Goal: Task Accomplishment & Management: Manage account settings

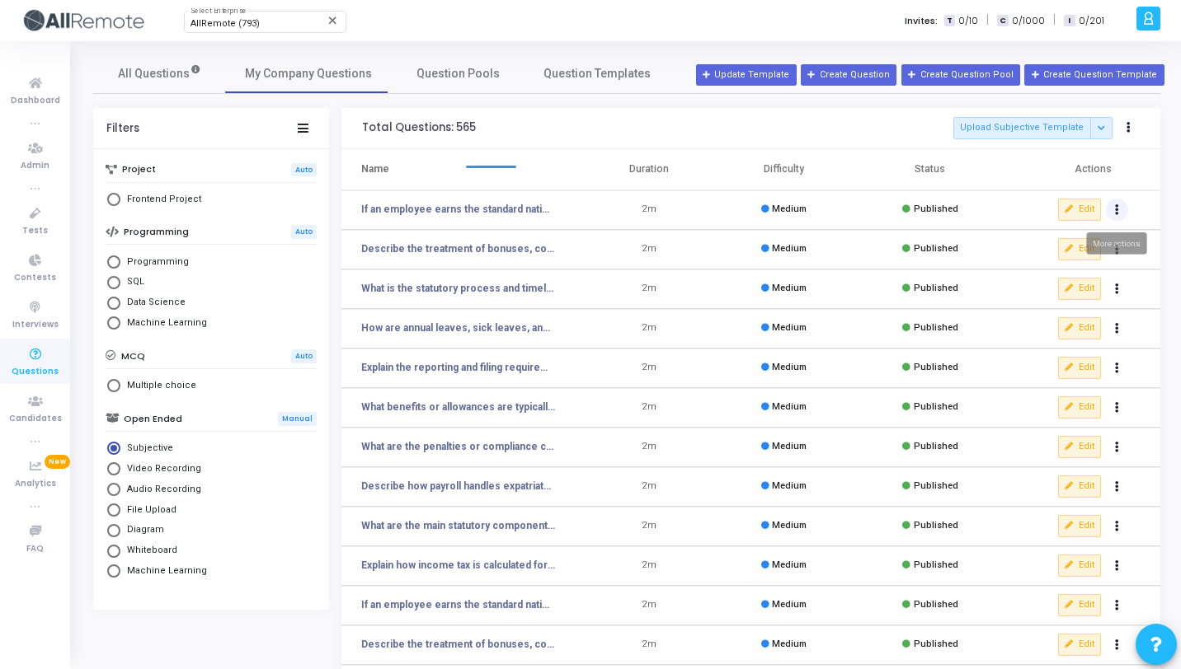
click at [1115, 207] on icon "Actions" at bounding box center [1117, 210] width 4 height 8
click at [1034, 279] on button "delete Delete" at bounding box center [1064, 270] width 127 height 27
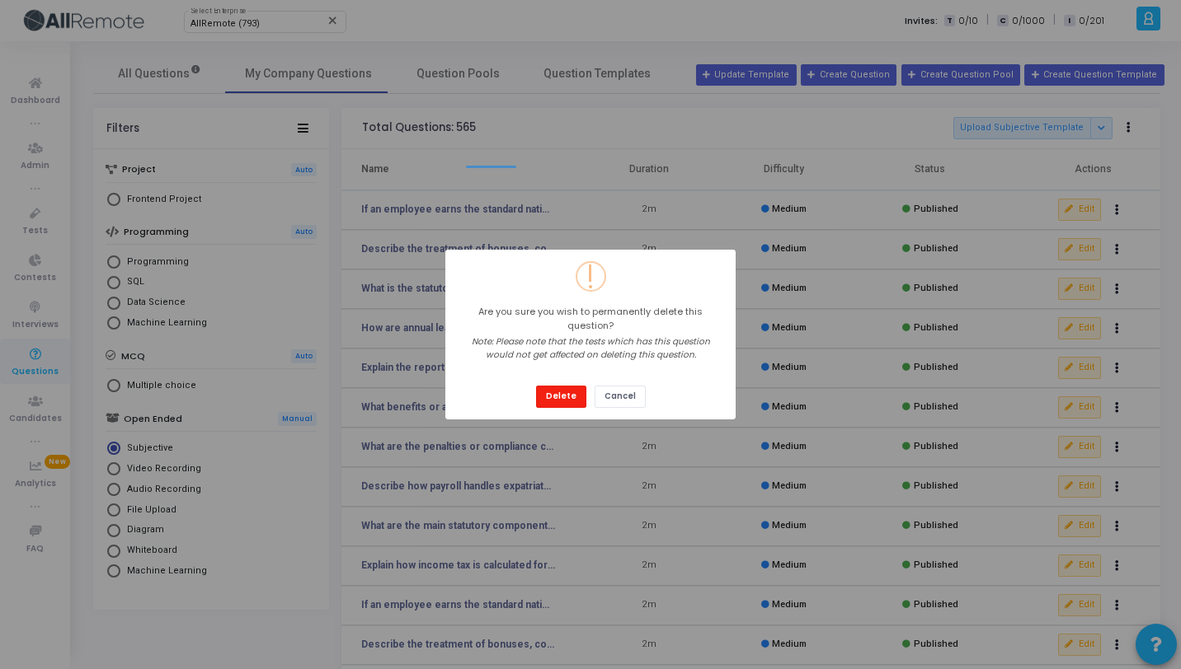
click at [562, 389] on button "Delete" at bounding box center [561, 397] width 50 height 22
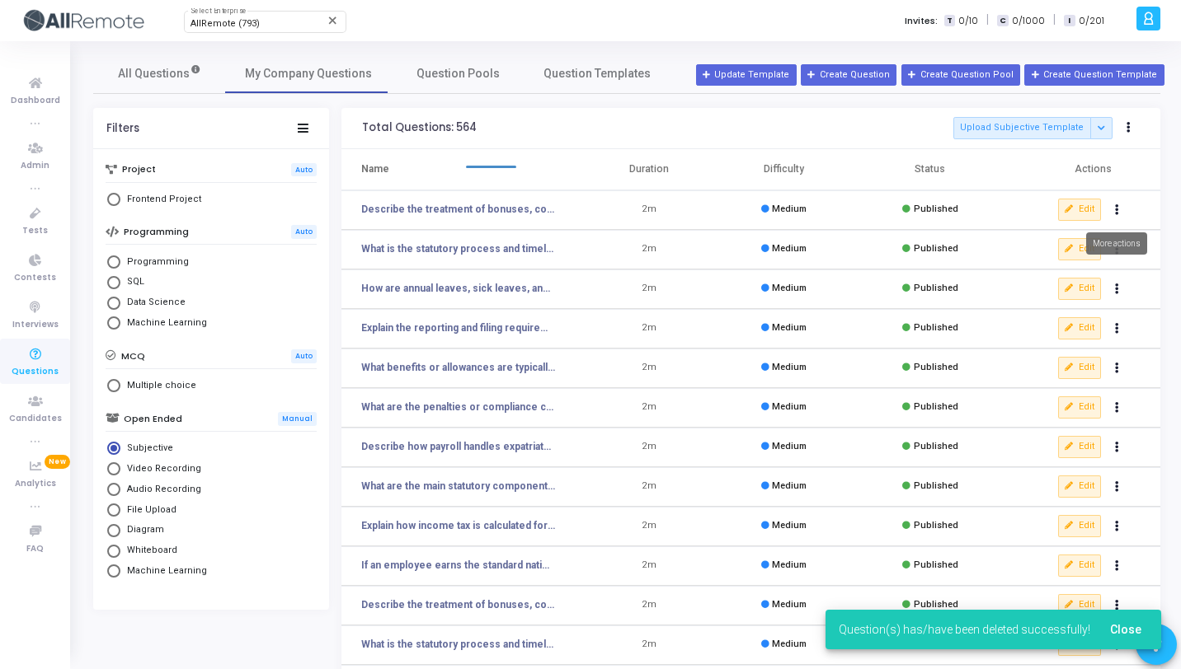
click at [1110, 210] on button "Actions" at bounding box center [1117, 210] width 23 height 23
click at [1106, 199] on button "Actions" at bounding box center [1117, 210] width 23 height 23
click at [1110, 212] on button "Actions" at bounding box center [1117, 210] width 23 height 23
click at [1068, 274] on button "delete Delete" at bounding box center [1064, 270] width 127 height 27
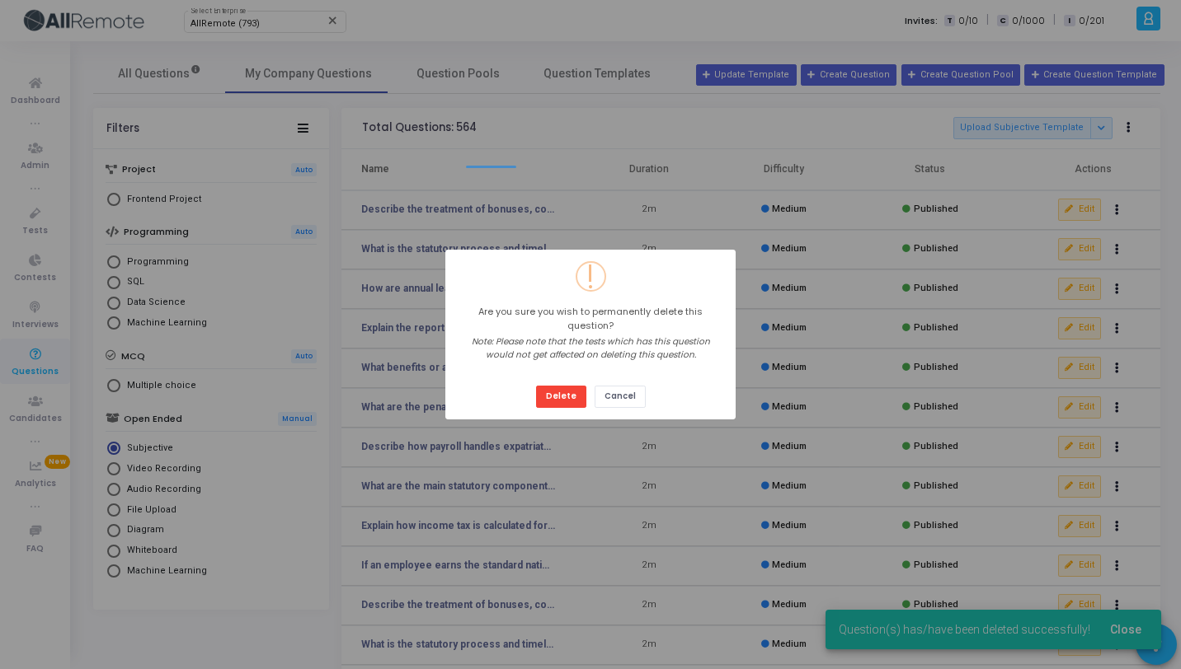
click at [536, 386] on button "Delete" at bounding box center [561, 397] width 50 height 22
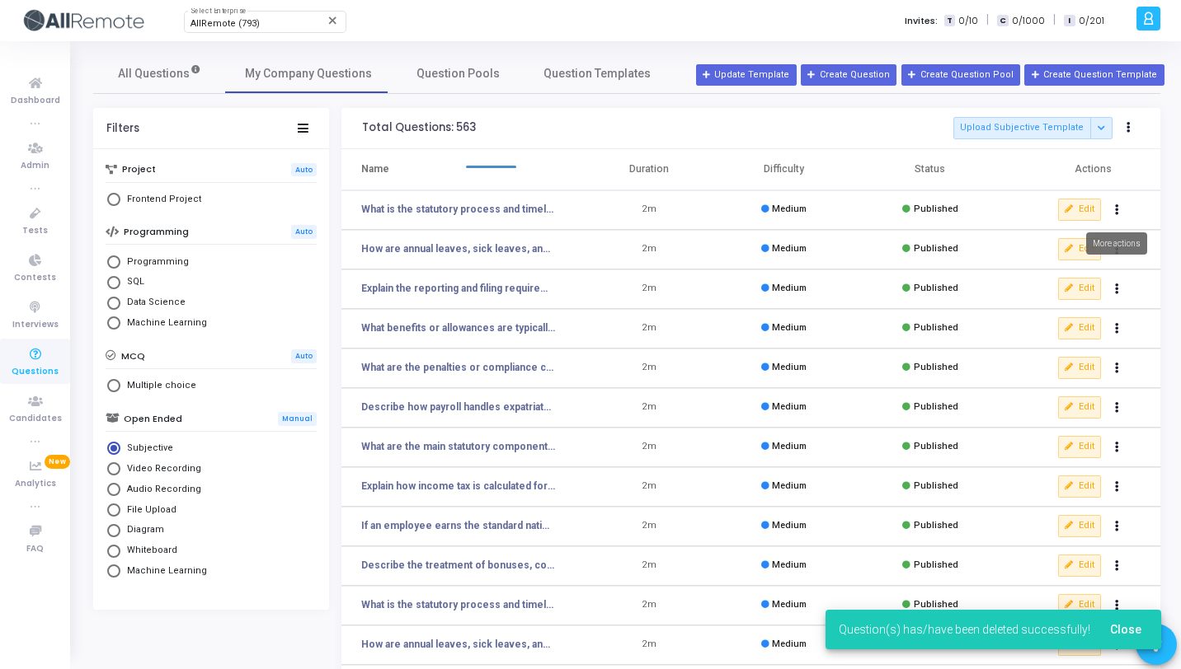
click at [1119, 211] on button "Actions" at bounding box center [1117, 210] width 23 height 23
click at [1106, 199] on button "Actions" at bounding box center [1117, 210] width 23 height 23
click at [1118, 209] on button "Actions" at bounding box center [1117, 210] width 23 height 23
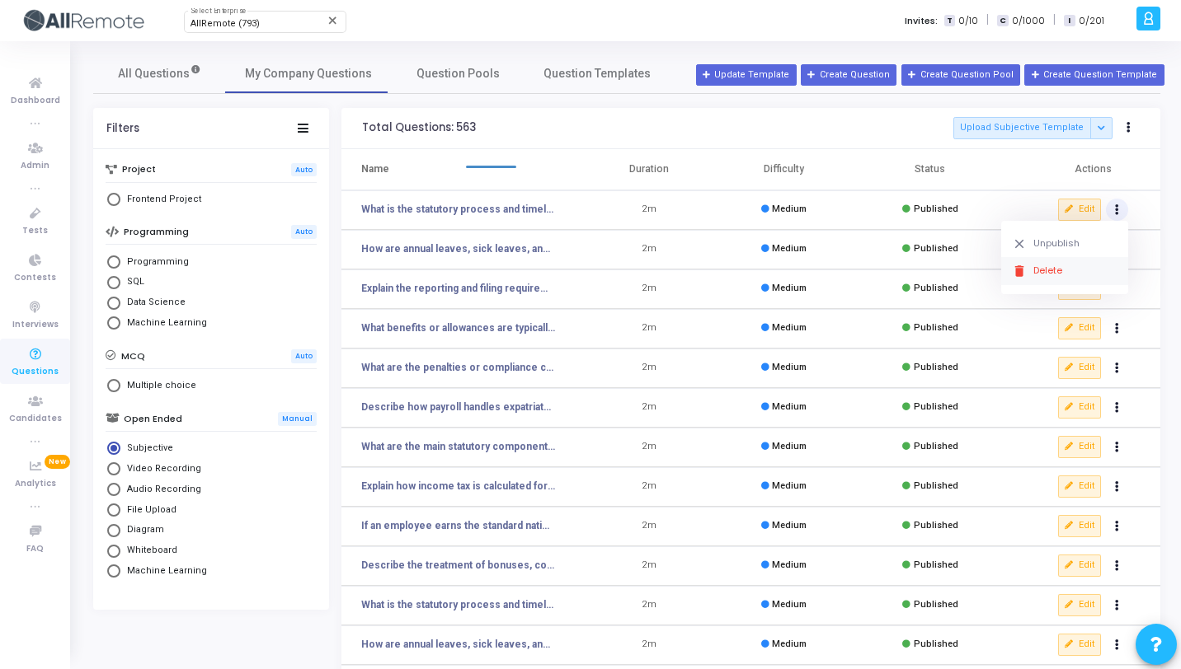
click at [1056, 275] on button "delete Delete" at bounding box center [1064, 270] width 127 height 27
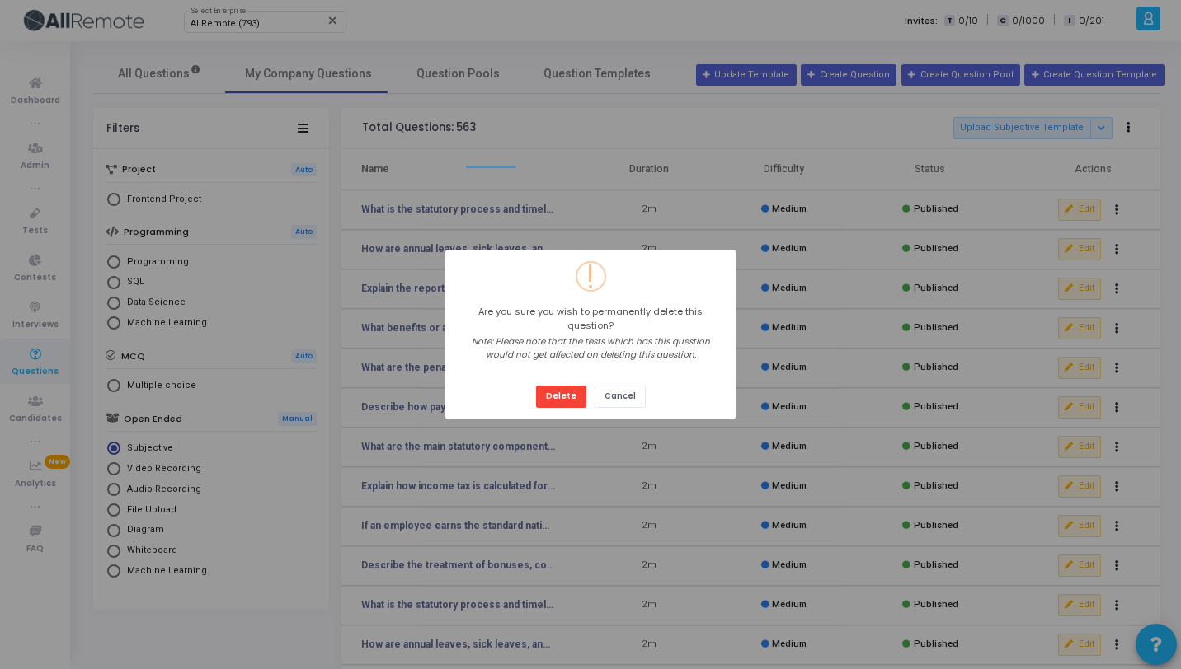
click at [536, 386] on button "Delete" at bounding box center [561, 397] width 50 height 22
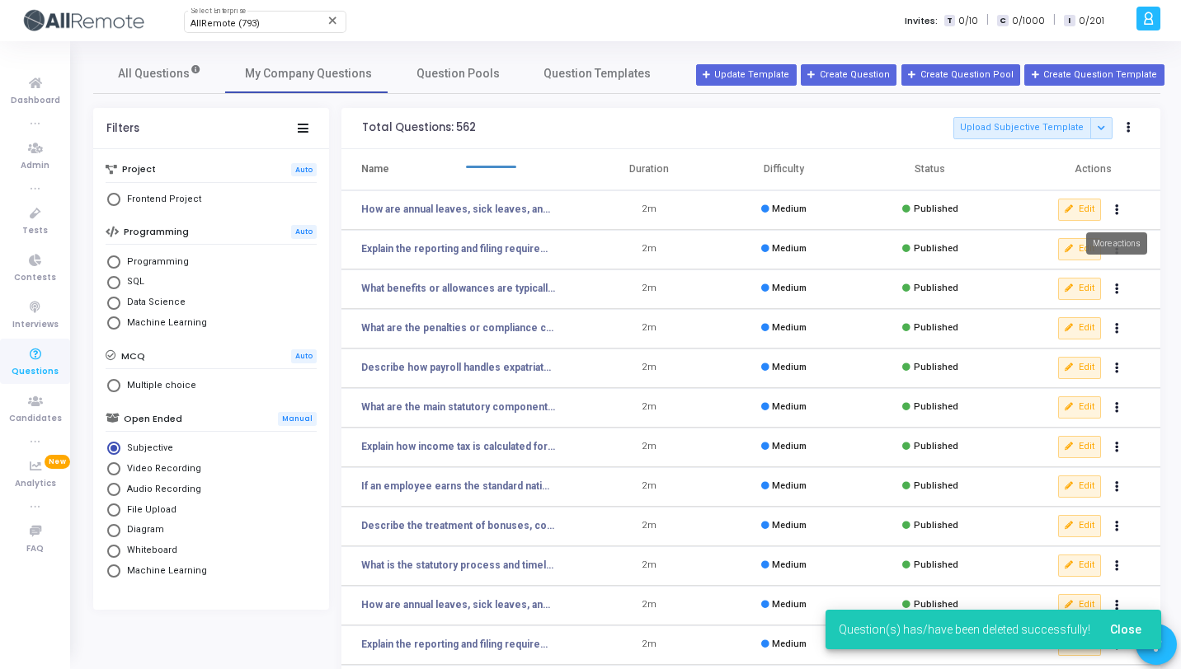
click at [1119, 213] on button "Actions" at bounding box center [1117, 210] width 23 height 23
click at [1067, 261] on button "delete Delete" at bounding box center [1064, 270] width 127 height 27
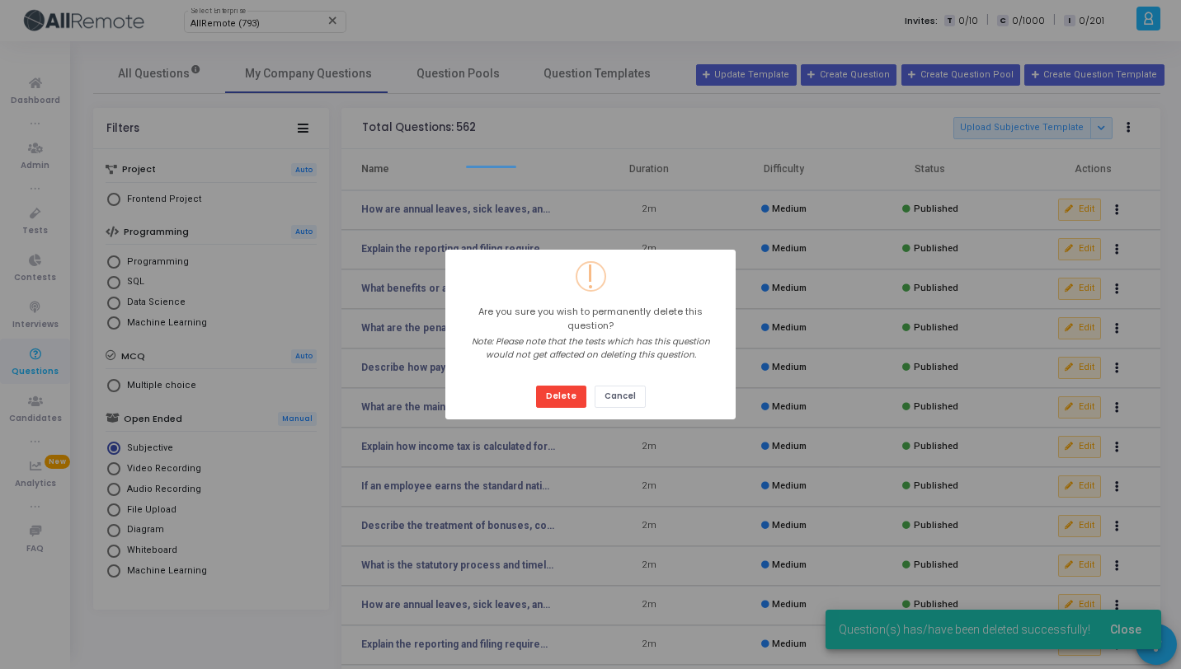
click at [536, 386] on button "Delete" at bounding box center [561, 397] width 50 height 22
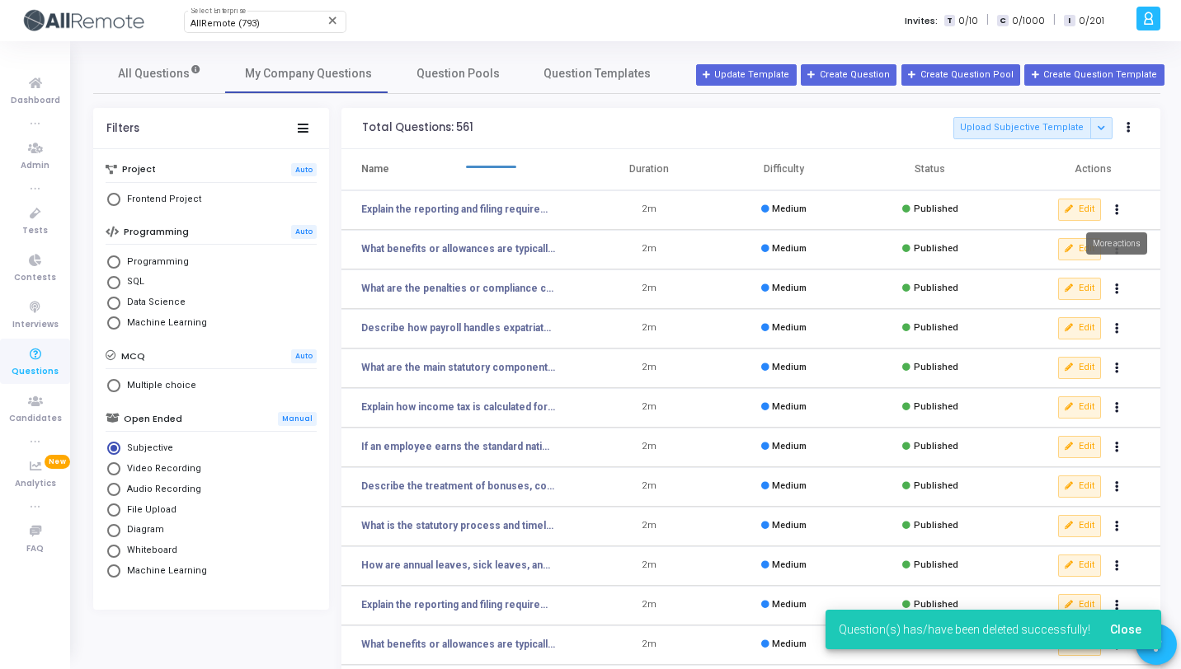
click at [1112, 210] on button "Actions" at bounding box center [1117, 210] width 23 height 23
click at [1077, 263] on button "delete Delete" at bounding box center [1064, 270] width 127 height 27
click at [1115, 209] on icon "Actions" at bounding box center [1117, 210] width 4 height 8
click at [1069, 261] on button "delete Delete" at bounding box center [1064, 270] width 127 height 27
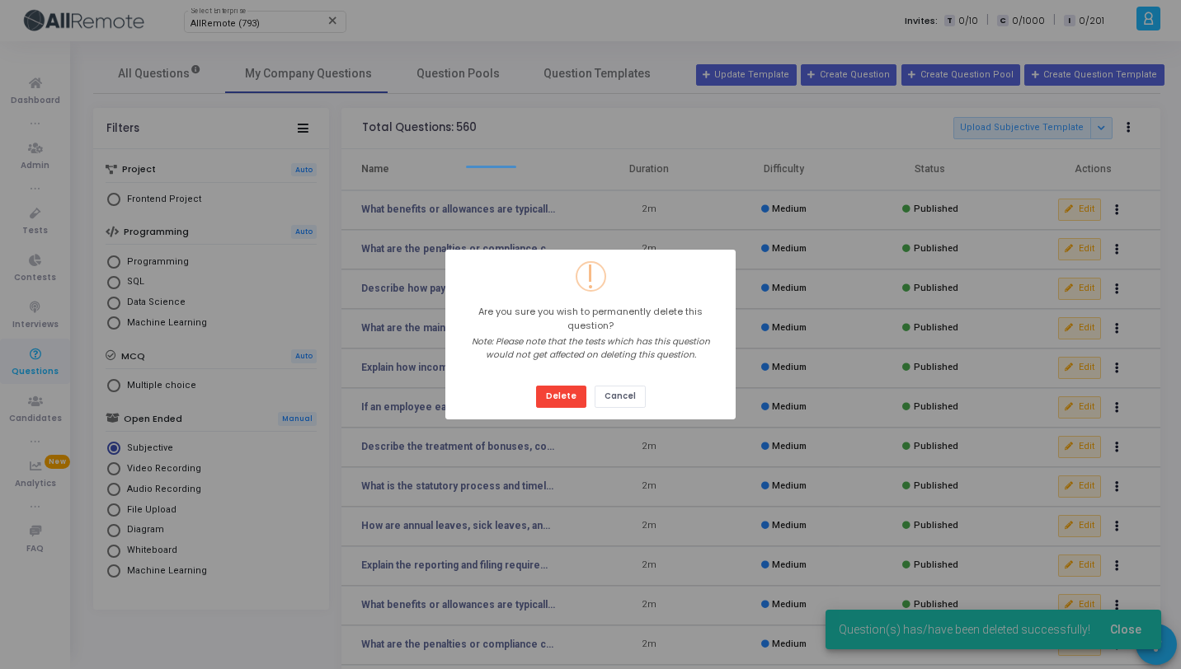
click at [536, 386] on button "Delete" at bounding box center [561, 397] width 50 height 22
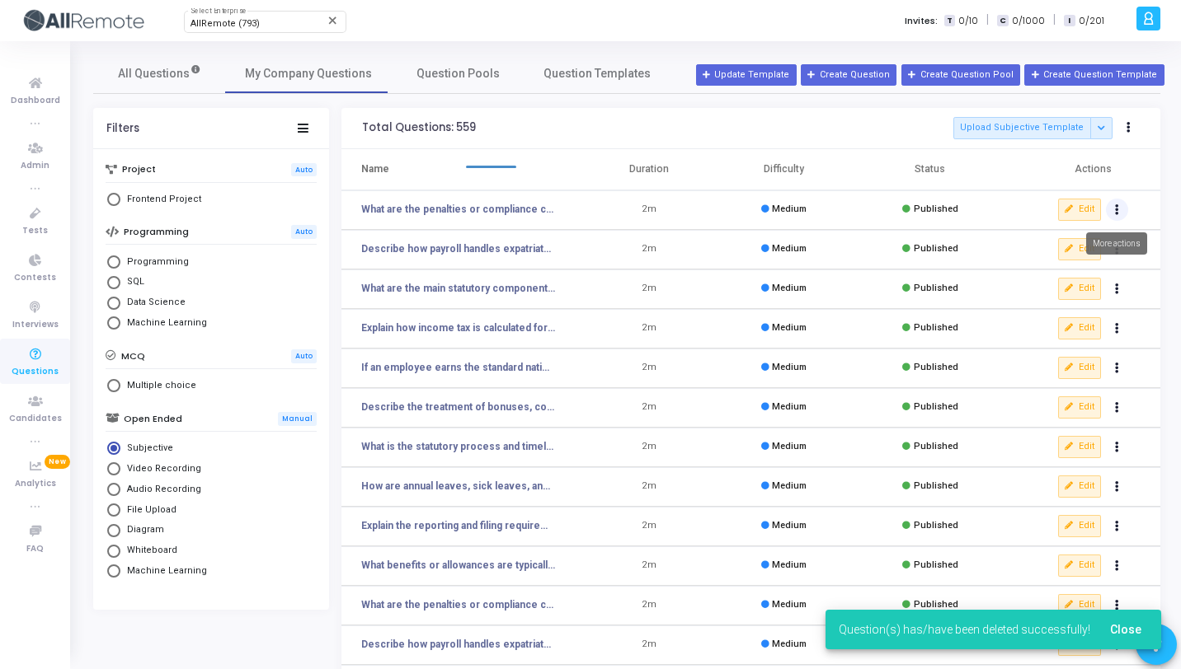
click at [1117, 216] on button "Actions" at bounding box center [1117, 210] width 23 height 23
click at [1073, 267] on button "delete Delete" at bounding box center [1064, 270] width 127 height 27
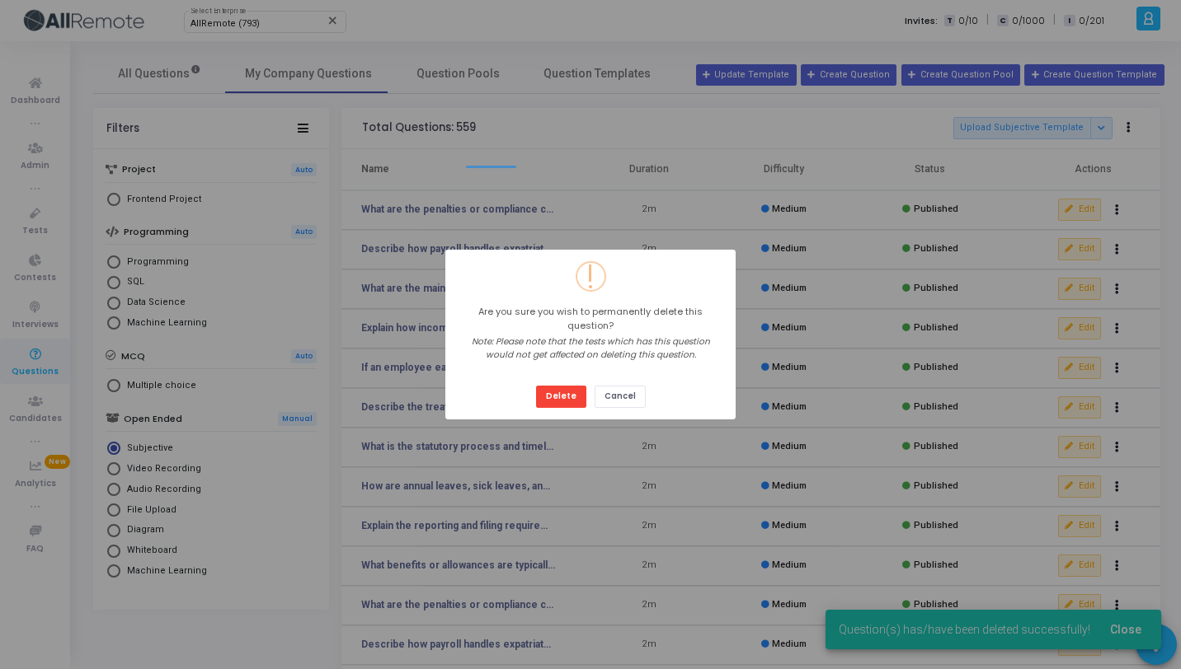
click at [536, 386] on button "Delete" at bounding box center [561, 397] width 50 height 22
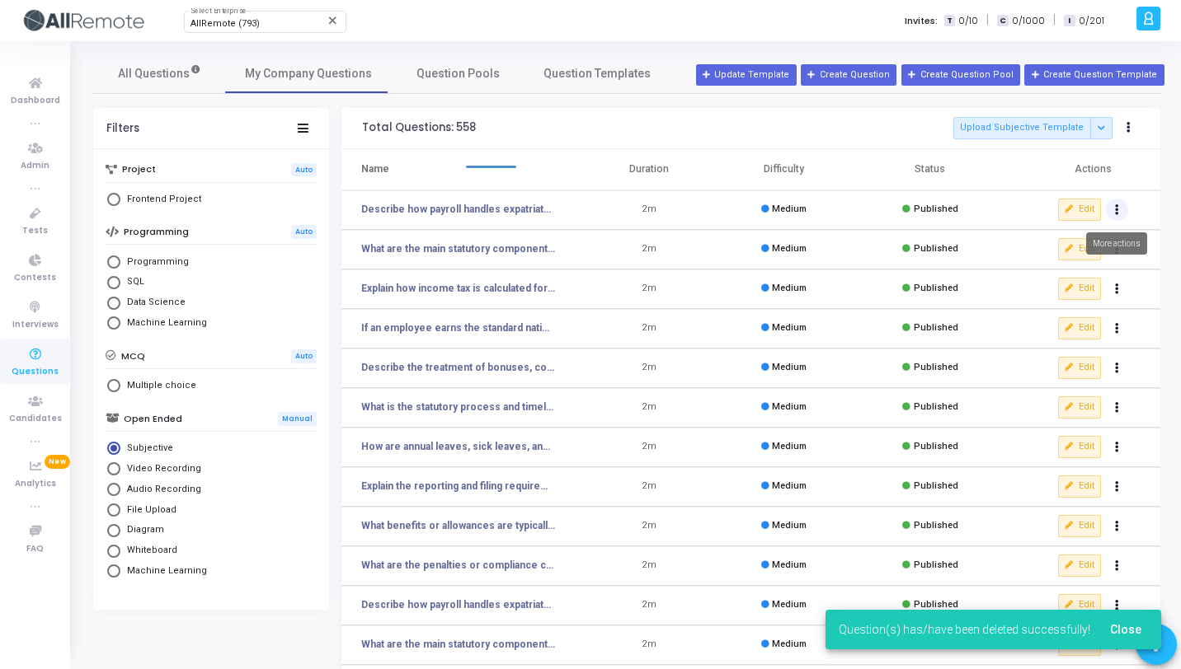
click at [1116, 211] on icon "Actions" at bounding box center [1117, 210] width 4 height 8
click at [1045, 275] on button "delete Delete" at bounding box center [1064, 270] width 127 height 27
click at [1117, 209] on icon "Actions" at bounding box center [1117, 210] width 4 height 8
click at [1096, 251] on button "clear Unpublish" at bounding box center [1064, 243] width 127 height 27
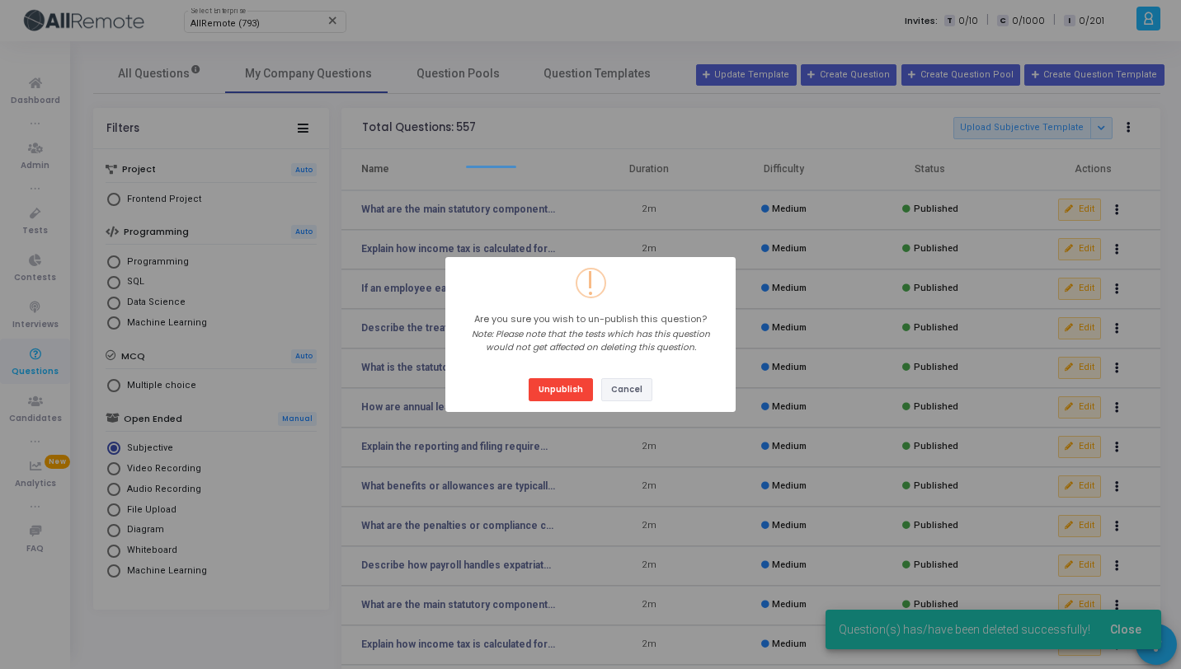
drag, startPoint x: 634, startPoint y: 385, endPoint x: 666, endPoint y: 373, distance: 34.2
click at [635, 385] on button "Cancel" at bounding box center [626, 389] width 51 height 22
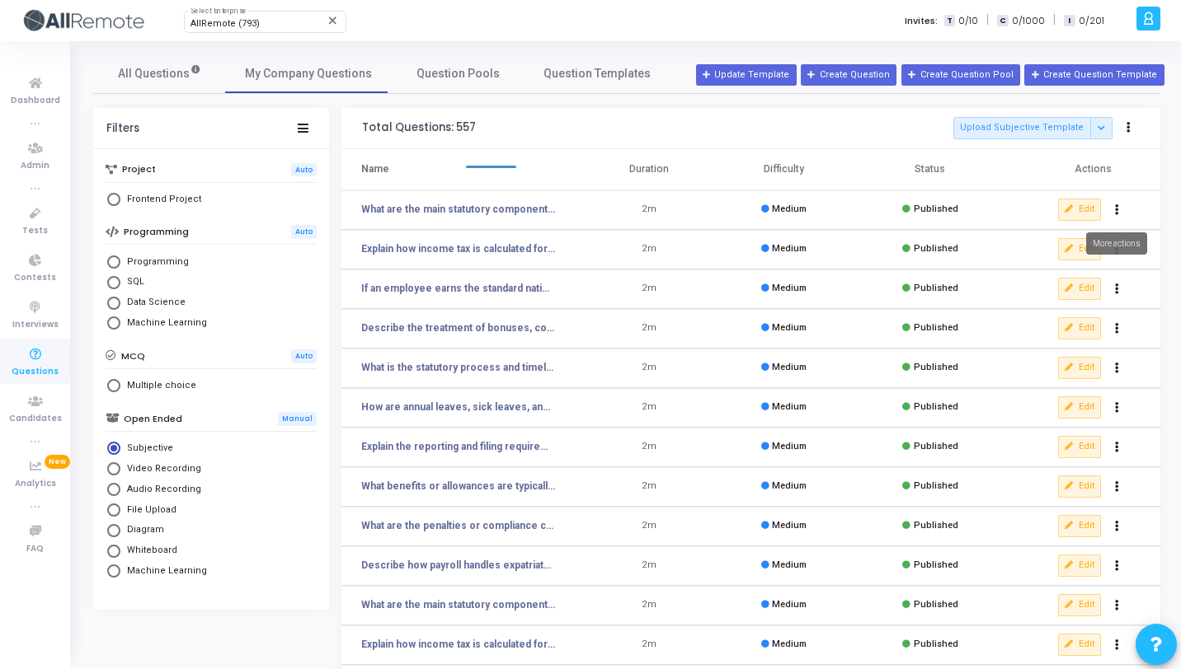
drag, startPoint x: 1116, startPoint y: 209, endPoint x: 1102, endPoint y: 242, distance: 35.8
click at [1116, 209] on icon "Actions" at bounding box center [1117, 210] width 4 height 8
click at [1040, 271] on button "delete Delete" at bounding box center [1064, 270] width 127 height 27
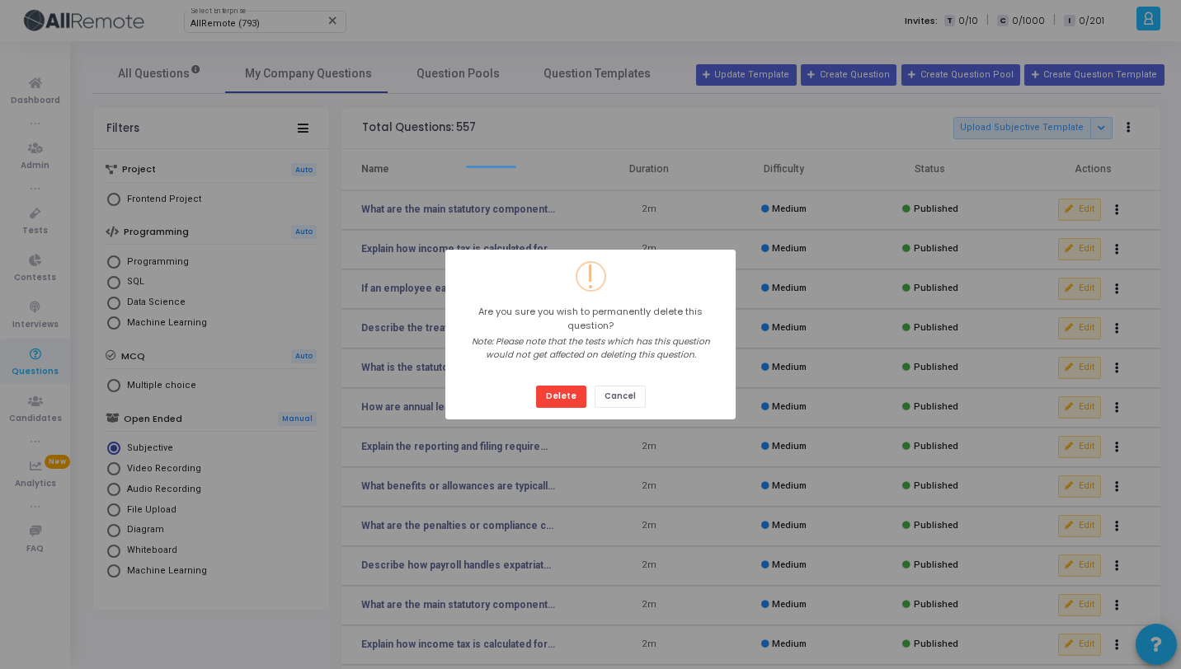
click at [536, 386] on button "Delete" at bounding box center [561, 397] width 50 height 22
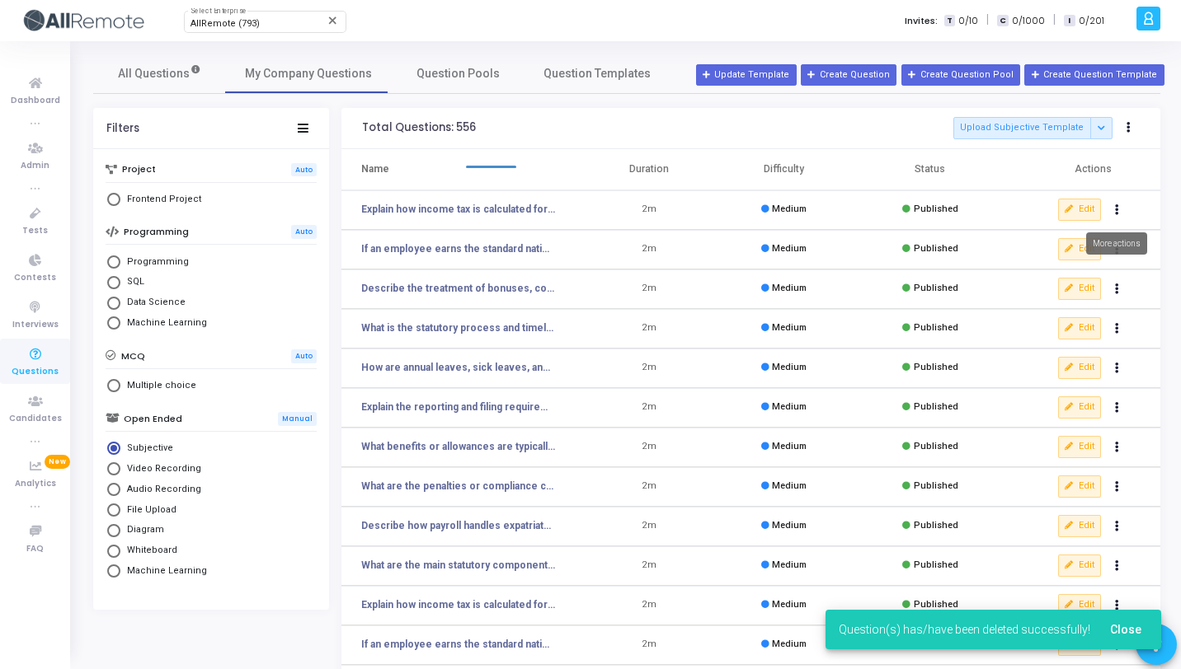
click at [1120, 212] on button "Actions" at bounding box center [1117, 210] width 23 height 23
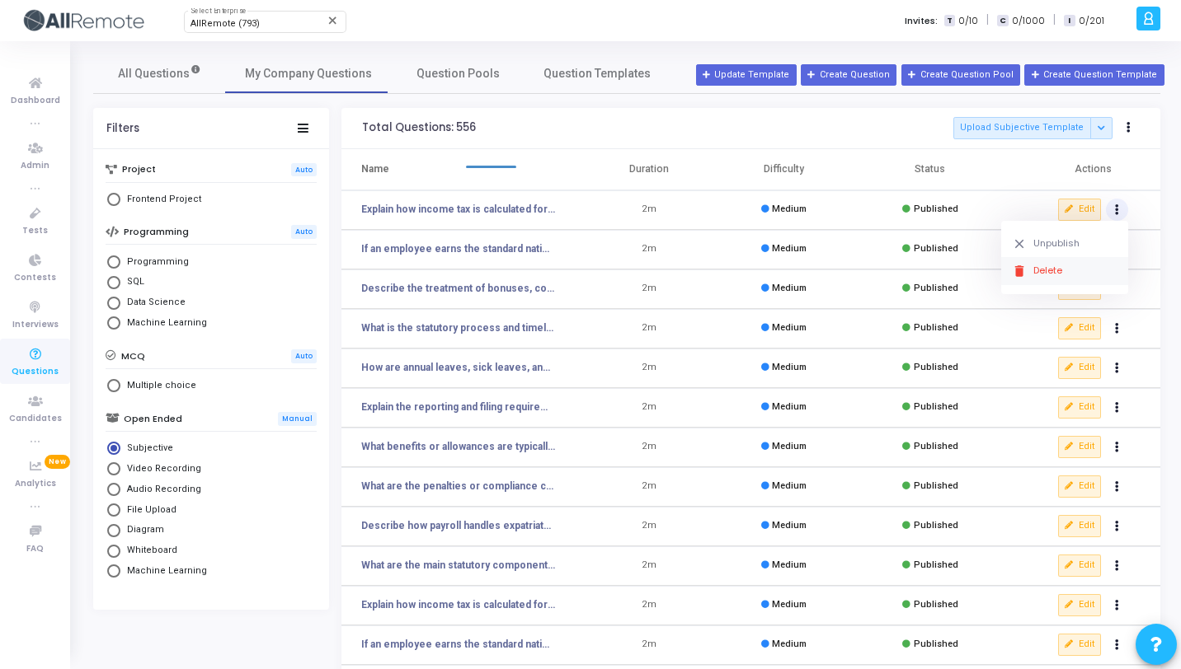
click button "delete Delete" at bounding box center [1064, 270] width 127 height 27
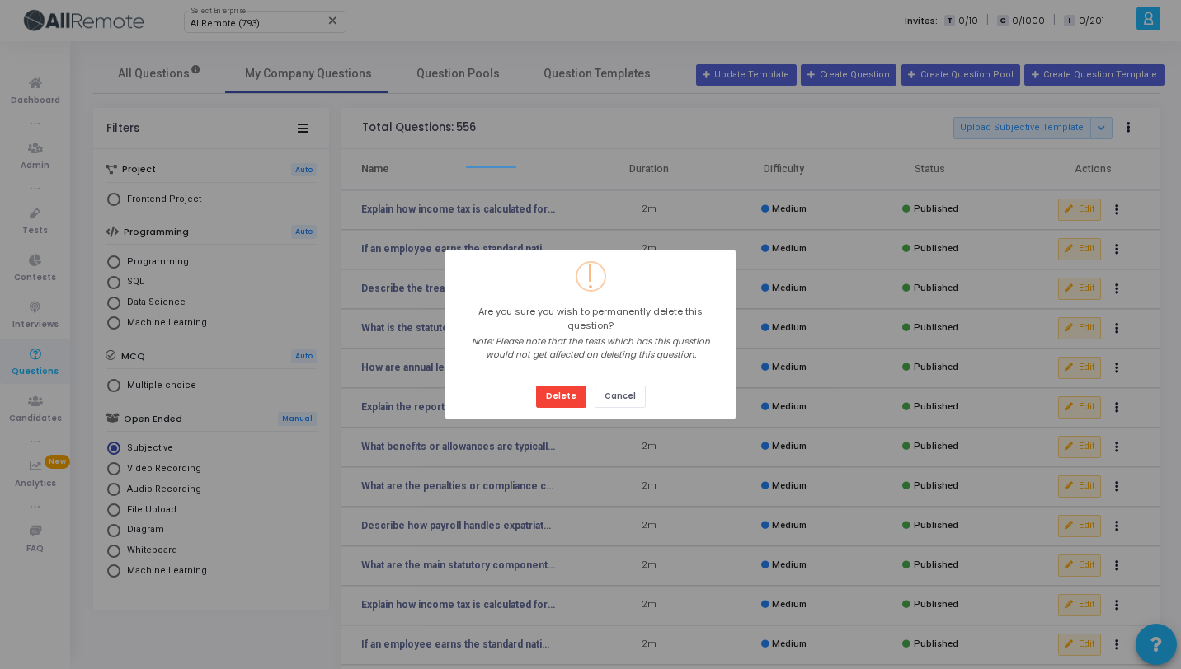
click at [536, 386] on button "Delete" at bounding box center [561, 397] width 50 height 22
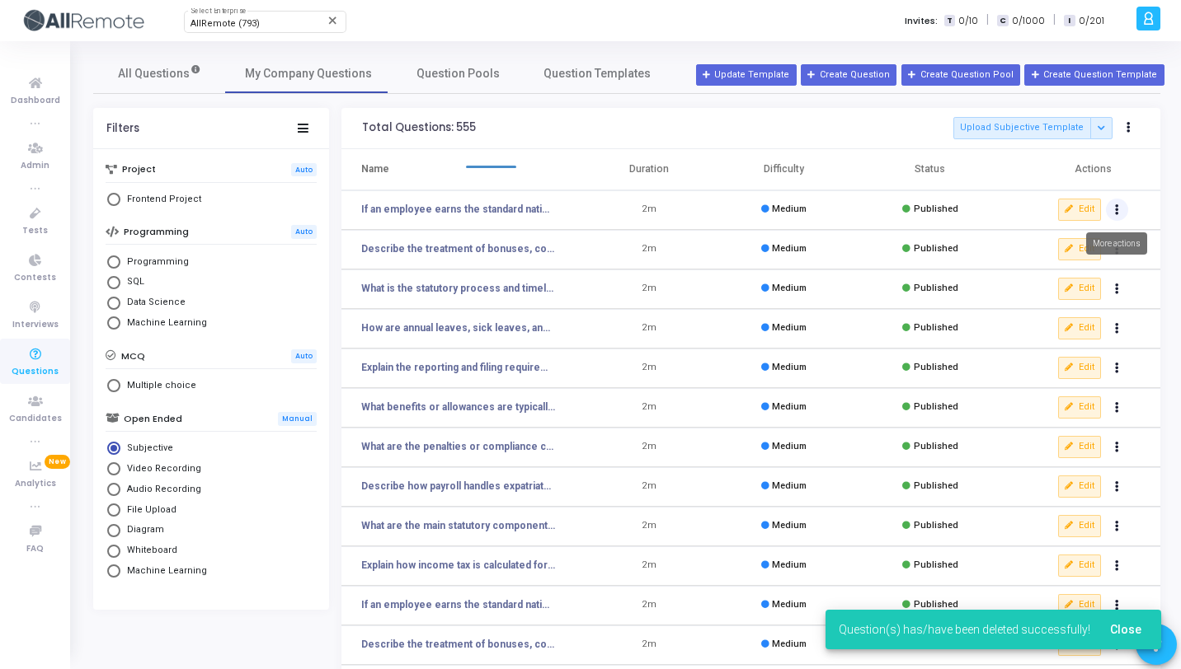
click at [1117, 202] on button "Actions" at bounding box center [1117, 210] width 23 height 23
click button "delete Delete" at bounding box center [1064, 270] width 127 height 27
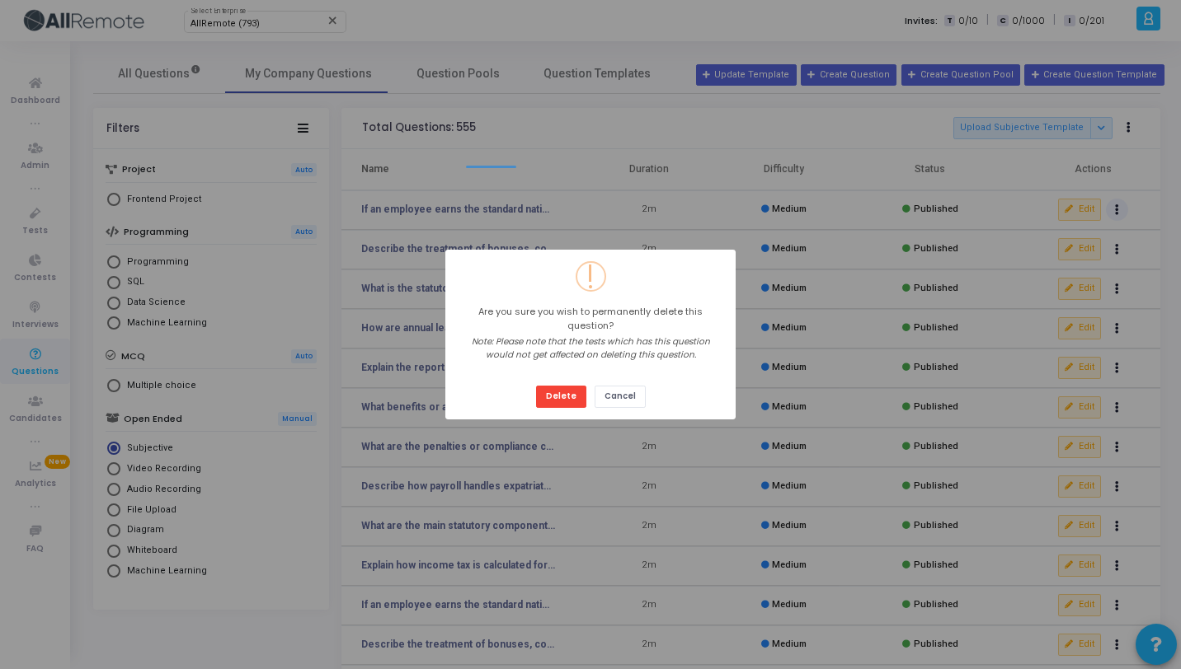
click at [536, 386] on button "Delete" at bounding box center [561, 397] width 50 height 22
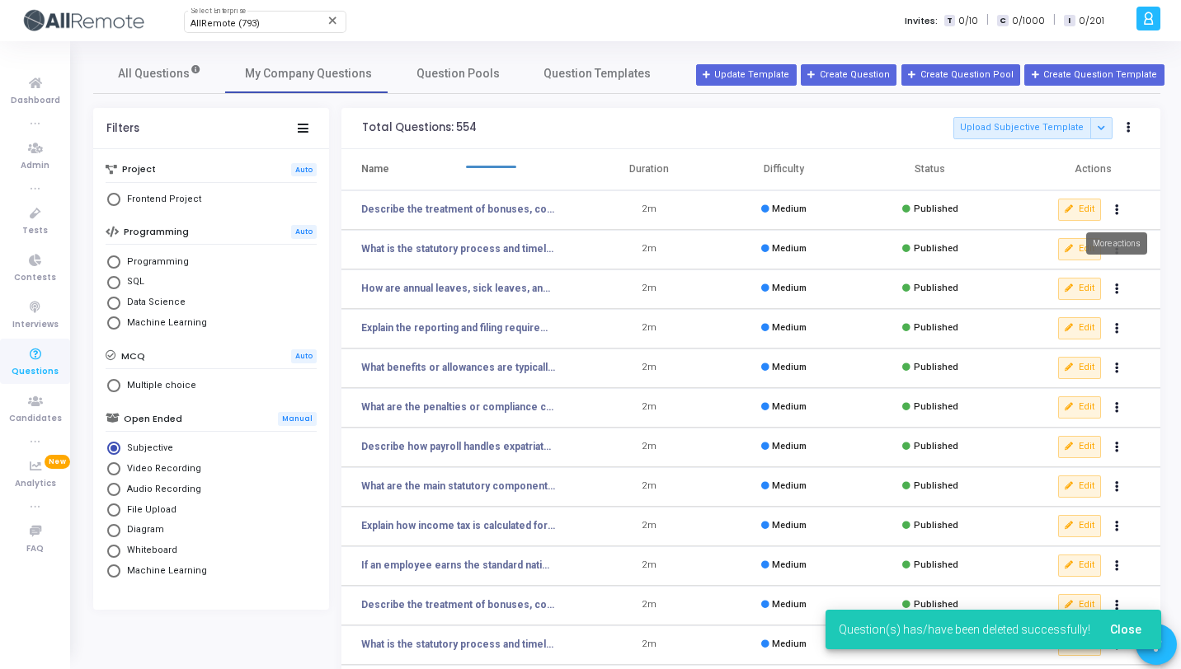
click at [1117, 203] on button "Actions" at bounding box center [1117, 210] width 23 height 23
click button "delete Delete" at bounding box center [1064, 270] width 127 height 27
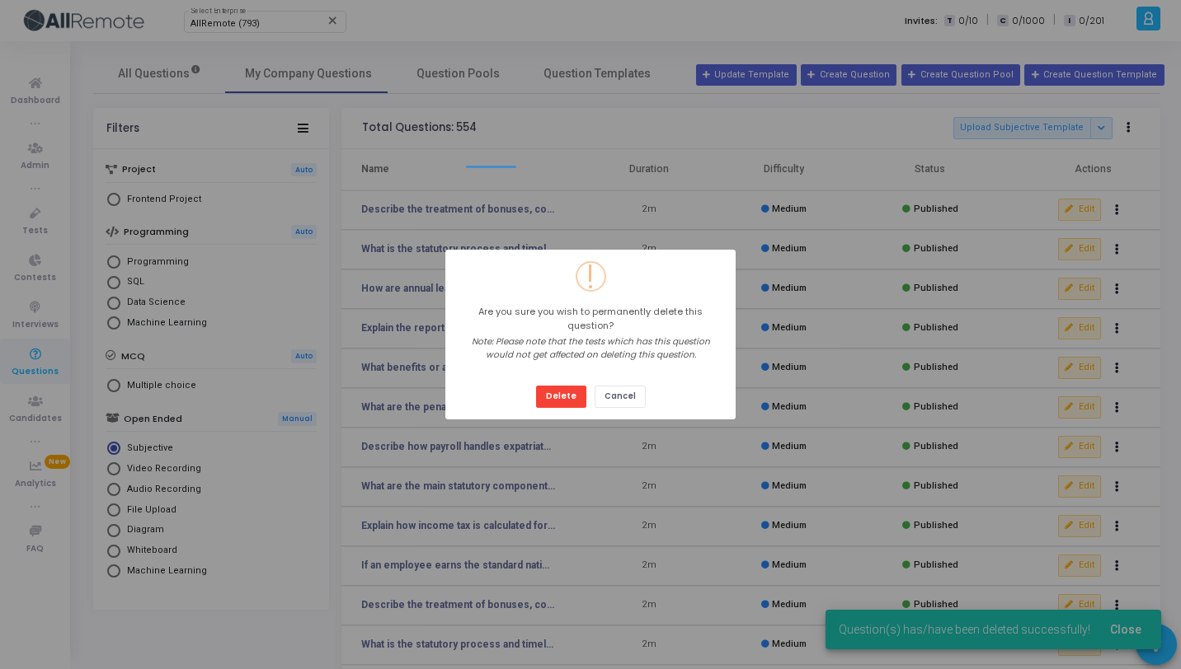
click at [536, 386] on button "Delete" at bounding box center [561, 397] width 50 height 22
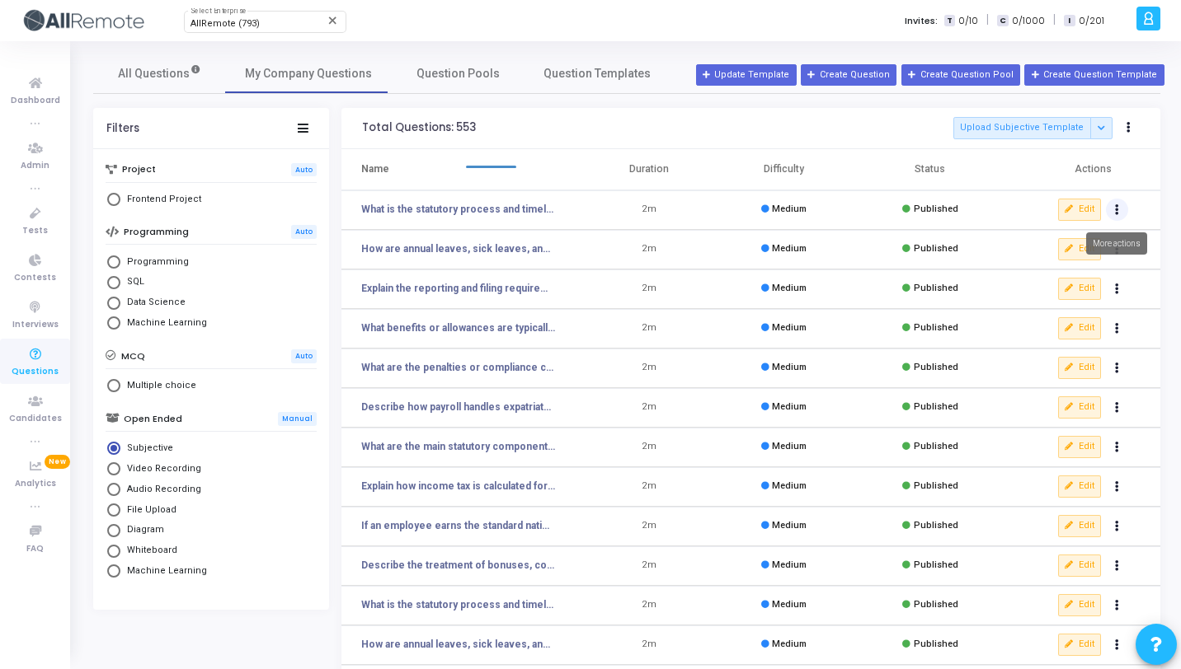
click at [1116, 213] on icon "Actions" at bounding box center [1117, 210] width 4 height 8
click at [1062, 269] on button "delete Delete" at bounding box center [1064, 270] width 127 height 27
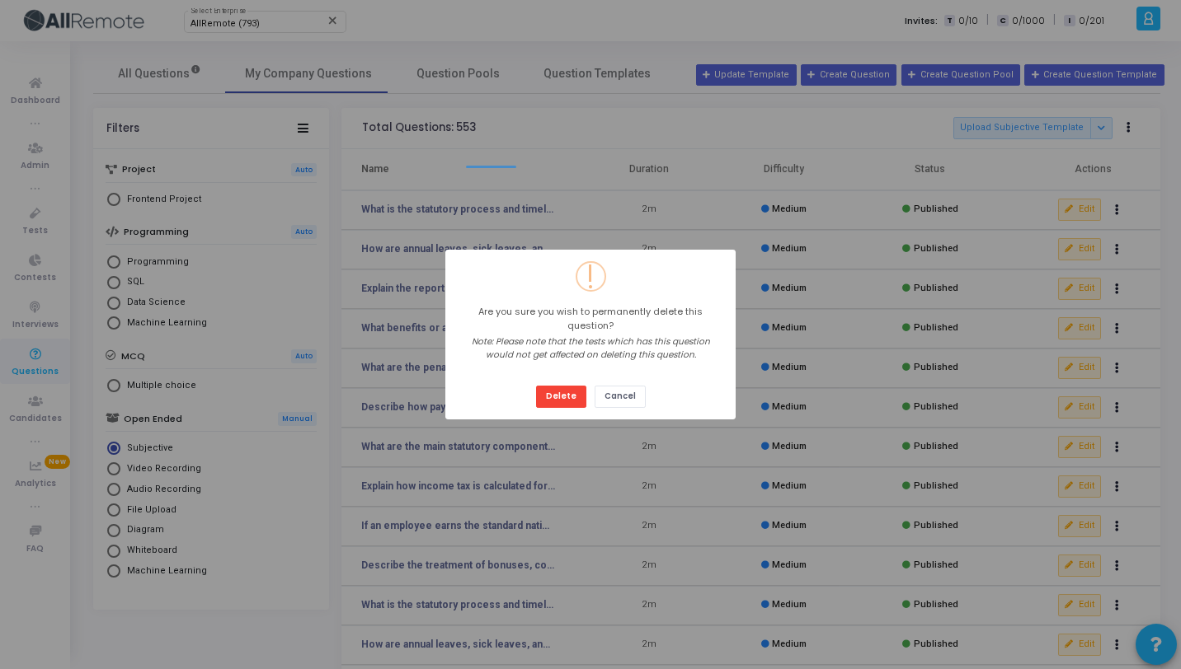
click at [536, 386] on button "Delete" at bounding box center [561, 397] width 50 height 22
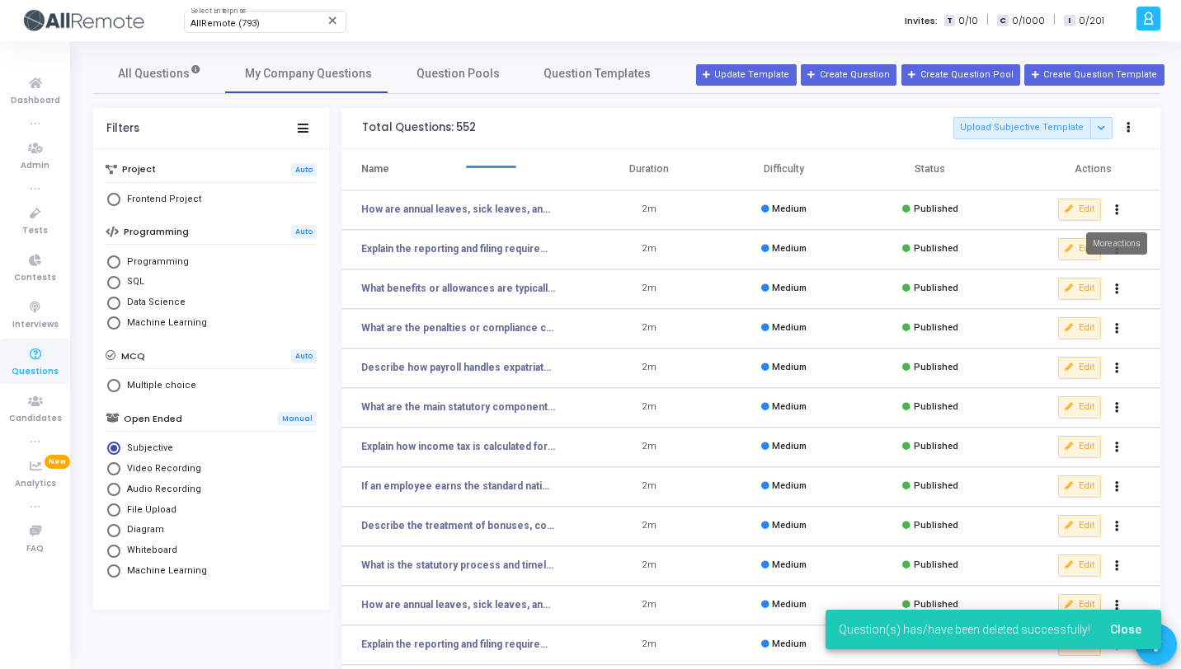
click at [1115, 214] on button "Actions" at bounding box center [1117, 210] width 23 height 23
click at [1064, 274] on button "delete Delete" at bounding box center [1064, 270] width 127 height 27
click at [1115, 211] on icon "Actions" at bounding box center [1117, 210] width 4 height 8
click button "delete Delete" at bounding box center [1064, 270] width 127 height 27
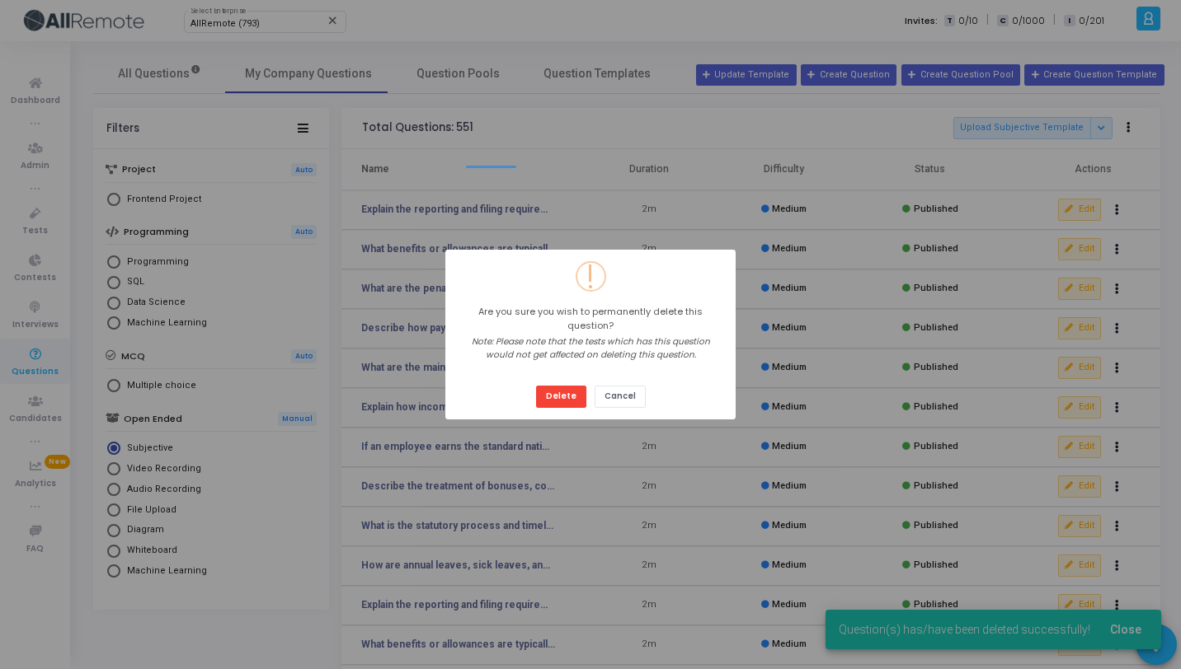
click at [536, 386] on button "Delete" at bounding box center [561, 397] width 50 height 22
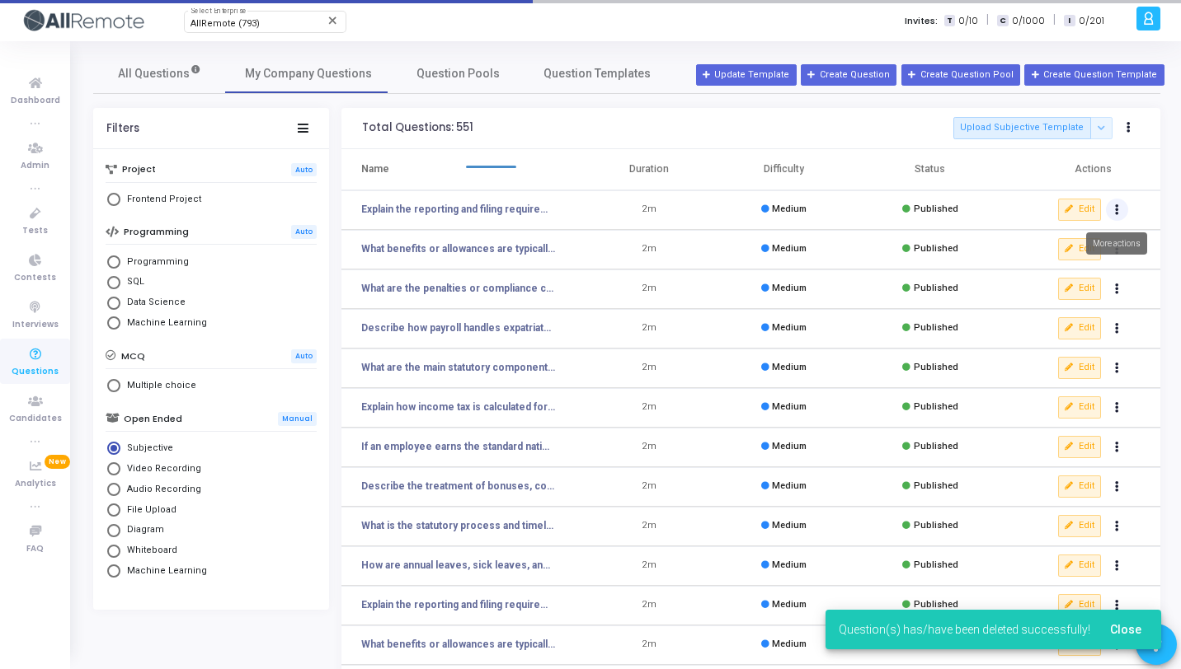
click at [1117, 209] on icon "Actions" at bounding box center [1117, 210] width 4 height 8
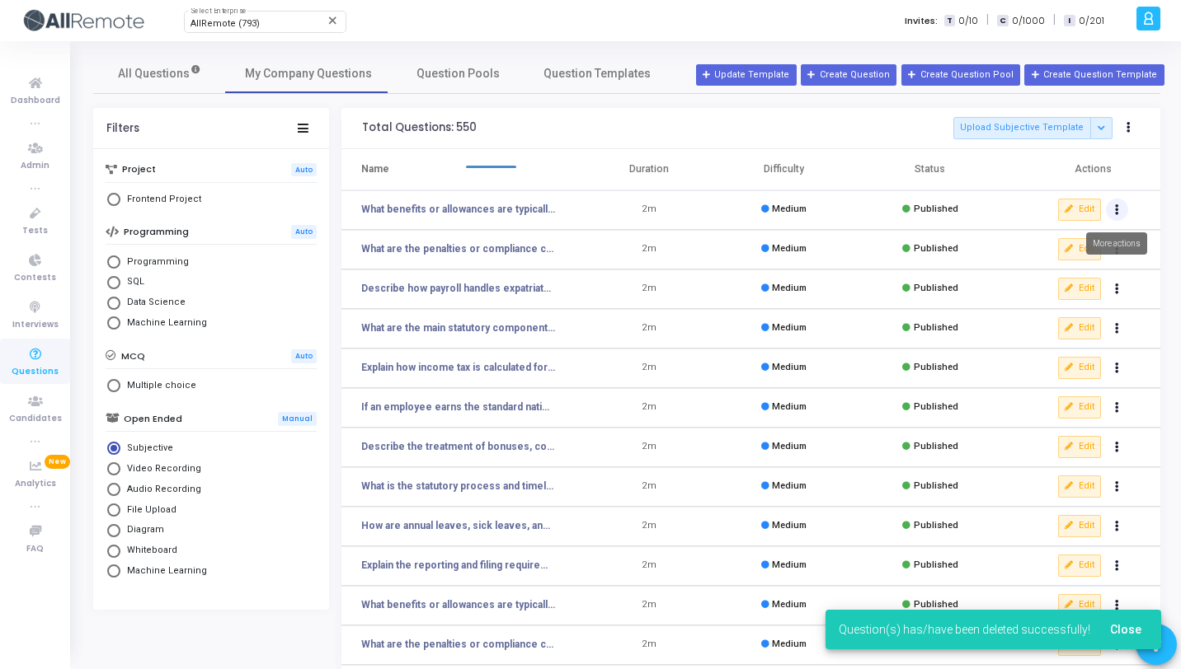
click at [1119, 202] on button "Actions" at bounding box center [1117, 210] width 23 height 23
click at [1059, 270] on button "delete Delete" at bounding box center [1064, 270] width 127 height 27
click at [1116, 209] on icon "Actions" at bounding box center [1117, 210] width 4 height 8
click button "delete Delete" at bounding box center [1064, 270] width 127 height 27
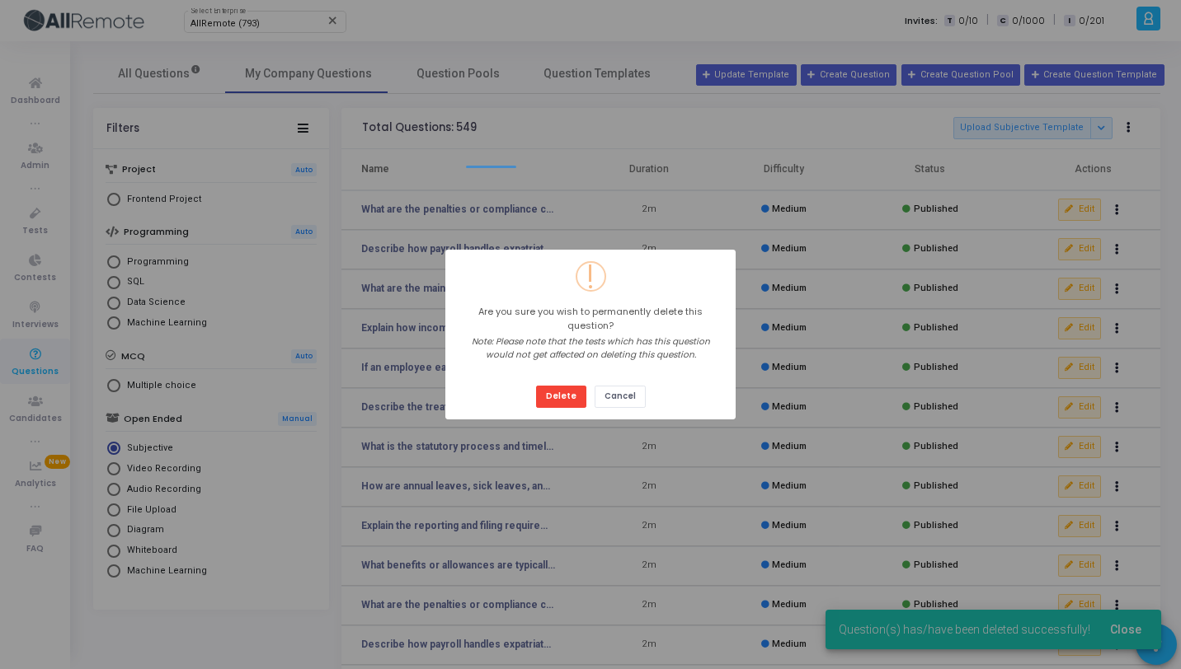
click at [536, 386] on button "Delete" at bounding box center [561, 397] width 50 height 22
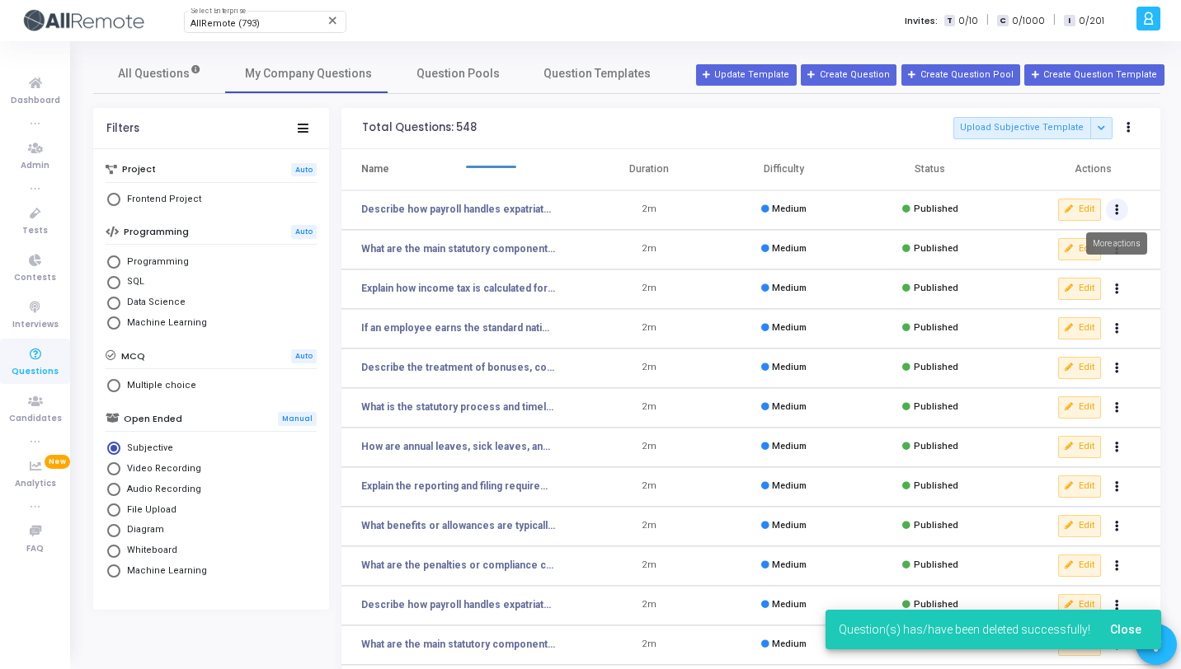
click at [1117, 208] on icon "Actions" at bounding box center [1117, 210] width 4 height 8
click at [1077, 272] on button "delete Delete" at bounding box center [1064, 270] width 127 height 27
click at [1116, 208] on icon "Actions" at bounding box center [1117, 210] width 4 height 8
click at [1066, 265] on button "delete Delete" at bounding box center [1064, 270] width 127 height 27
click at [1115, 209] on icon "Actions" at bounding box center [1117, 210] width 4 height 8
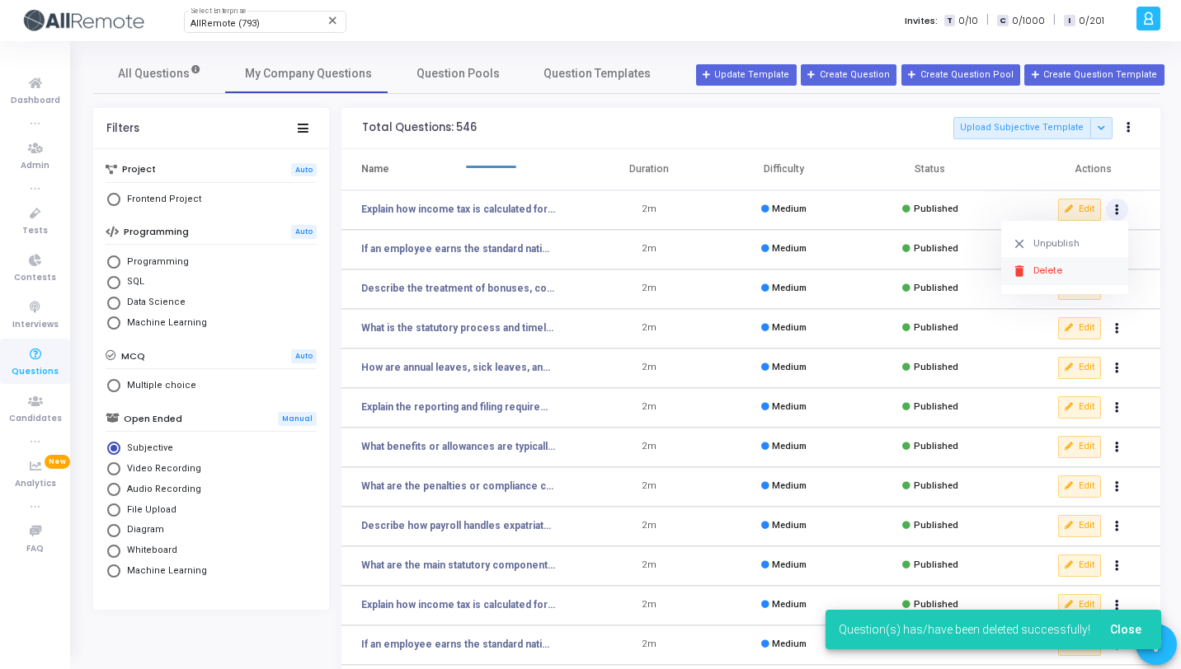
click at [1067, 278] on button "delete Delete" at bounding box center [1064, 270] width 127 height 27
click at [1117, 212] on icon "Actions" at bounding box center [1117, 210] width 4 height 8
click at [1069, 264] on button "delete Delete" at bounding box center [1064, 270] width 127 height 27
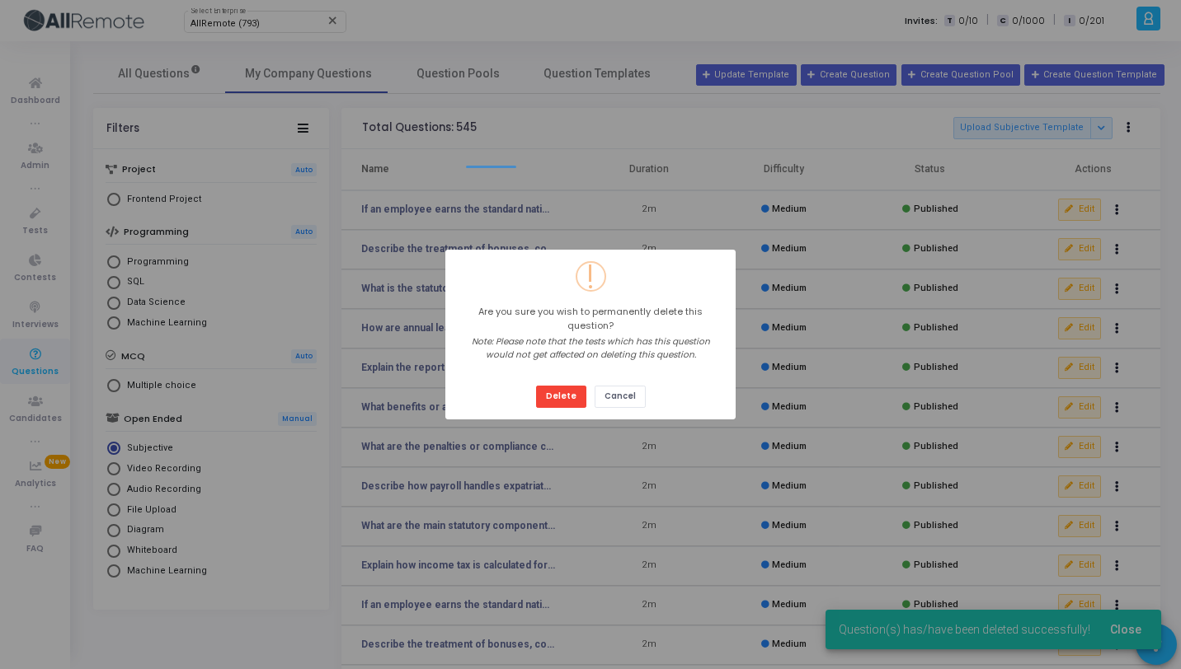
click at [536, 386] on button "Delete" at bounding box center [561, 397] width 50 height 22
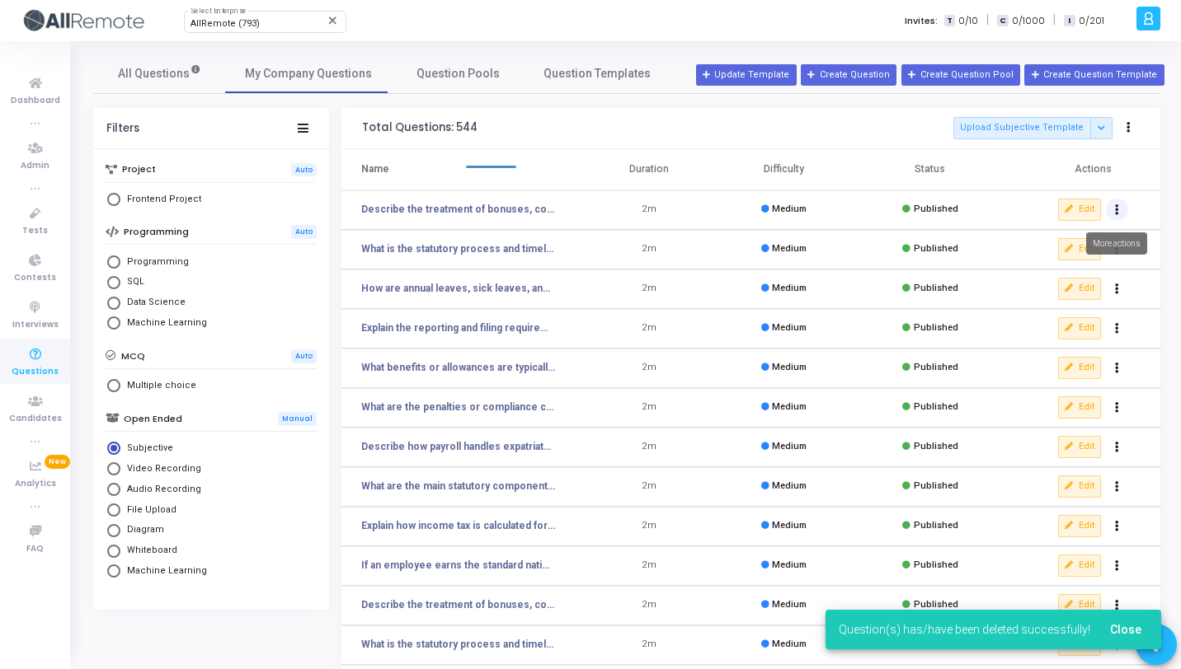
click at [1113, 207] on button "Actions" at bounding box center [1117, 210] width 23 height 23
click at [1044, 257] on button "delete Delete" at bounding box center [1064, 270] width 127 height 27
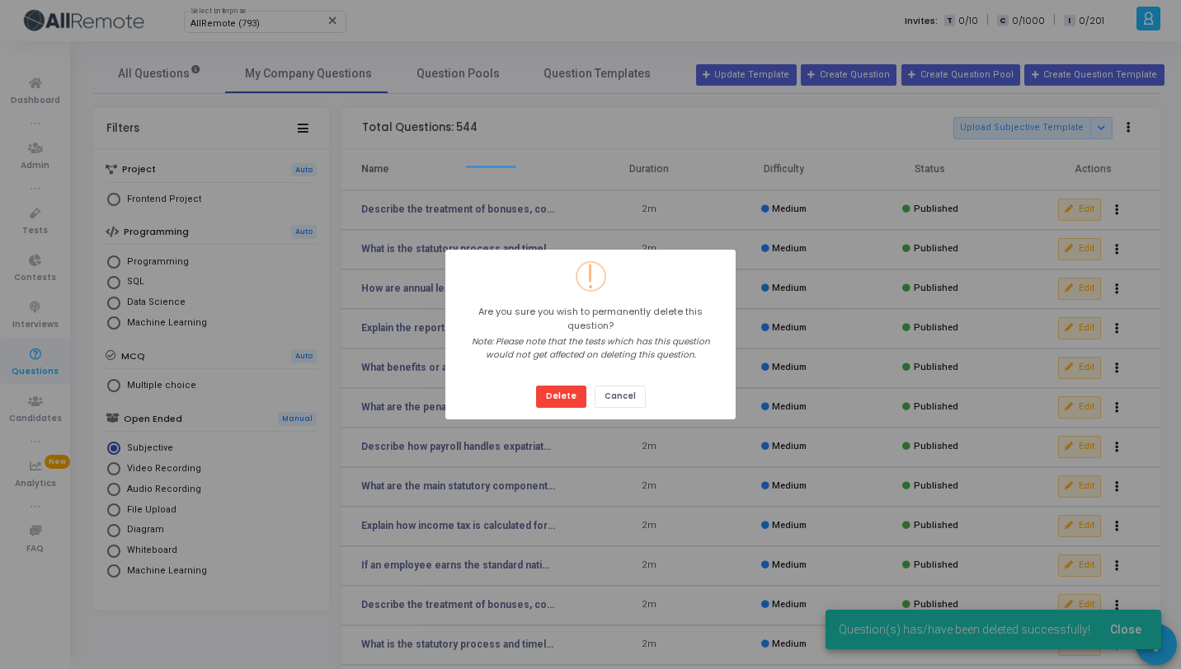
click at [536, 386] on button "Delete" at bounding box center [561, 397] width 50 height 22
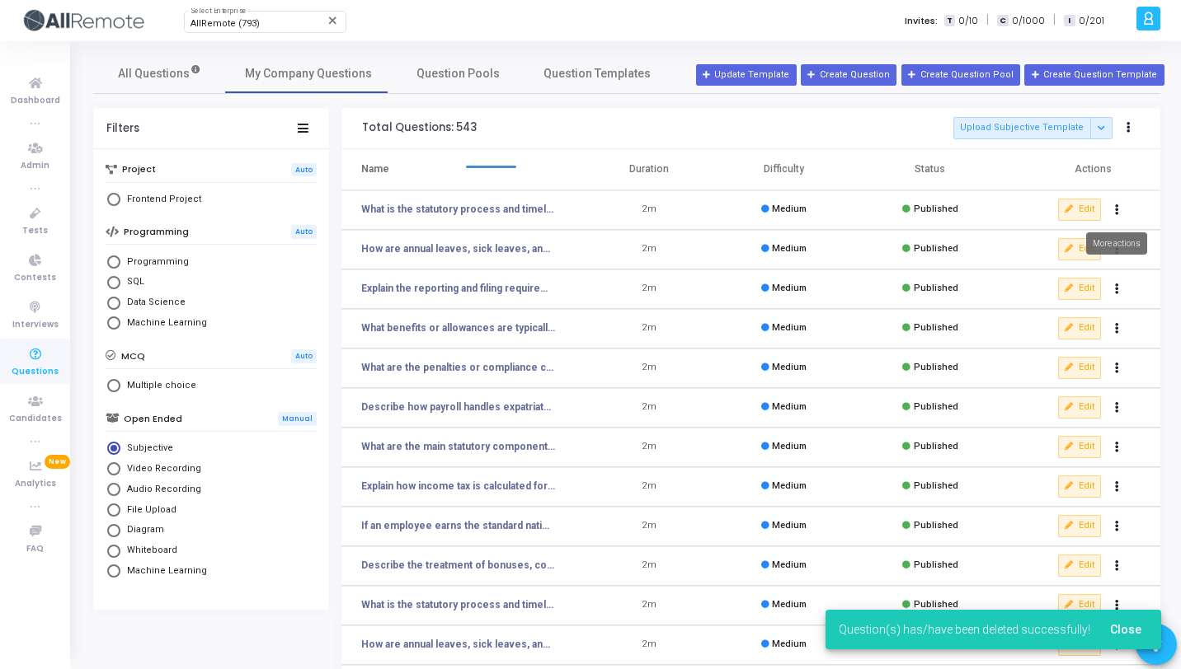
click at [1112, 216] on button "Actions" at bounding box center [1117, 210] width 23 height 23
click at [1073, 275] on button "delete Delete" at bounding box center [1064, 270] width 127 height 27
click at [1116, 215] on button "Actions" at bounding box center [1117, 210] width 23 height 23
click at [1077, 270] on button "delete Delete" at bounding box center [1064, 270] width 127 height 27
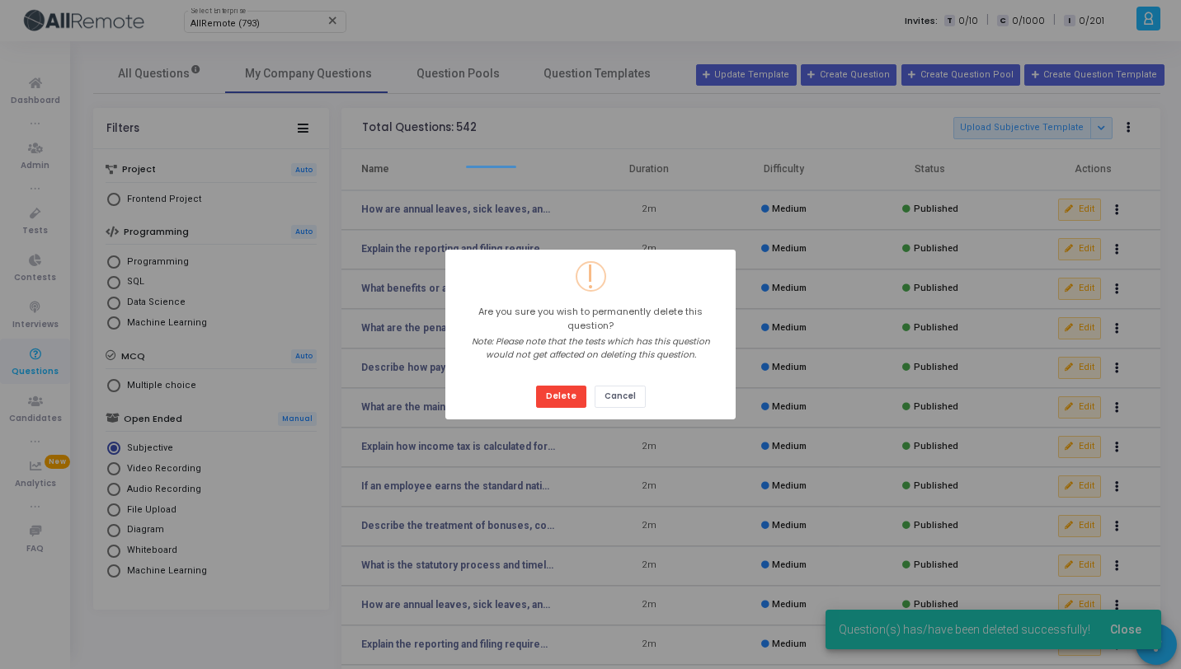
click at [536, 386] on button "Delete" at bounding box center [561, 397] width 50 height 22
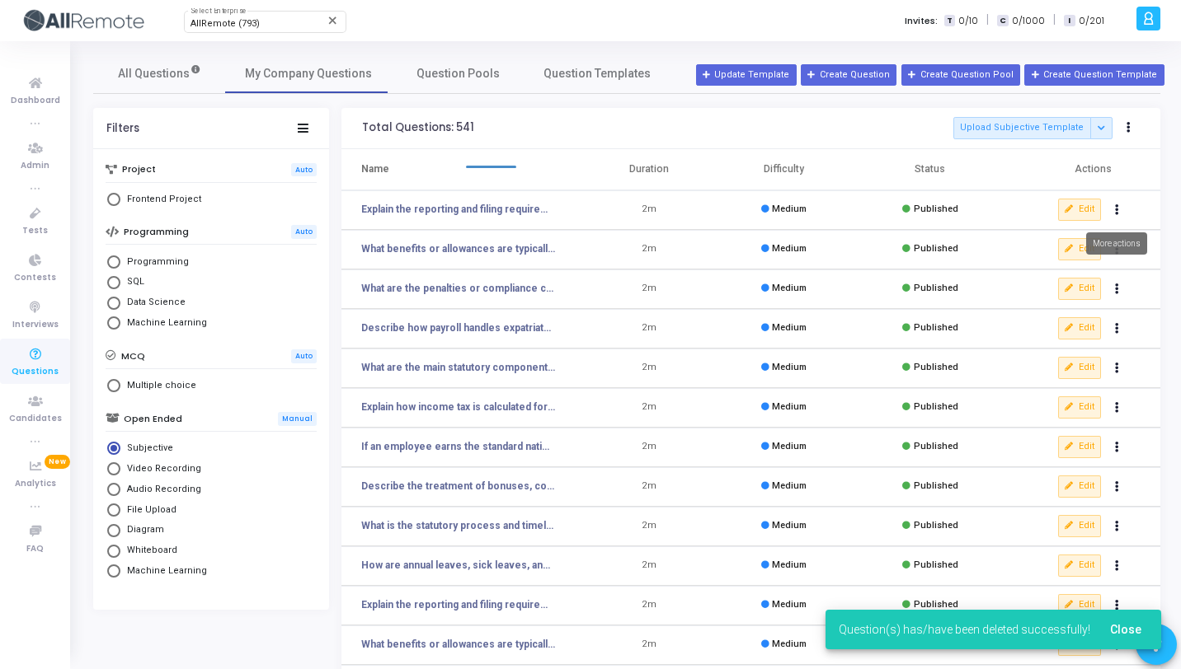
click at [1116, 212] on icon "Actions" at bounding box center [1117, 210] width 4 height 8
click at [1095, 275] on button "delete Delete" at bounding box center [1064, 270] width 127 height 27
click at [1120, 214] on button "Actions" at bounding box center [1117, 210] width 23 height 23
click at [1068, 268] on button "delete Delete" at bounding box center [1064, 270] width 127 height 27
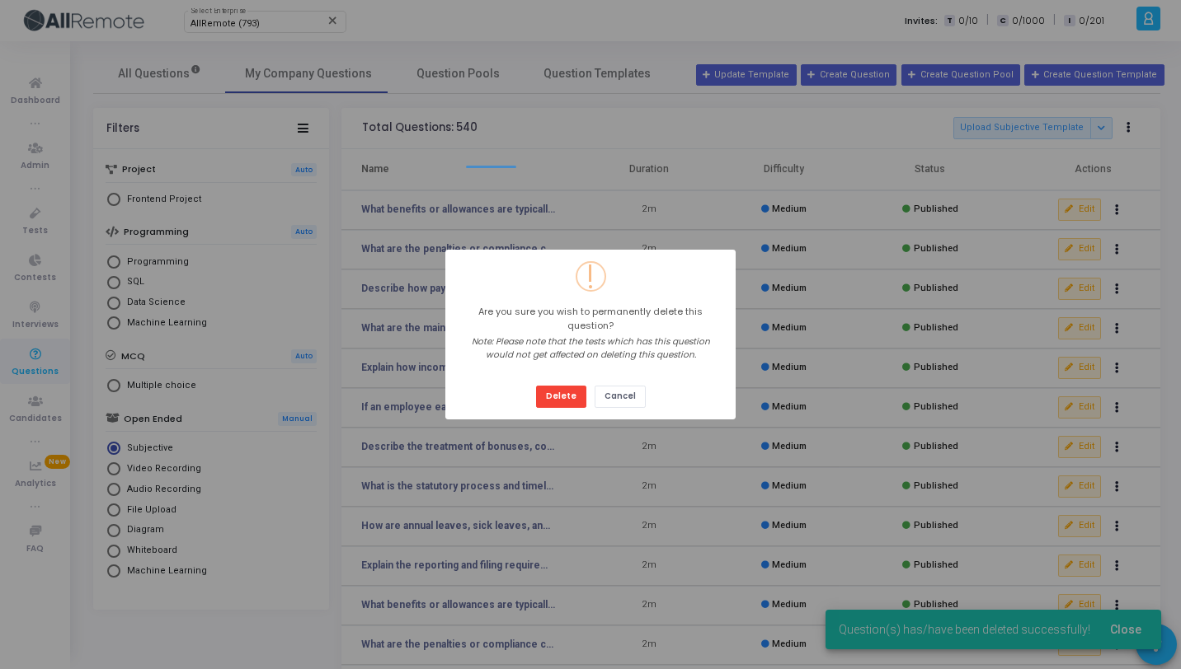
click at [536, 386] on button "Delete" at bounding box center [561, 397] width 50 height 22
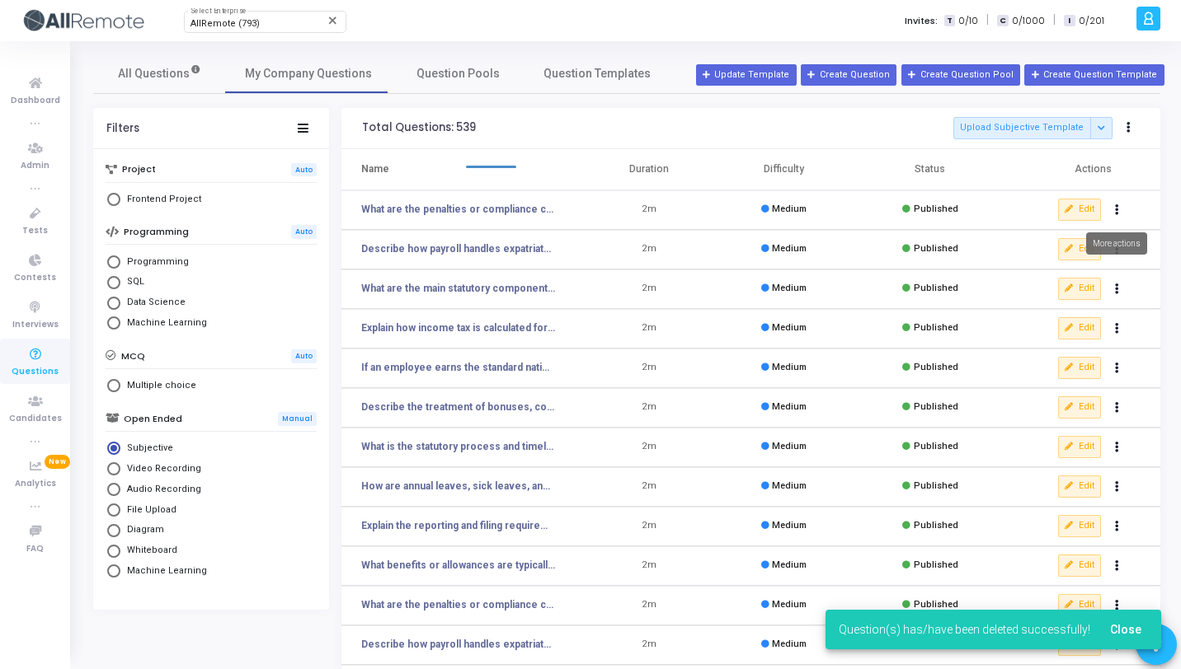
click at [1115, 213] on icon "Actions" at bounding box center [1117, 210] width 4 height 8
click at [1068, 280] on button "delete Delete" at bounding box center [1064, 270] width 127 height 27
click at [1124, 211] on button "Actions" at bounding box center [1117, 210] width 23 height 23
click at [1082, 267] on button "delete Delete" at bounding box center [1064, 270] width 127 height 27
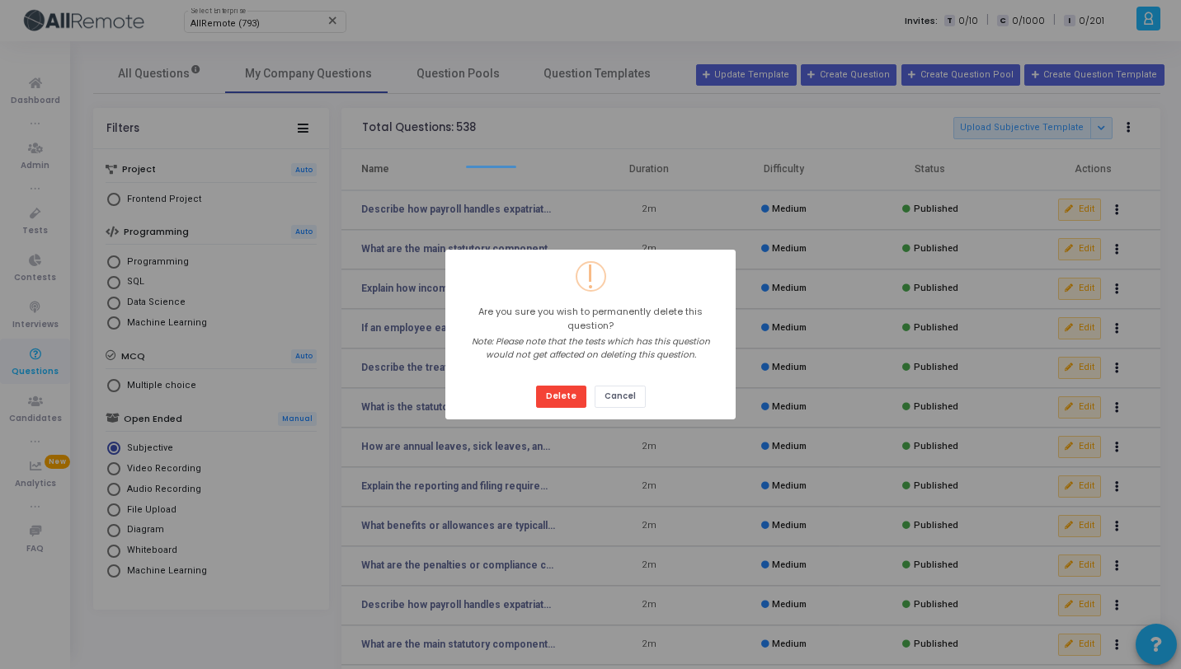
click at [536, 386] on button "Delete" at bounding box center [561, 397] width 50 height 22
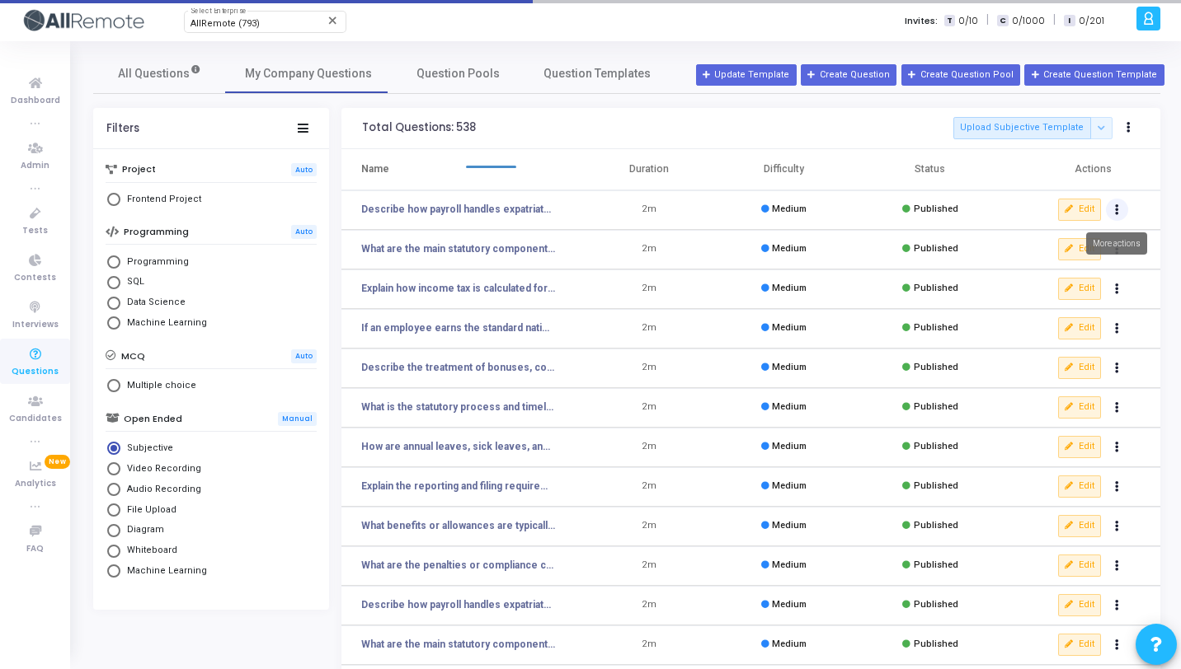
click at [1115, 214] on icon "Actions" at bounding box center [1117, 210] width 4 height 8
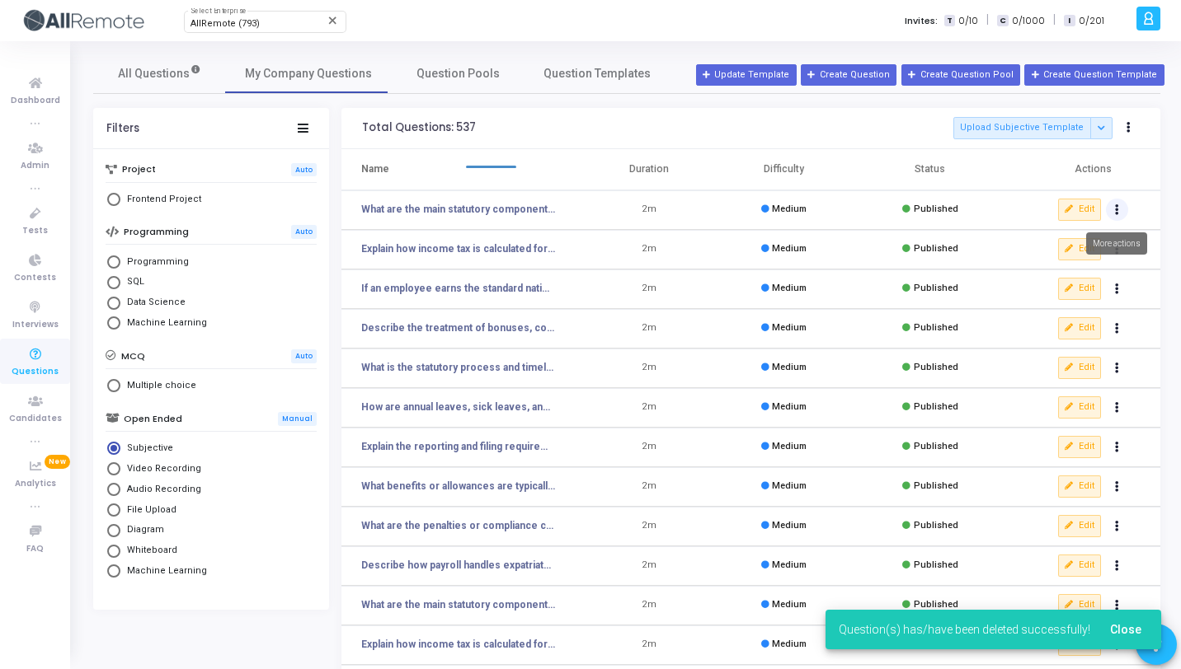
click at [1115, 210] on icon "Actions" at bounding box center [1117, 210] width 4 height 8
click at [1067, 264] on button "delete Delete" at bounding box center [1064, 270] width 127 height 27
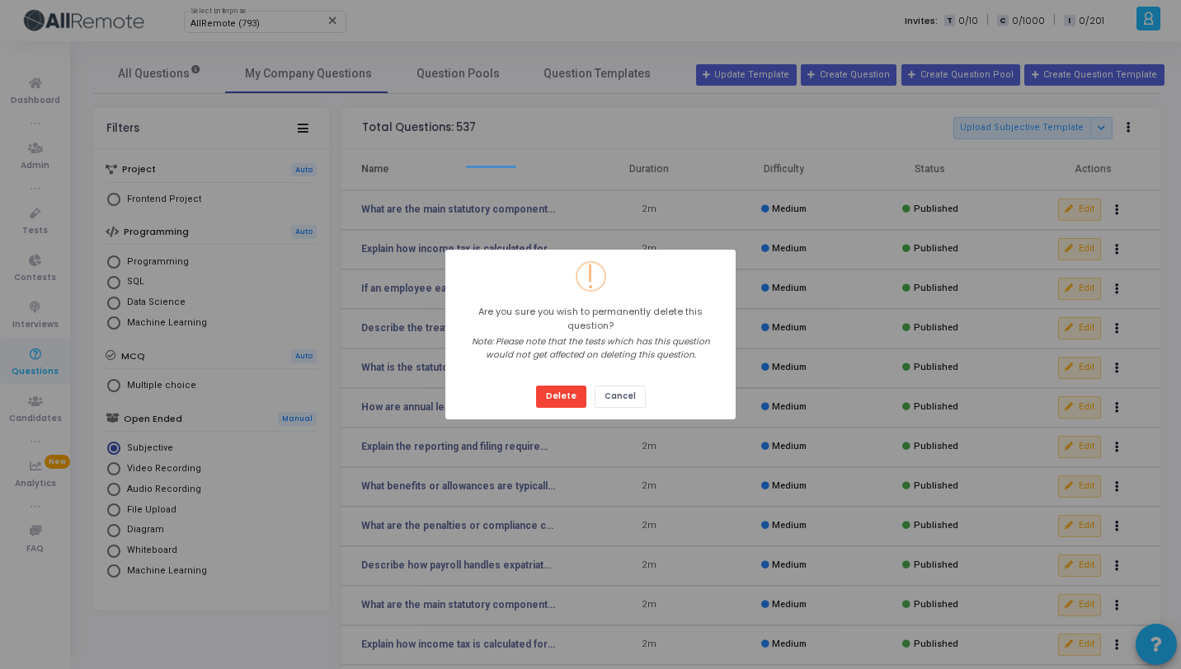
click at [536, 386] on button "Delete" at bounding box center [561, 397] width 50 height 22
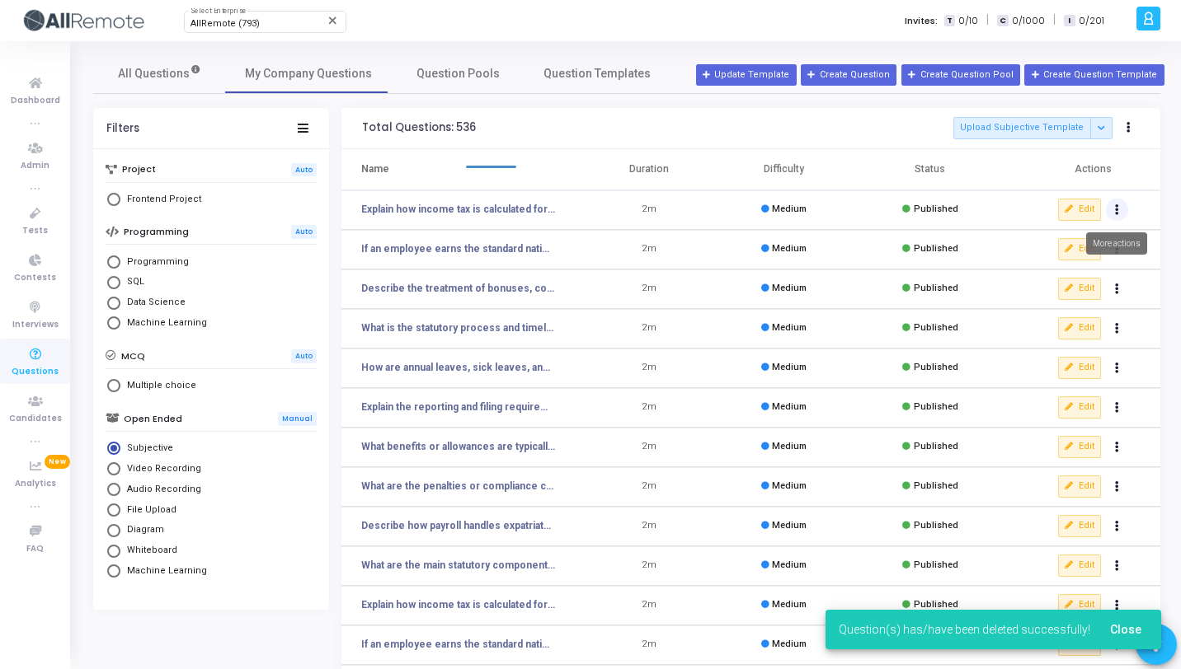
click at [1117, 215] on button "Actions" at bounding box center [1117, 210] width 23 height 23
click at [1029, 268] on button "delete Delete" at bounding box center [1064, 270] width 127 height 27
click at [1120, 210] on button "Actions" at bounding box center [1117, 210] width 23 height 23
click at [1059, 271] on button "delete Delete" at bounding box center [1064, 270] width 127 height 27
click at [1121, 209] on button "Actions" at bounding box center [1117, 210] width 23 height 23
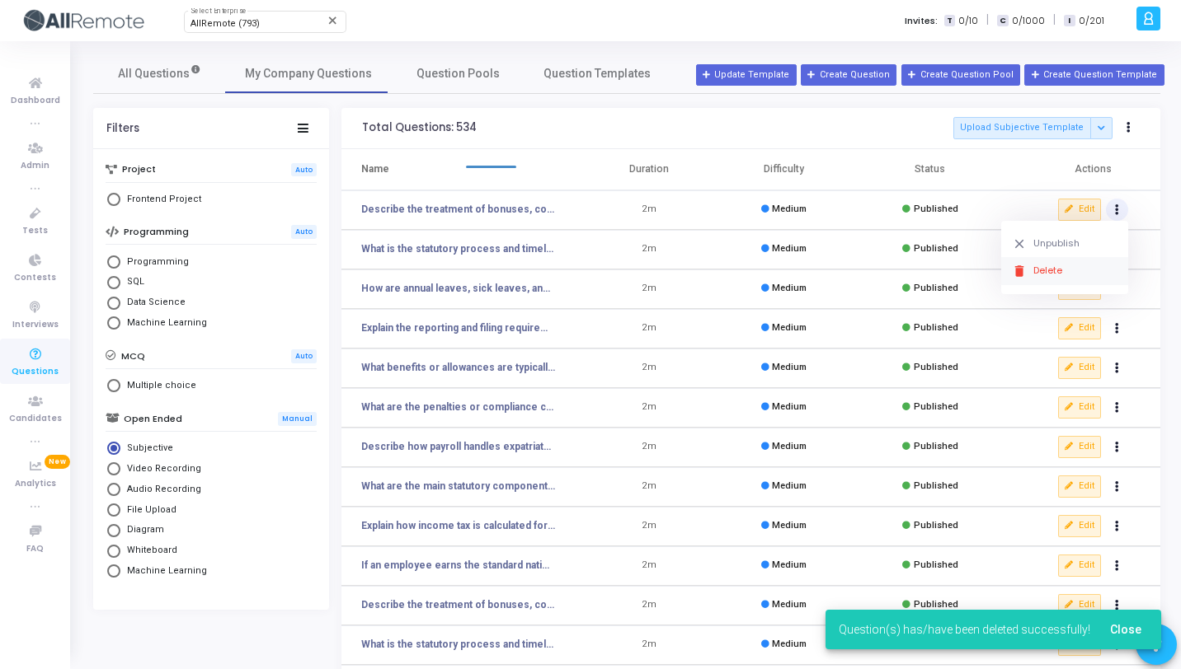
click at [1052, 266] on button "delete Delete" at bounding box center [1064, 270] width 127 height 27
click at [1116, 206] on icon "Actions" at bounding box center [1117, 210] width 4 height 8
click at [1017, 271] on icon "delete" at bounding box center [1019, 271] width 15 height 15
click at [1120, 213] on button "Actions" at bounding box center [1117, 210] width 23 height 23
click at [1066, 257] on button "delete Delete" at bounding box center [1064, 270] width 127 height 27
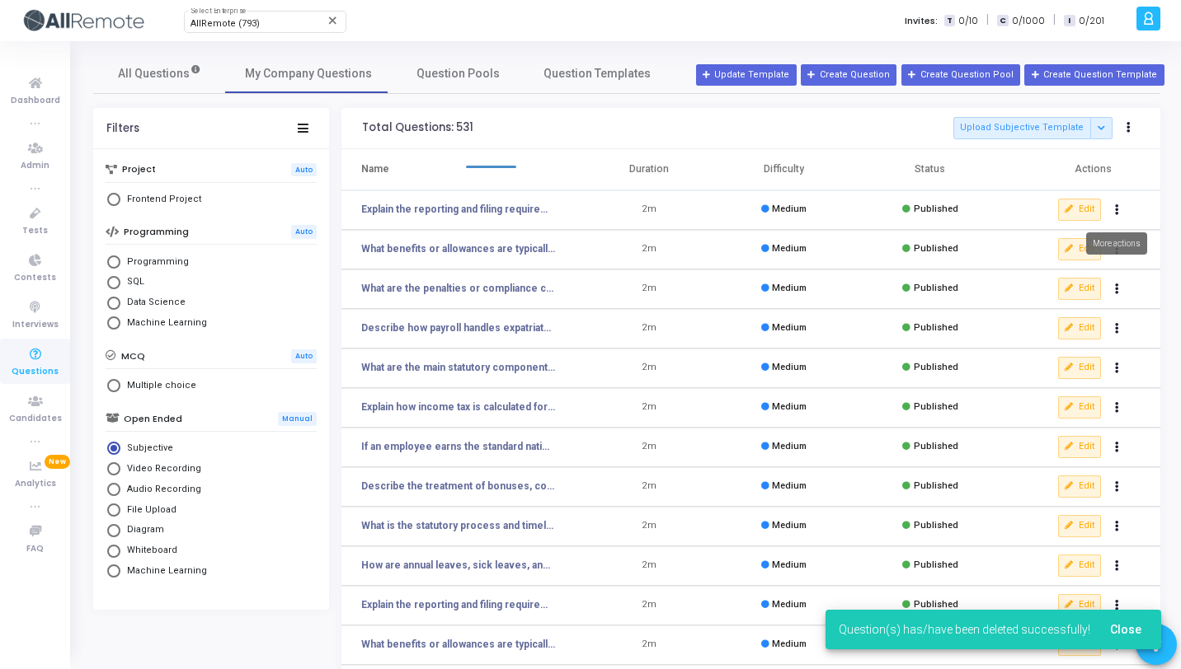
click at [1116, 215] on button "Actions" at bounding box center [1117, 210] width 23 height 23
click at [1069, 279] on button "delete Delete" at bounding box center [1064, 270] width 127 height 27
click at [1115, 209] on icon "Actions" at bounding box center [1117, 210] width 4 height 8
click at [1076, 261] on button "delete Delete" at bounding box center [1064, 270] width 127 height 27
click at [1120, 209] on button "Actions" at bounding box center [1117, 210] width 23 height 23
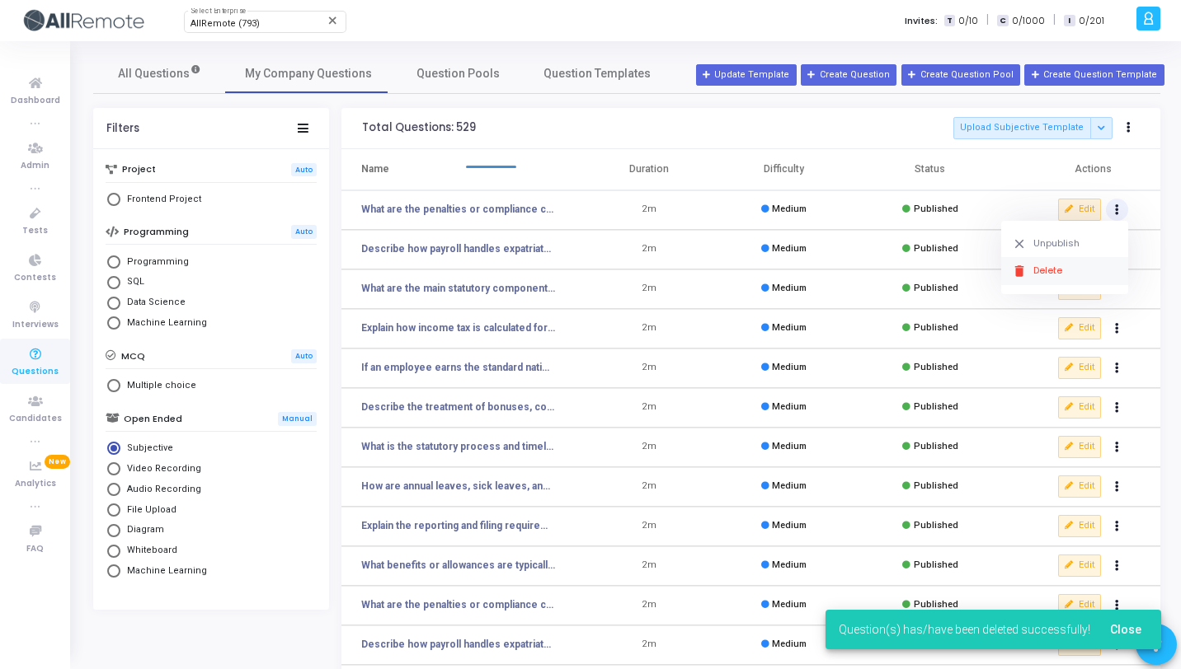
click at [1084, 260] on button "delete Delete" at bounding box center [1064, 270] width 127 height 27
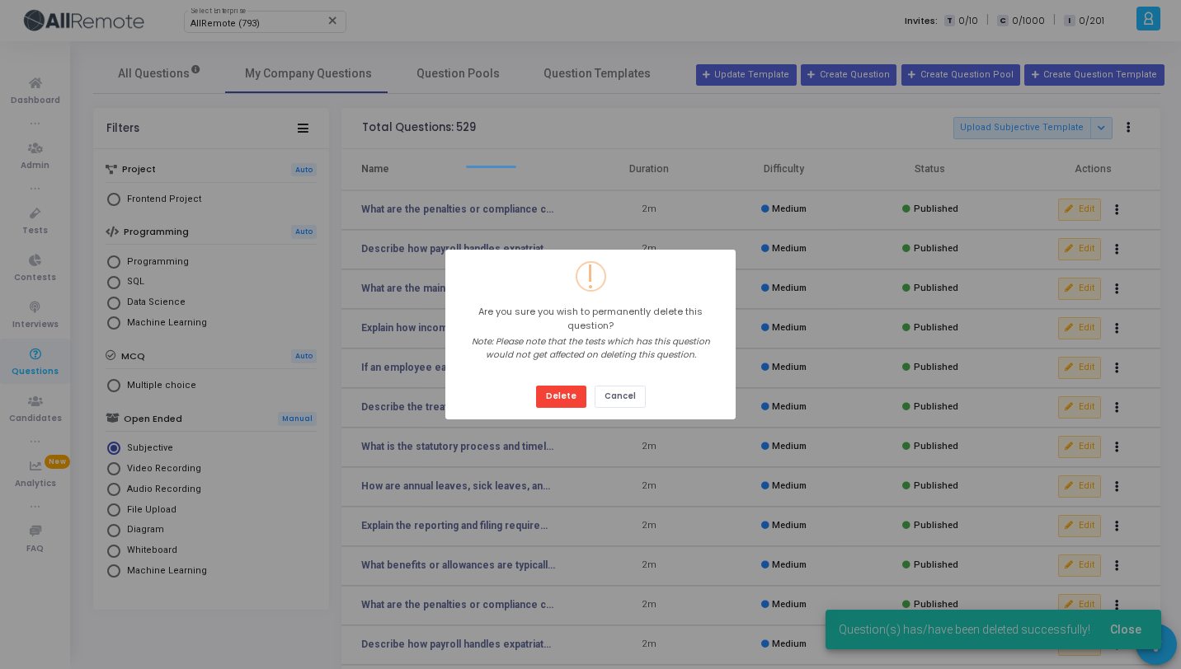
click at [536, 386] on button "Delete" at bounding box center [561, 397] width 50 height 22
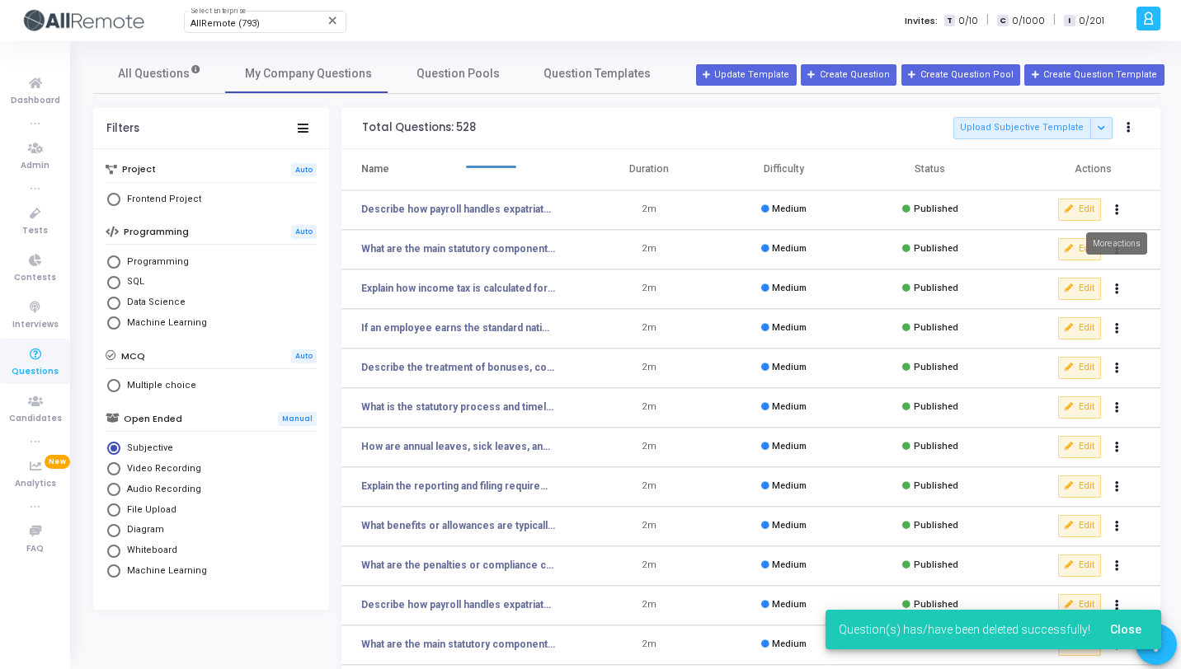
click at [1116, 211] on icon "Actions" at bounding box center [1117, 210] width 4 height 8
click button "delete Delete" at bounding box center [1064, 270] width 127 height 27
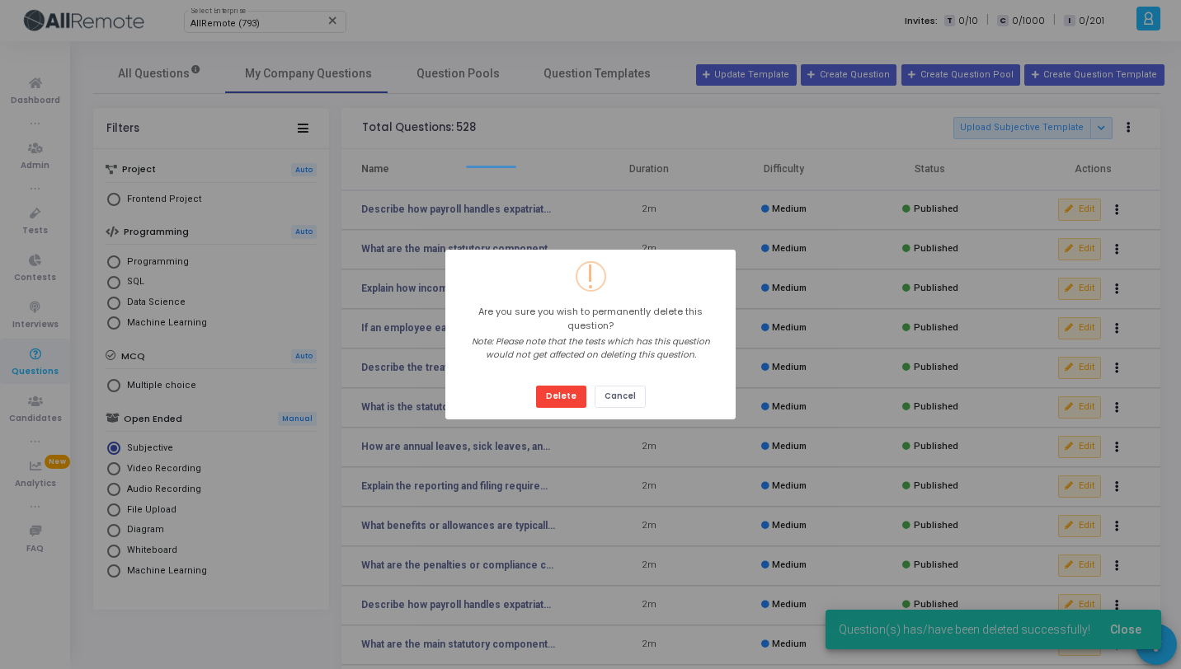
click at [536, 386] on button "Delete" at bounding box center [561, 397] width 50 height 22
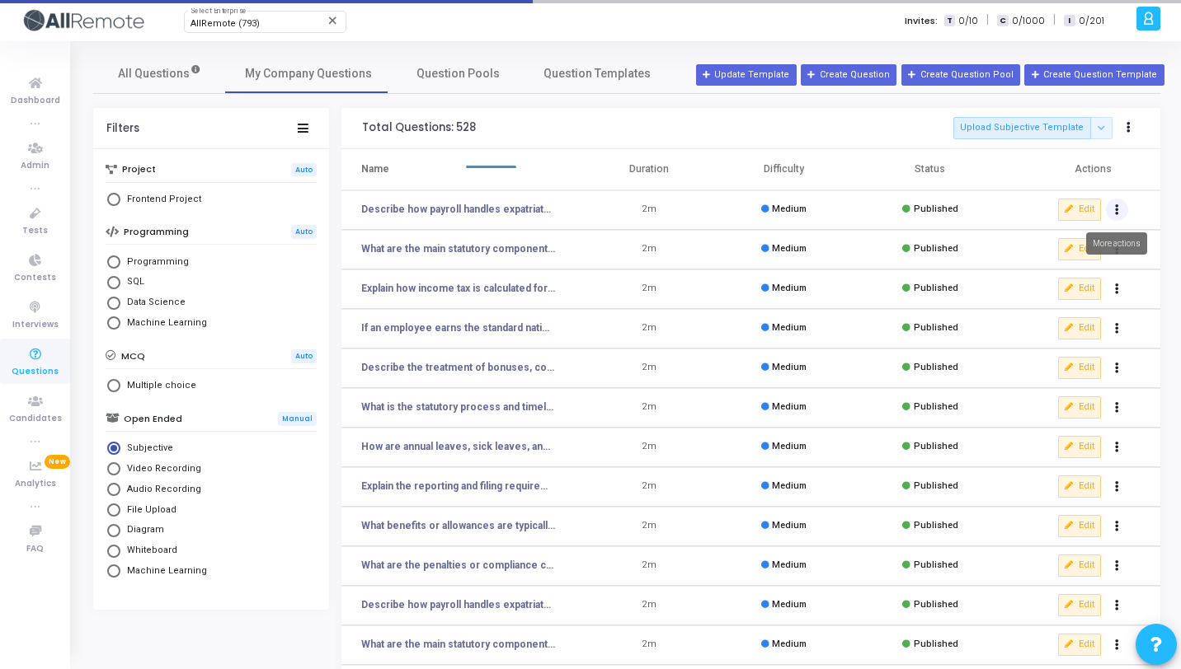
click at [1117, 209] on icon "Actions" at bounding box center [1117, 210] width 4 height 8
click at [1069, 271] on button "delete Delete" at bounding box center [1064, 270] width 127 height 27
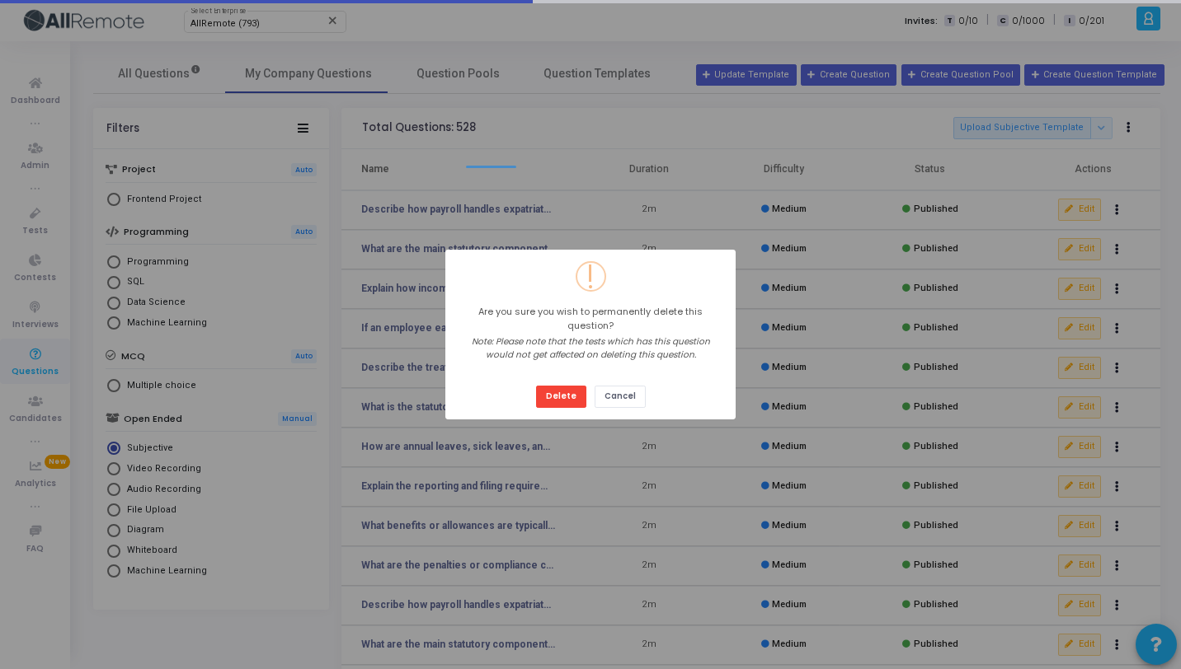
click at [536, 386] on button "Delete" at bounding box center [561, 397] width 50 height 22
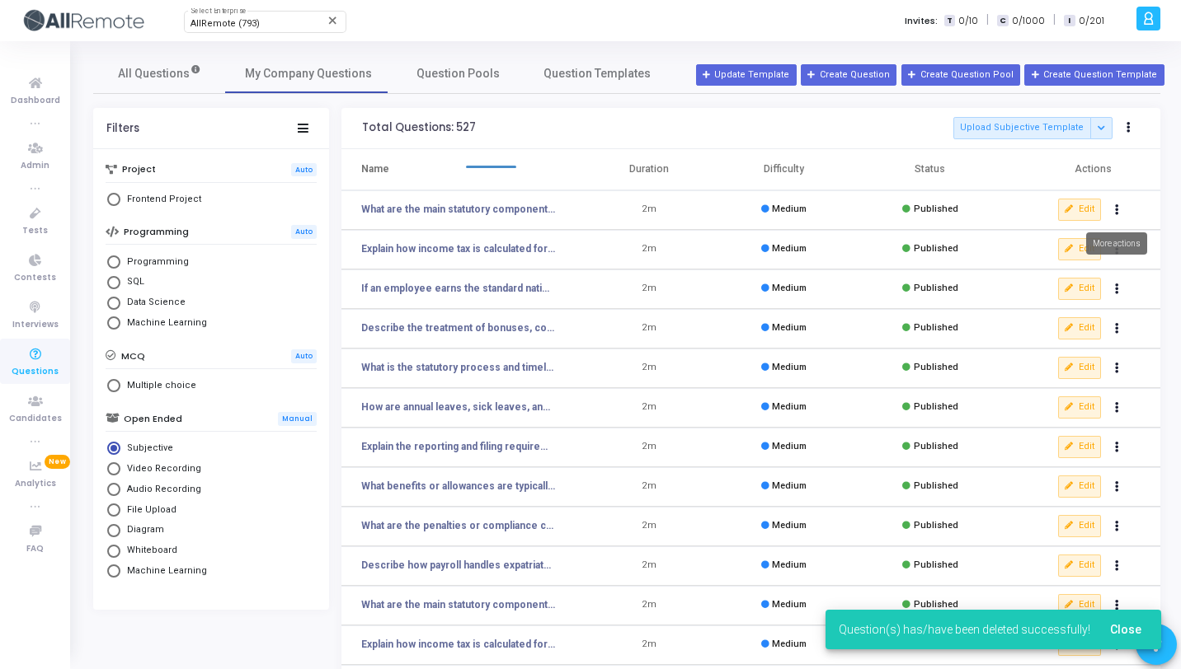
click at [1118, 213] on button "Actions" at bounding box center [1117, 210] width 23 height 23
click at [1058, 265] on button "delete Delete" at bounding box center [1064, 270] width 127 height 27
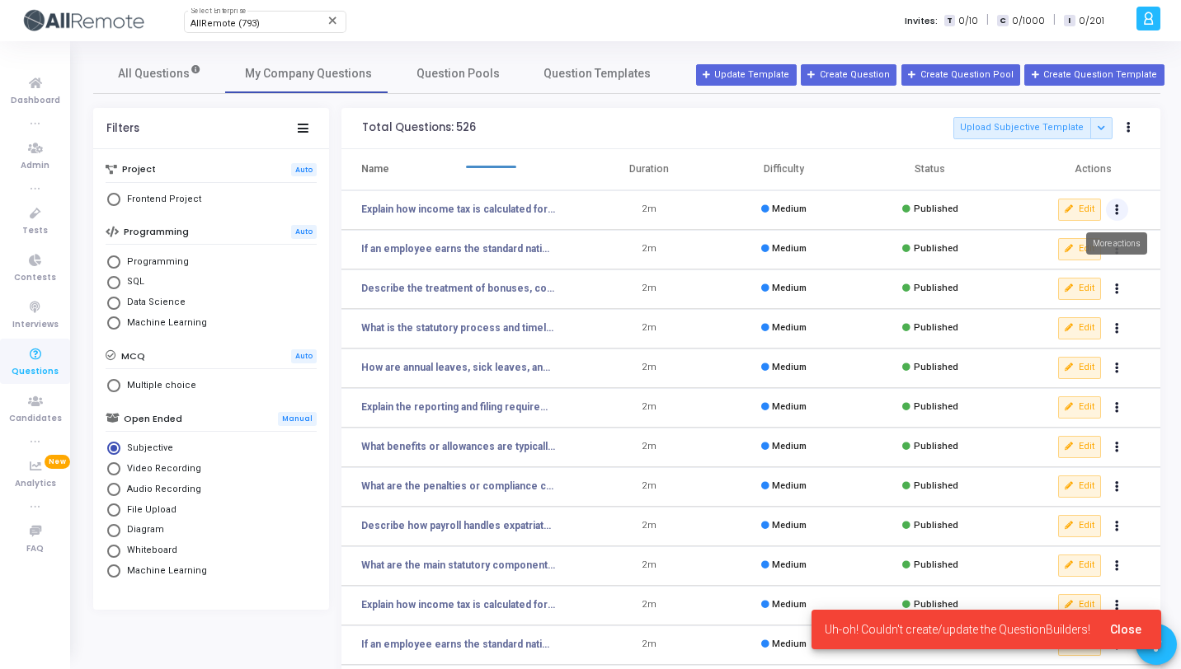
click at [1115, 206] on icon "Actions" at bounding box center [1117, 210] width 4 height 8
click at [1050, 275] on button "delete Delete" at bounding box center [1064, 270] width 127 height 27
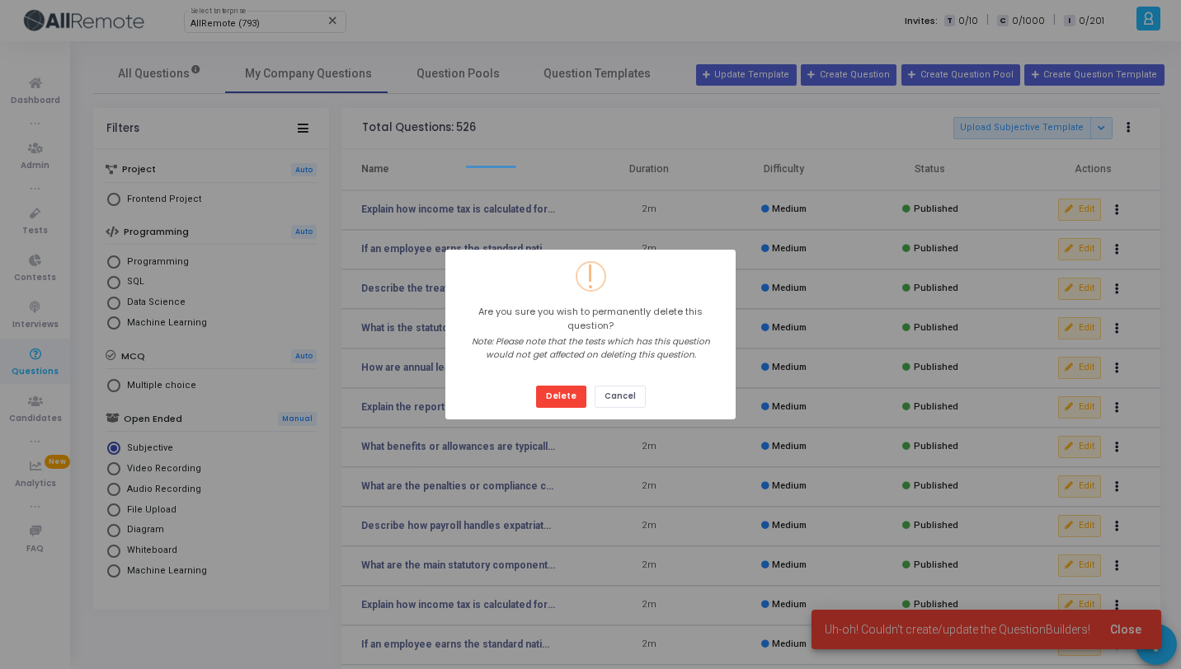
click at [536, 386] on button "Delete" at bounding box center [561, 397] width 50 height 22
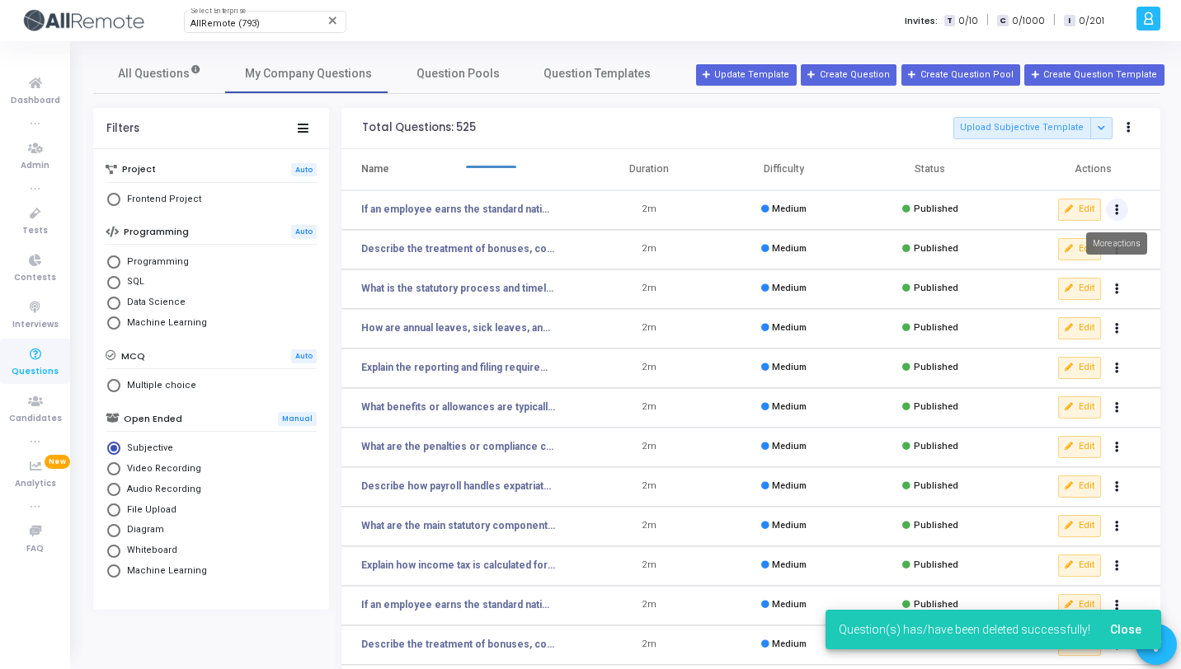
click at [1120, 209] on button "Actions" at bounding box center [1117, 210] width 23 height 23
click at [1073, 267] on button "delete Delete" at bounding box center [1064, 270] width 127 height 27
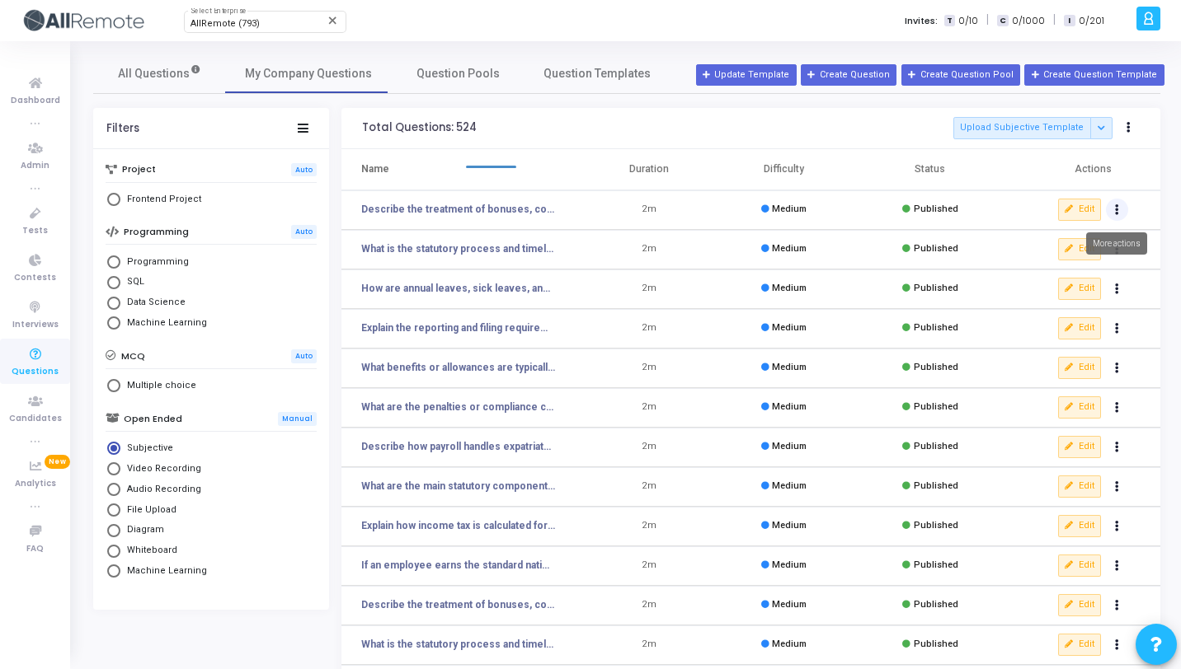
click at [1116, 209] on icon "Actions" at bounding box center [1117, 210] width 4 height 8
click at [1065, 267] on button "delete Delete" at bounding box center [1064, 270] width 127 height 27
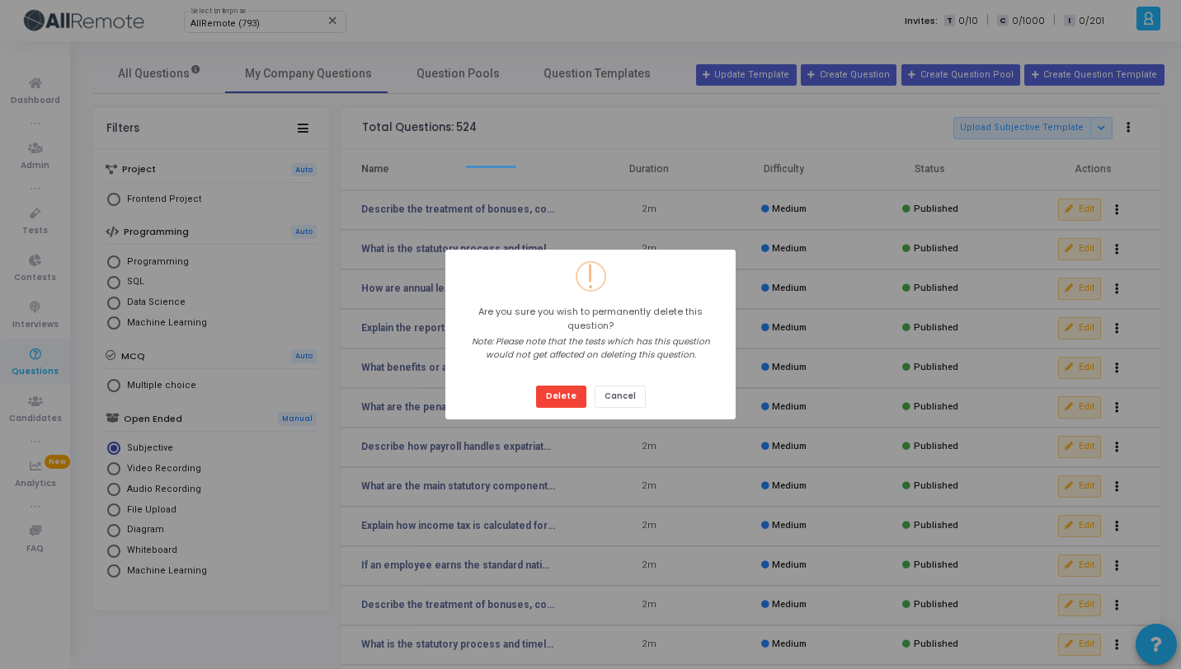
click at [536, 386] on button "Delete" at bounding box center [561, 397] width 50 height 22
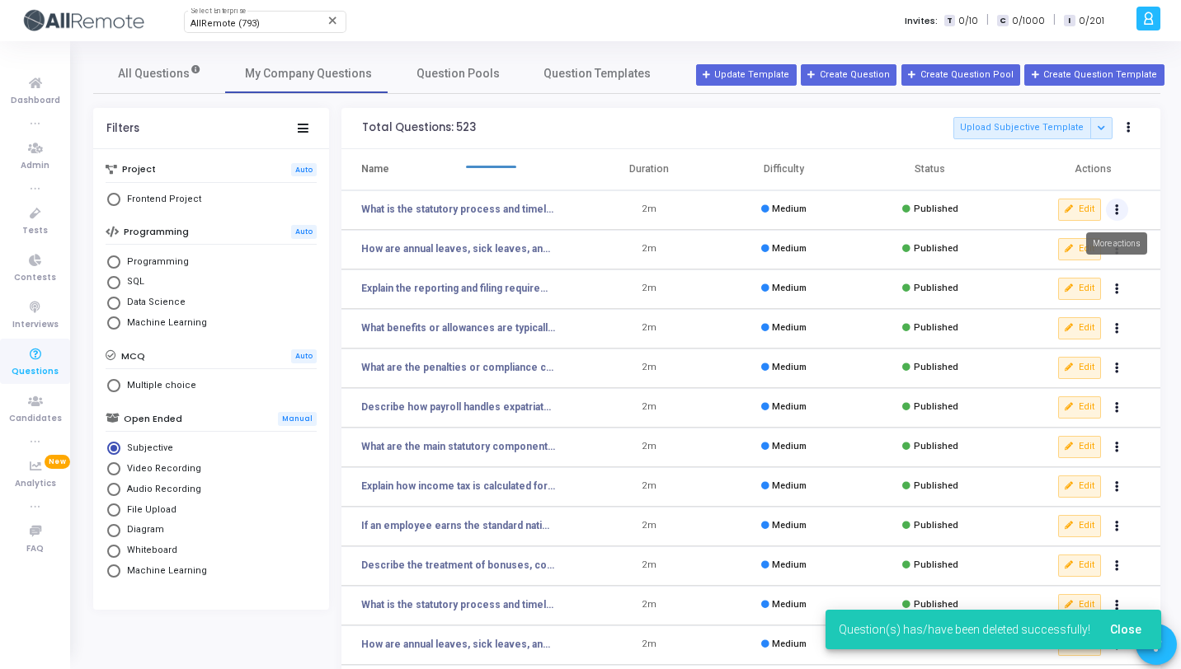
click at [1119, 211] on button "Actions" at bounding box center [1117, 210] width 23 height 23
click at [1079, 270] on button "delete Delete" at bounding box center [1064, 270] width 127 height 27
click at [1119, 210] on button "Actions" at bounding box center [1117, 210] width 23 height 23
click at [1060, 270] on button "delete Delete" at bounding box center [1064, 270] width 127 height 27
click at [1119, 212] on button "Actions" at bounding box center [1117, 210] width 23 height 23
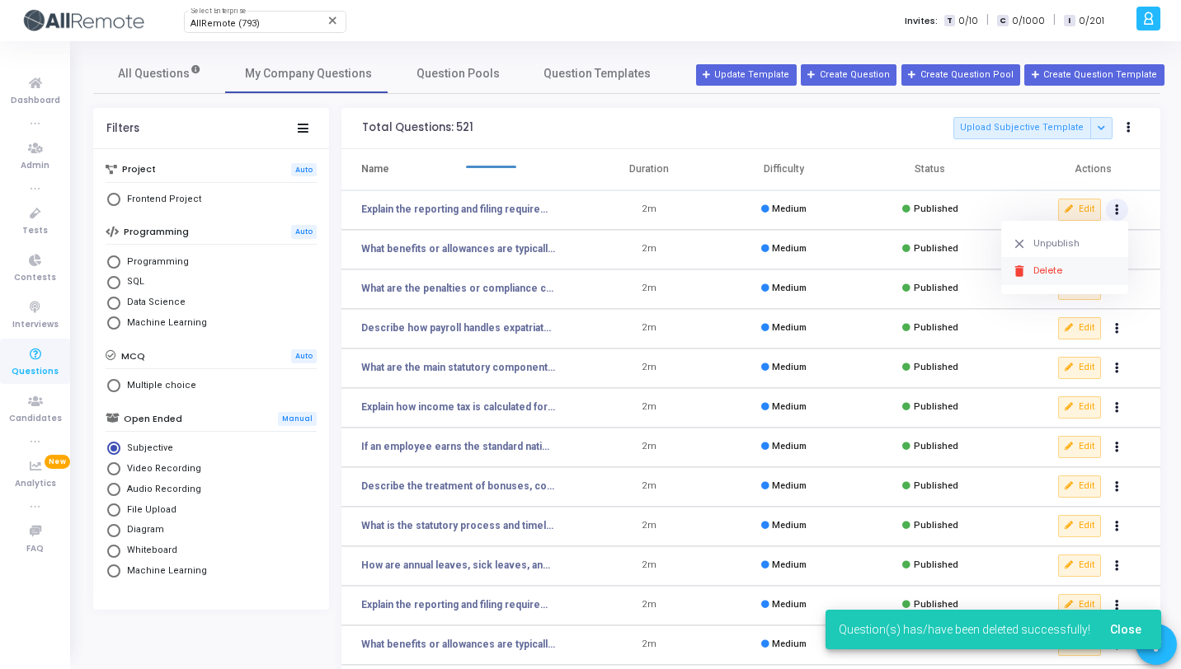
click at [1074, 272] on button "delete Delete" at bounding box center [1064, 270] width 127 height 27
click at [1115, 209] on icon "Actions" at bounding box center [1117, 210] width 4 height 8
click at [1058, 265] on button "delete Delete" at bounding box center [1064, 270] width 127 height 27
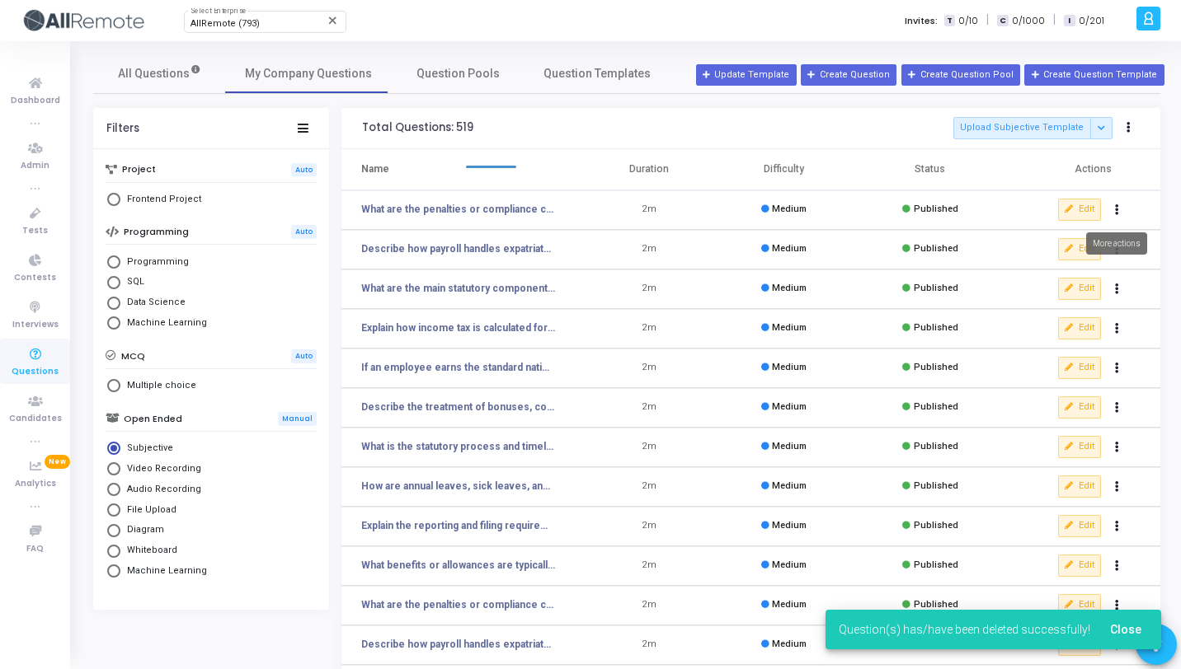
click at [1118, 213] on icon "Actions" at bounding box center [1117, 210] width 4 height 8
click at [1057, 279] on button "delete Delete" at bounding box center [1064, 270] width 127 height 27
click at [1120, 213] on button "Actions" at bounding box center [1117, 210] width 23 height 23
click at [1087, 270] on button "delete Delete" at bounding box center [1064, 270] width 127 height 27
click at [1120, 214] on button "Actions" at bounding box center [1117, 210] width 23 height 23
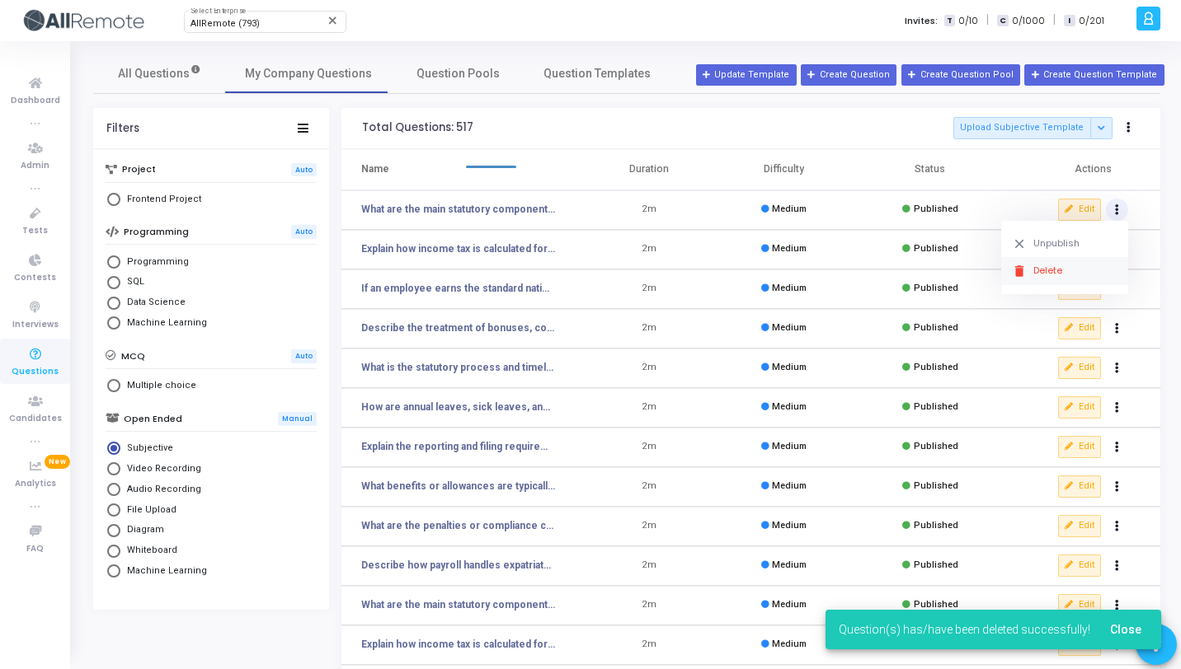
click at [1087, 265] on button "delete Delete" at bounding box center [1064, 270] width 127 height 27
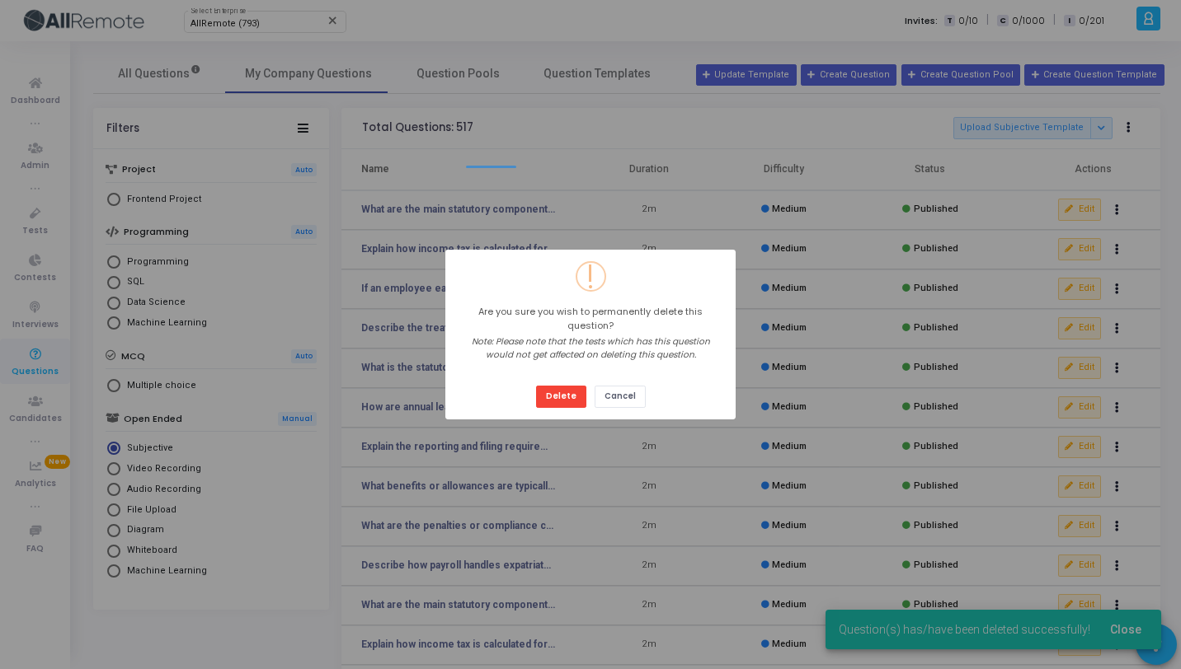
click at [536, 386] on button "Delete" at bounding box center [561, 397] width 50 height 22
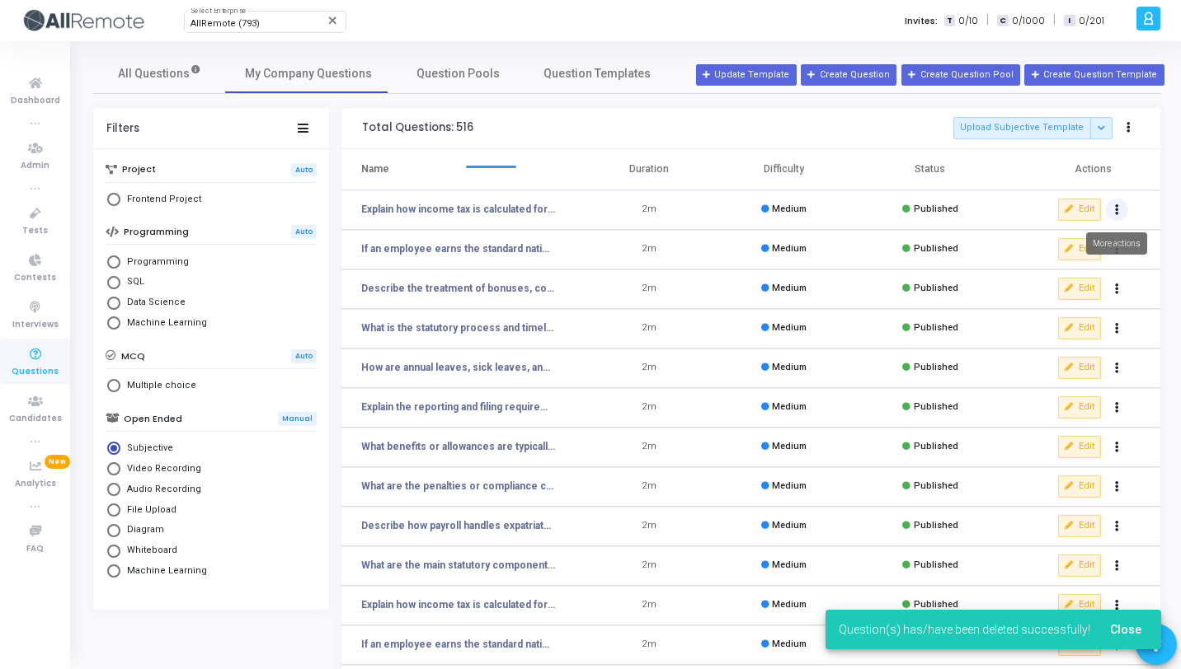
click at [1120, 210] on button "Actions" at bounding box center [1117, 210] width 23 height 23
click at [1083, 279] on button "delete Delete" at bounding box center [1064, 270] width 127 height 27
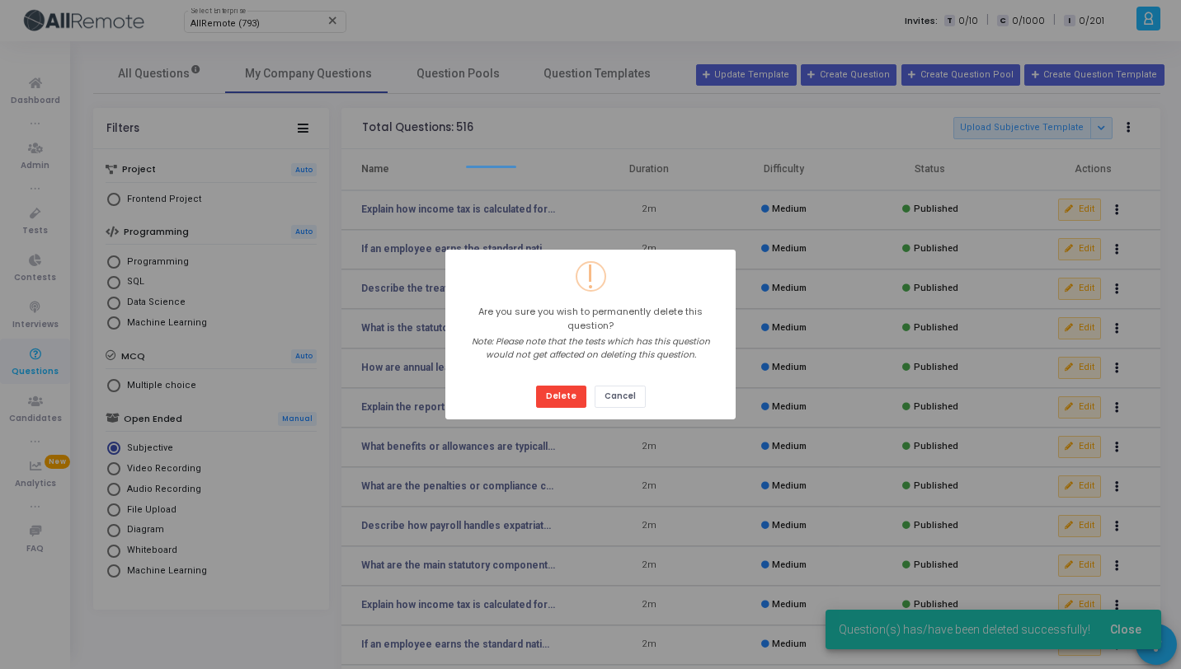
click at [536, 386] on button "Delete" at bounding box center [561, 397] width 50 height 22
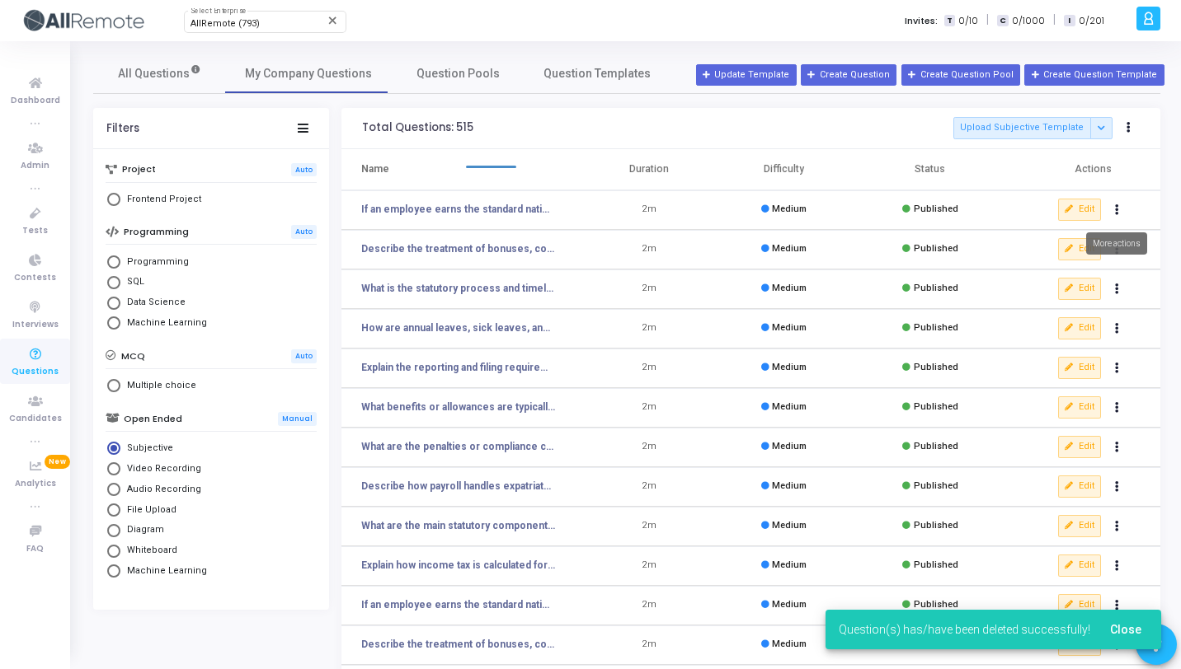
click at [1117, 206] on icon "Actions" at bounding box center [1117, 210] width 4 height 8
click at [1077, 269] on button "delete Delete" at bounding box center [1064, 270] width 127 height 27
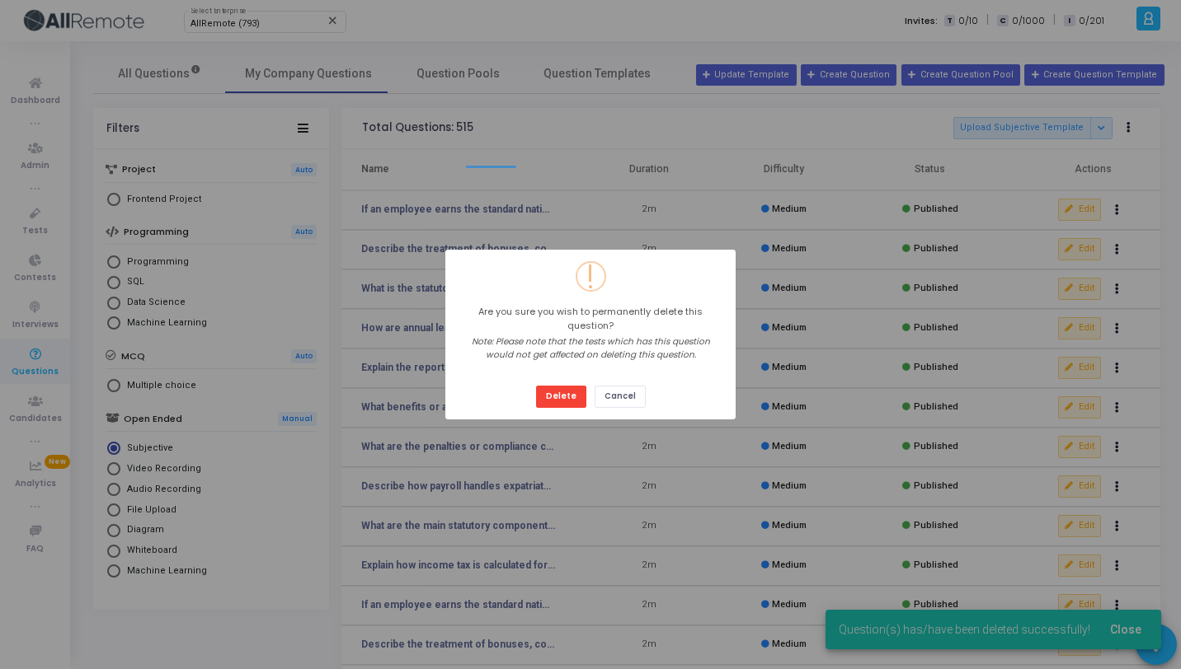
click at [536, 386] on button "Delete" at bounding box center [561, 397] width 50 height 22
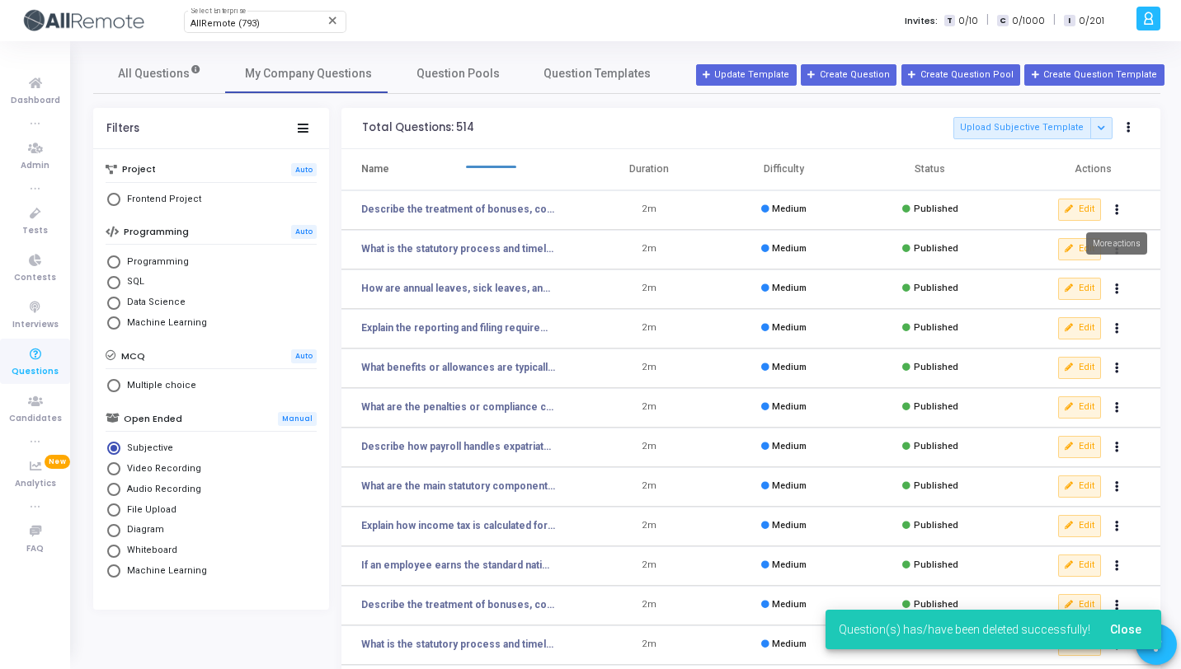
click at [1120, 206] on button "Actions" at bounding box center [1117, 210] width 23 height 23
click at [1068, 273] on button "delete Delete" at bounding box center [1064, 270] width 127 height 27
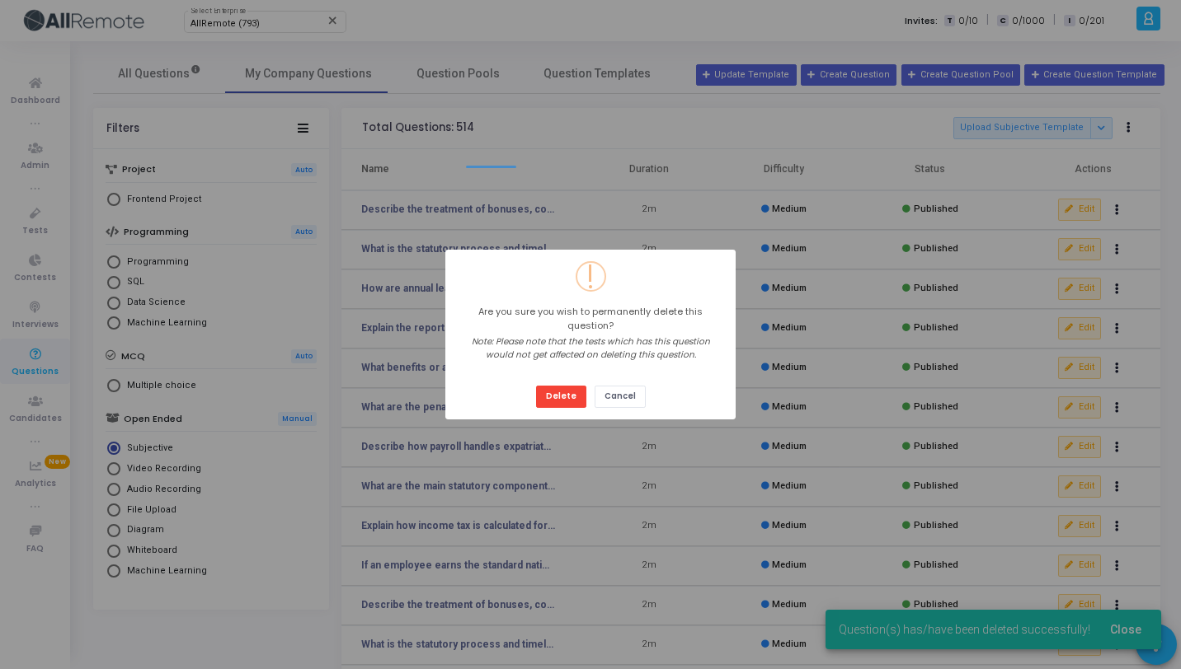
click at [536, 386] on button "Delete" at bounding box center [561, 397] width 50 height 22
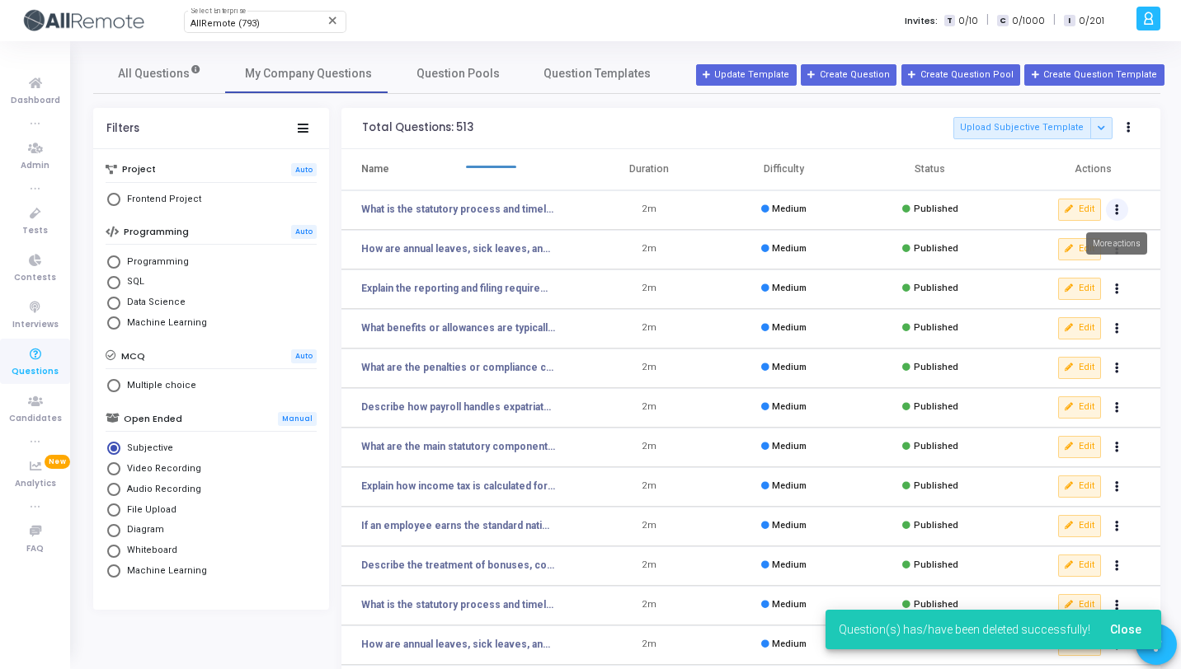
click at [1116, 210] on icon "Actions" at bounding box center [1117, 210] width 4 height 8
click at [1072, 269] on button "delete Delete" at bounding box center [1064, 270] width 127 height 27
click at [1118, 206] on button "Actions" at bounding box center [1117, 210] width 23 height 23
click at [1076, 261] on button "delete Delete" at bounding box center [1064, 270] width 127 height 27
click at [1117, 213] on icon "Actions" at bounding box center [1117, 210] width 4 height 8
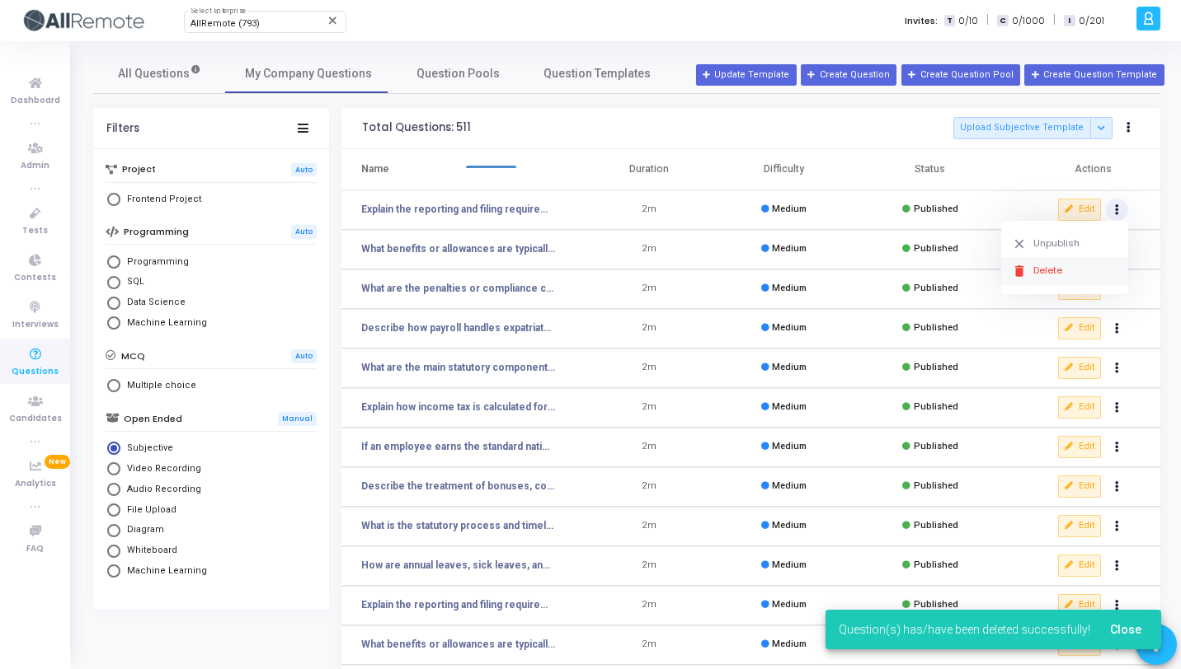
click at [1073, 270] on button "delete Delete" at bounding box center [1064, 270] width 127 height 27
click at [1113, 215] on button "Actions" at bounding box center [1117, 210] width 23 height 23
click at [1070, 275] on button "delete Delete" at bounding box center [1064, 270] width 127 height 27
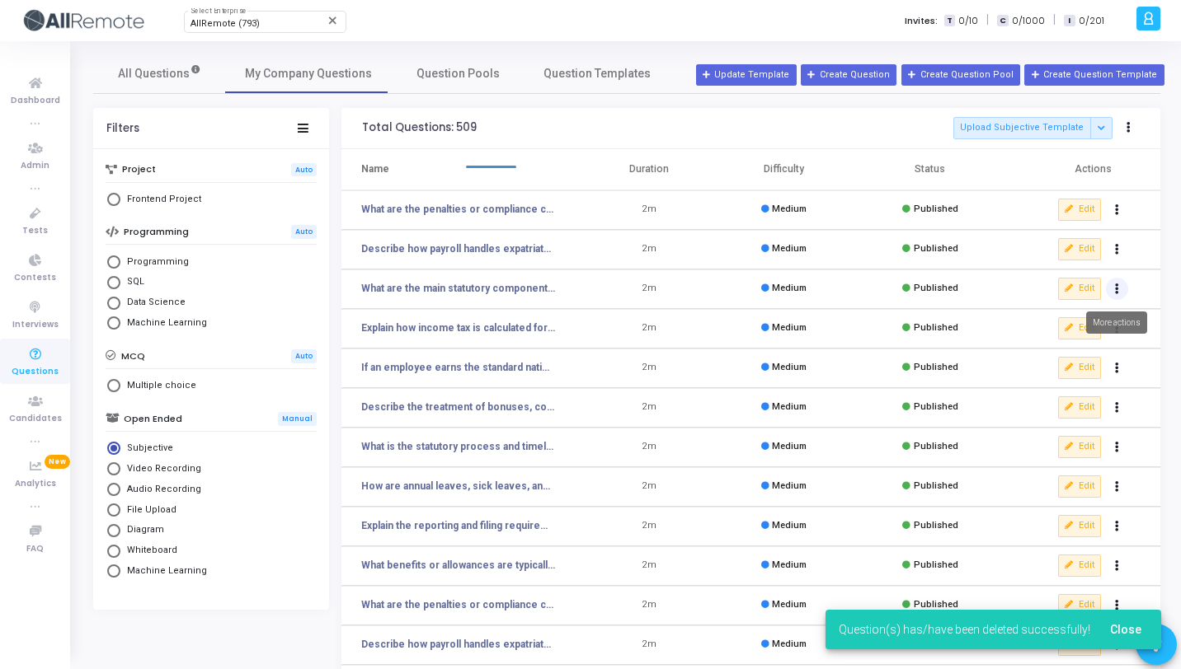
click at [1115, 291] on icon "Actions" at bounding box center [1117, 289] width 4 height 8
click at [1071, 354] on button "delete Delete" at bounding box center [1064, 349] width 127 height 27
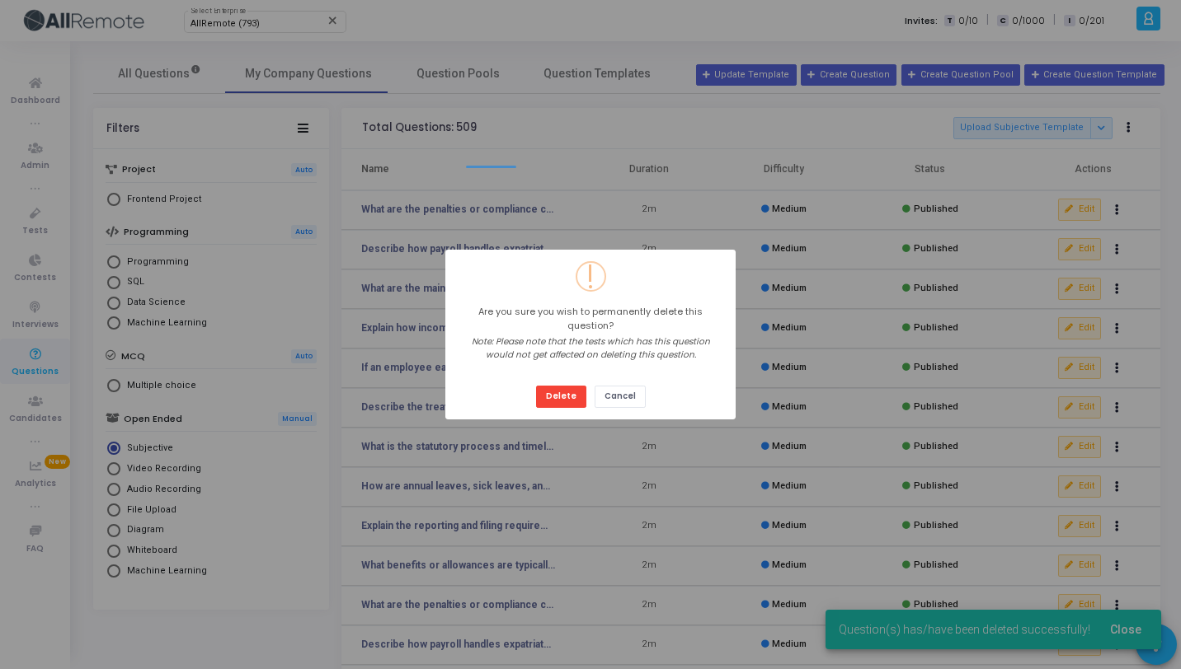
click at [536, 386] on button "Delete" at bounding box center [561, 397] width 50 height 22
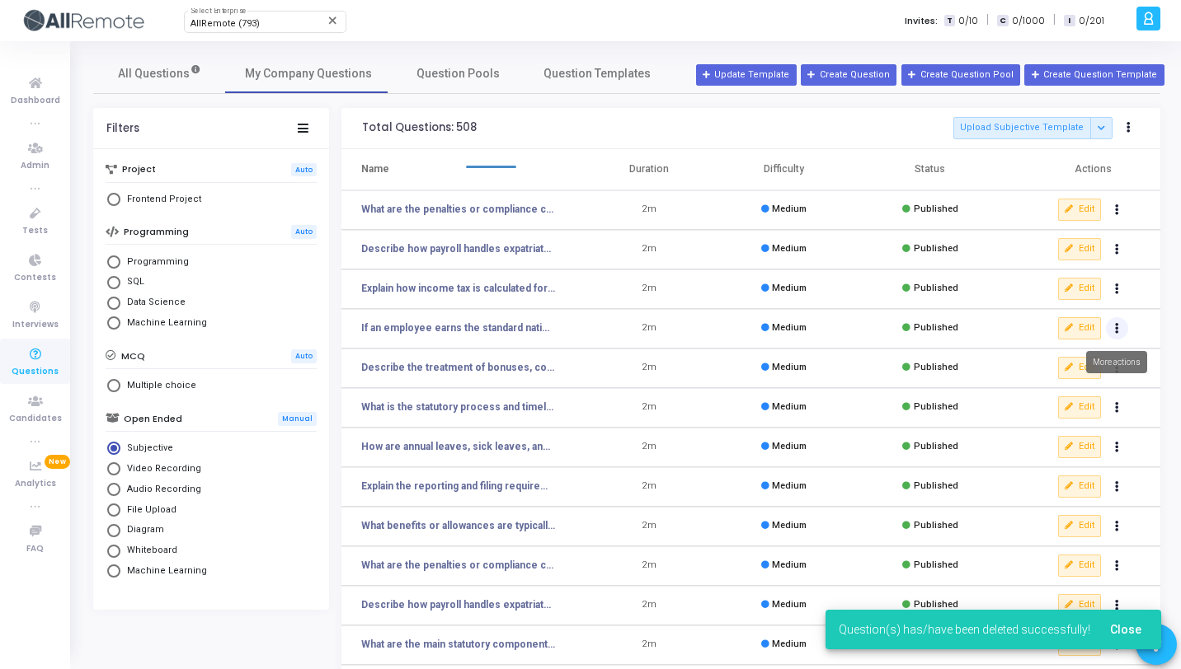
click at [1116, 327] on icon "Actions" at bounding box center [1117, 329] width 4 height 8
click at [1052, 385] on button "delete Delete" at bounding box center [1064, 389] width 127 height 27
click at [1114, 325] on button "Actions" at bounding box center [1117, 328] width 23 height 23
click at [1056, 392] on button "delete Delete" at bounding box center [1064, 389] width 127 height 27
click at [1115, 325] on icon "Actions" at bounding box center [1117, 329] width 4 height 8
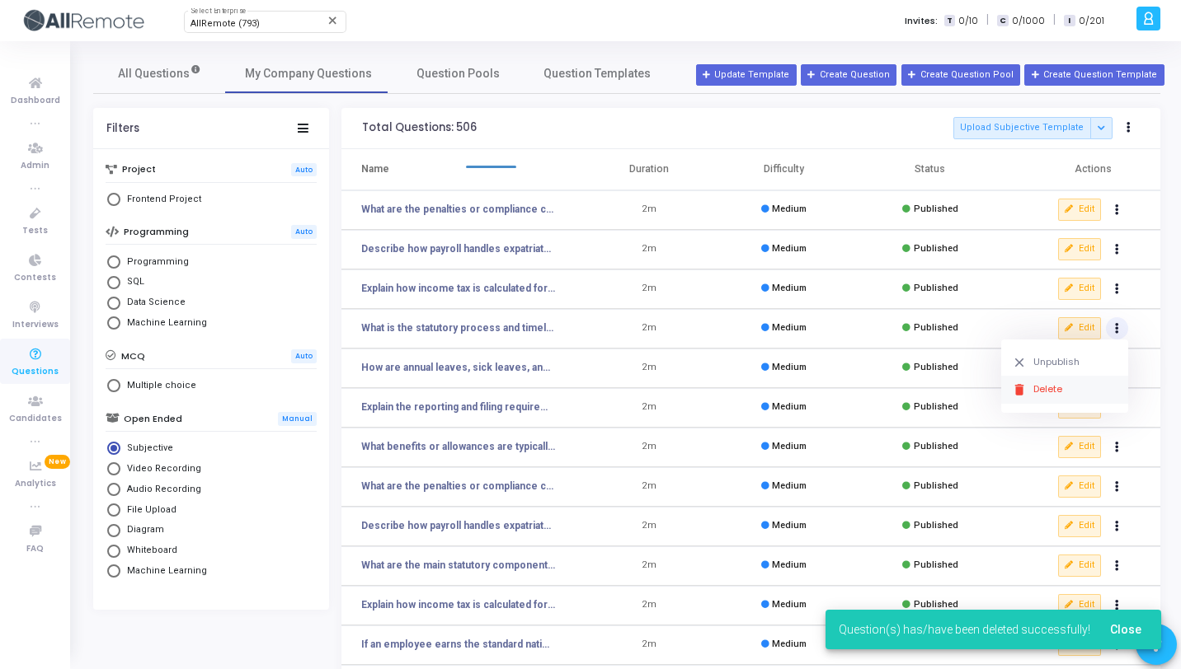
click at [1060, 387] on button "delete Delete" at bounding box center [1064, 389] width 127 height 27
click at [1116, 338] on button "Actions" at bounding box center [1117, 328] width 23 height 23
click at [1065, 388] on button "delete Delete" at bounding box center [1064, 389] width 127 height 27
click at [1118, 293] on icon "Actions" at bounding box center [1117, 289] width 4 height 8
click at [1071, 353] on button "delete Delete" at bounding box center [1064, 349] width 127 height 27
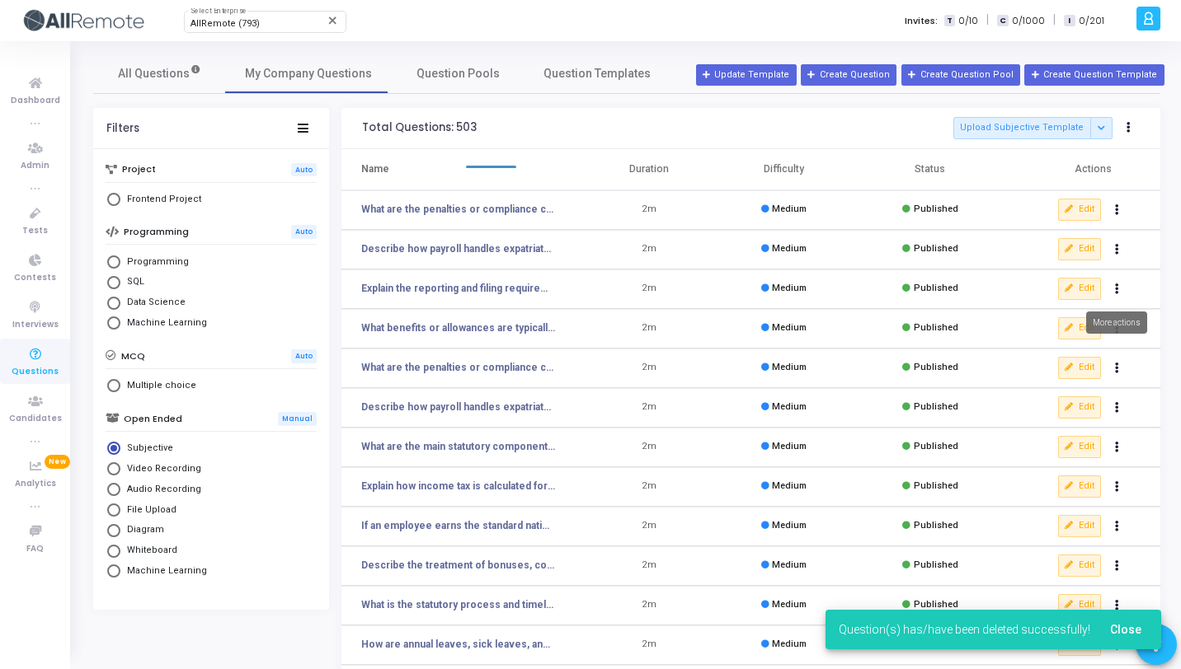
click at [1115, 288] on icon "Actions" at bounding box center [1117, 289] width 4 height 8
click at [1058, 346] on button "delete Delete" at bounding box center [1064, 349] width 127 height 27
click at [1115, 288] on icon "Actions" at bounding box center [1117, 289] width 4 height 8
click at [1067, 347] on button "delete Delete" at bounding box center [1064, 349] width 127 height 27
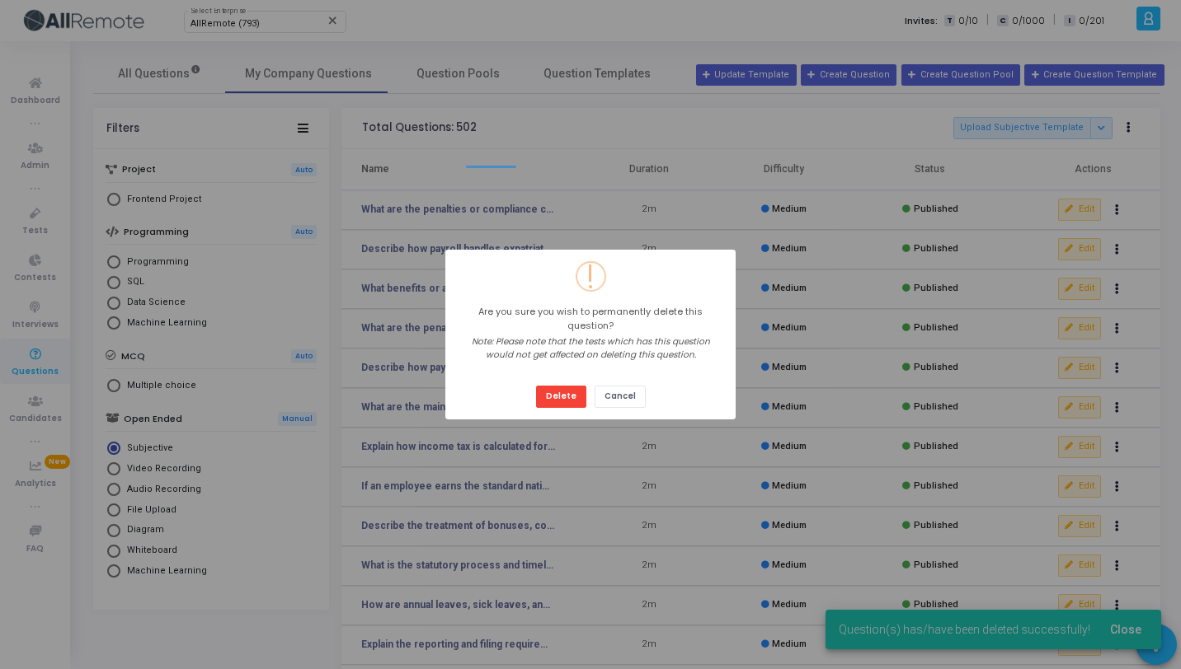
click at [536, 386] on button "Delete" at bounding box center [561, 397] width 50 height 22
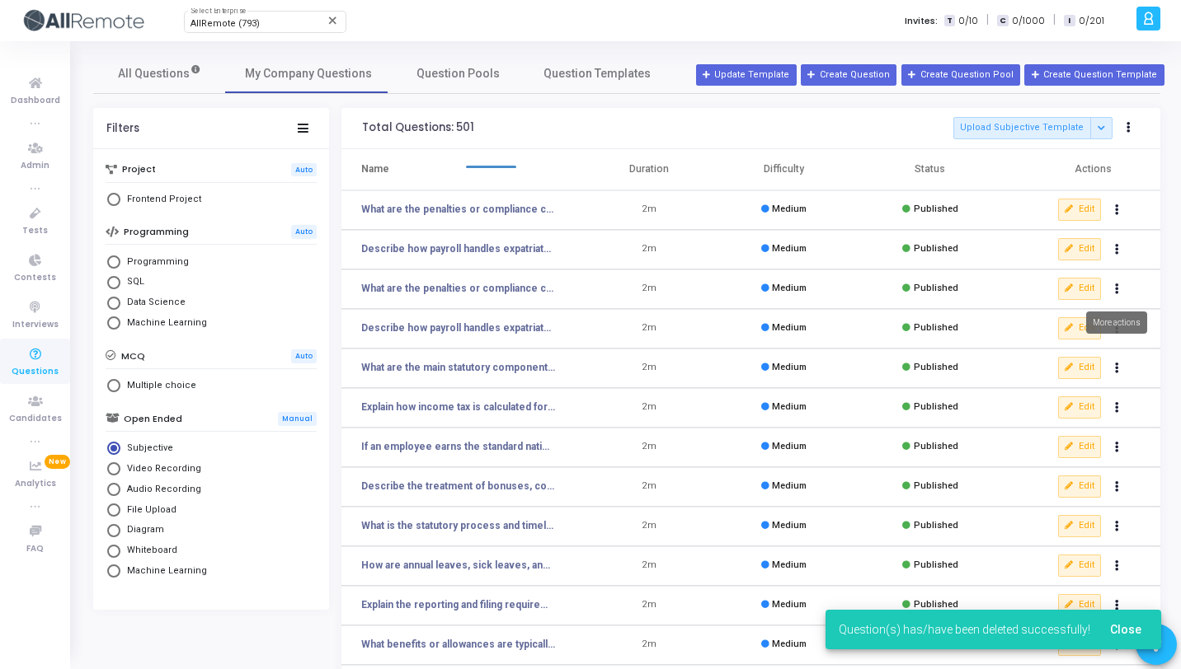
click at [1117, 289] on icon "Actions" at bounding box center [1117, 289] width 4 height 8
click at [1062, 356] on button "delete Delete" at bounding box center [1064, 349] width 127 height 27
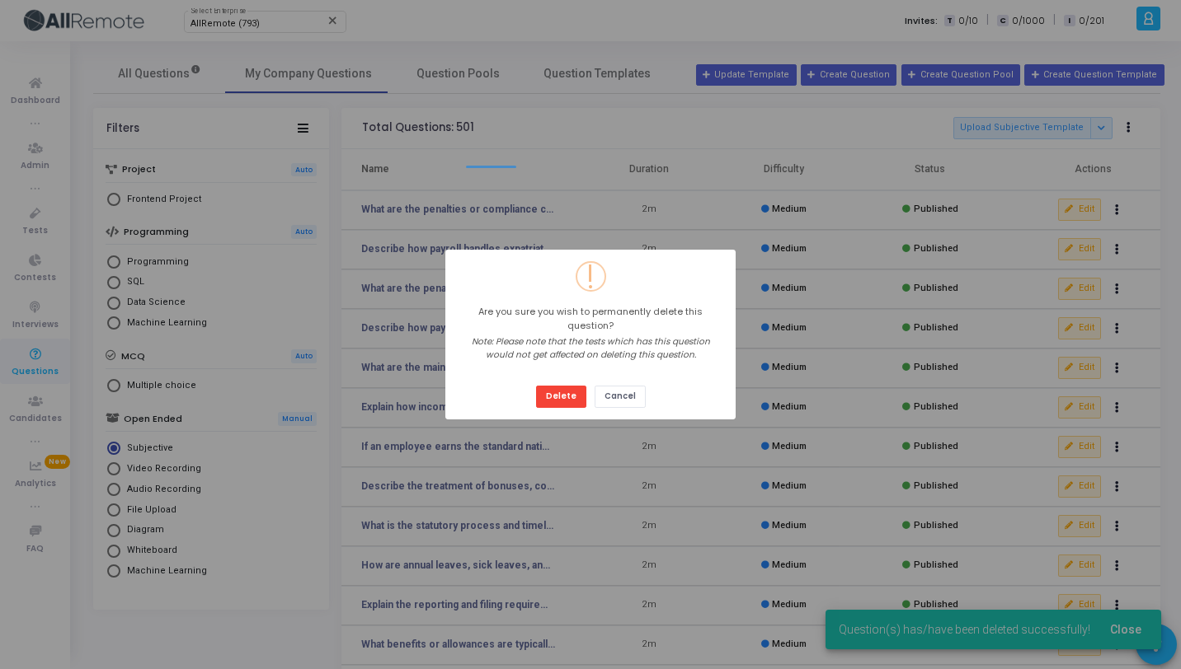
click at [536, 386] on button "Delete" at bounding box center [561, 397] width 50 height 22
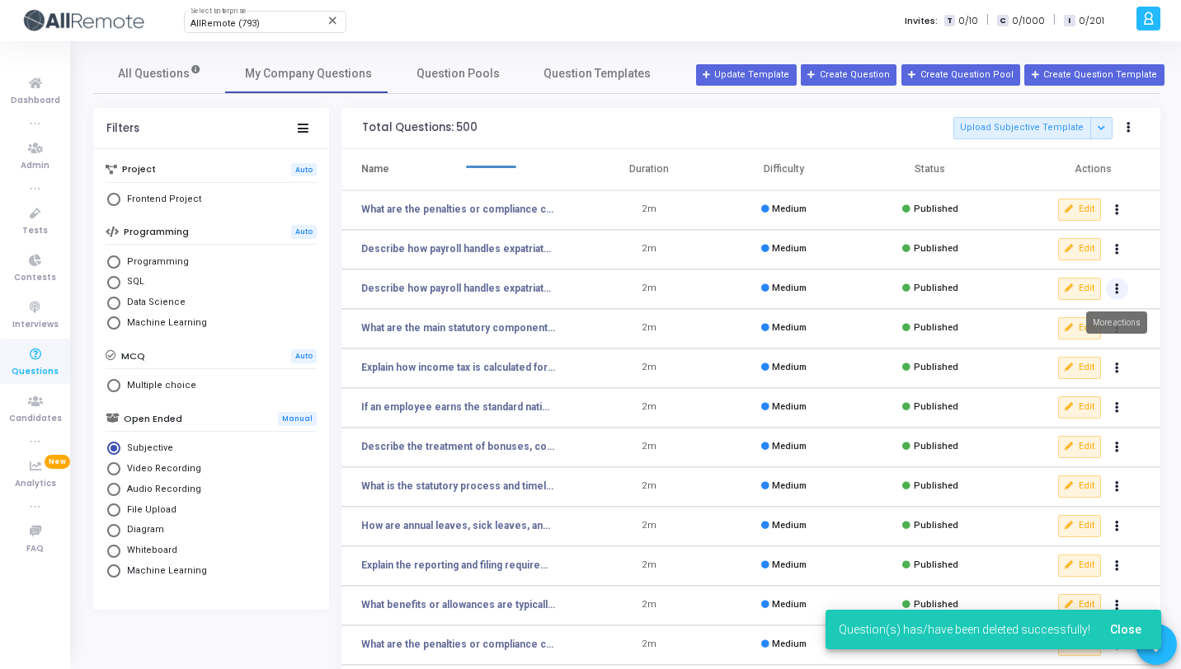
click at [1116, 288] on icon "Actions" at bounding box center [1117, 289] width 4 height 8
click at [1081, 344] on button "delete Delete" at bounding box center [1064, 349] width 127 height 27
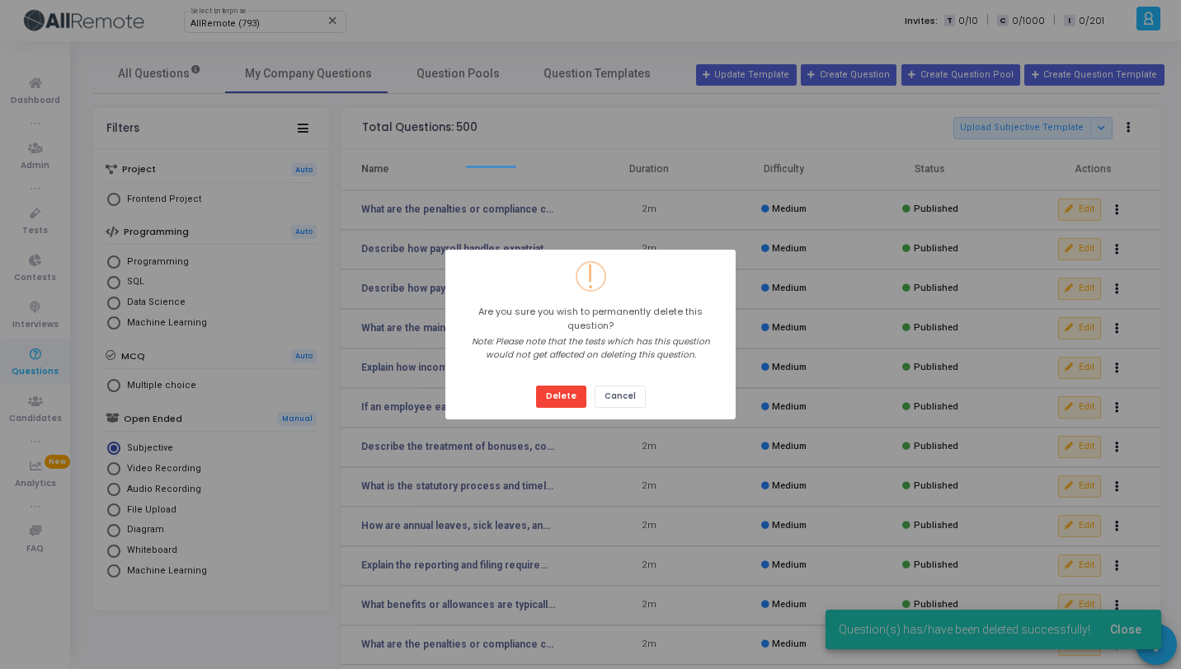
click at [536, 386] on button "Delete" at bounding box center [561, 397] width 50 height 22
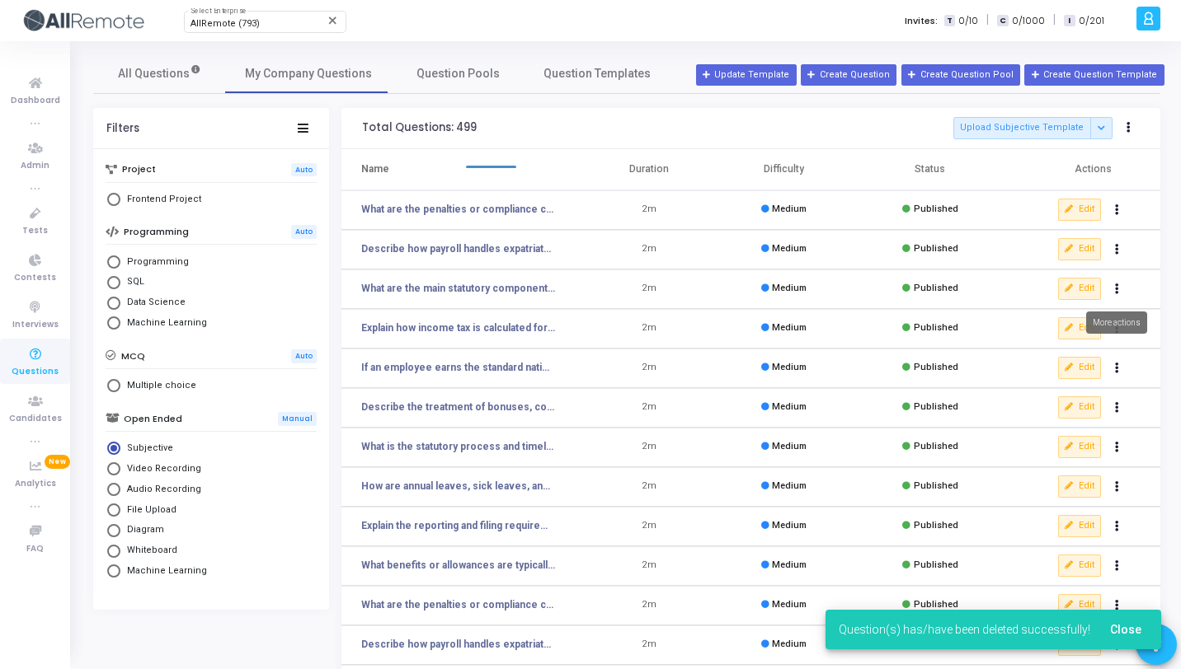
click at [1116, 293] on button "Actions" at bounding box center [1117, 289] width 23 height 23
click at [1074, 352] on button "delete Delete" at bounding box center [1064, 349] width 127 height 27
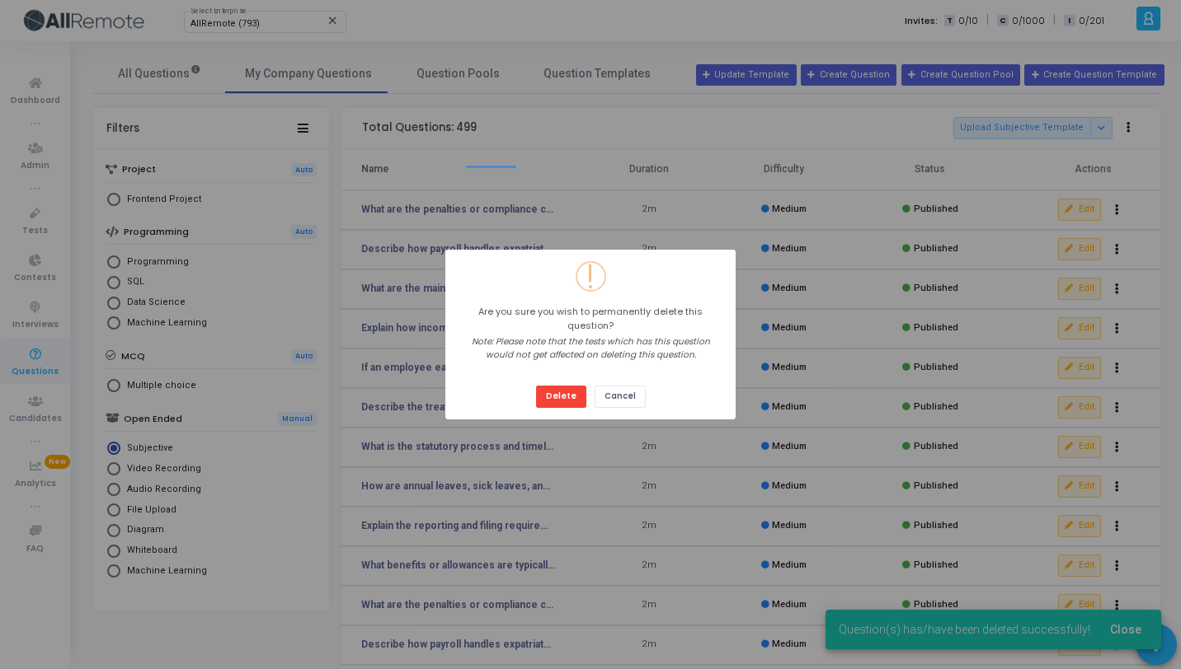
click at [536, 386] on button "Delete" at bounding box center [561, 397] width 50 height 22
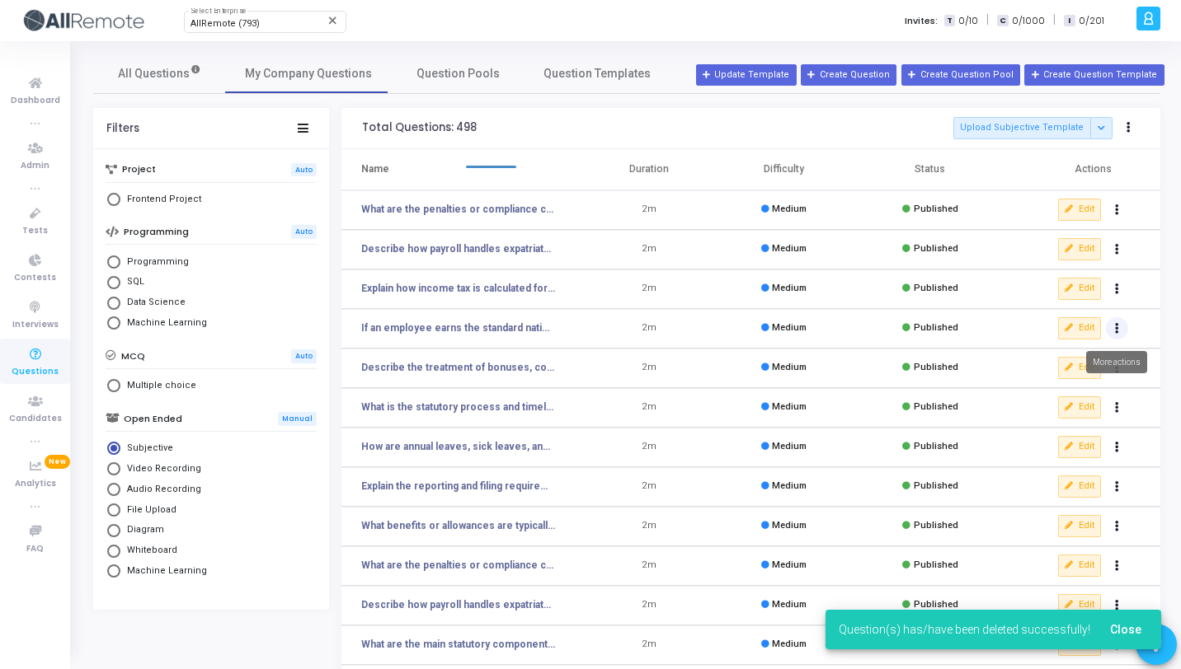
click at [1114, 328] on button "Actions" at bounding box center [1117, 328] width 23 height 23
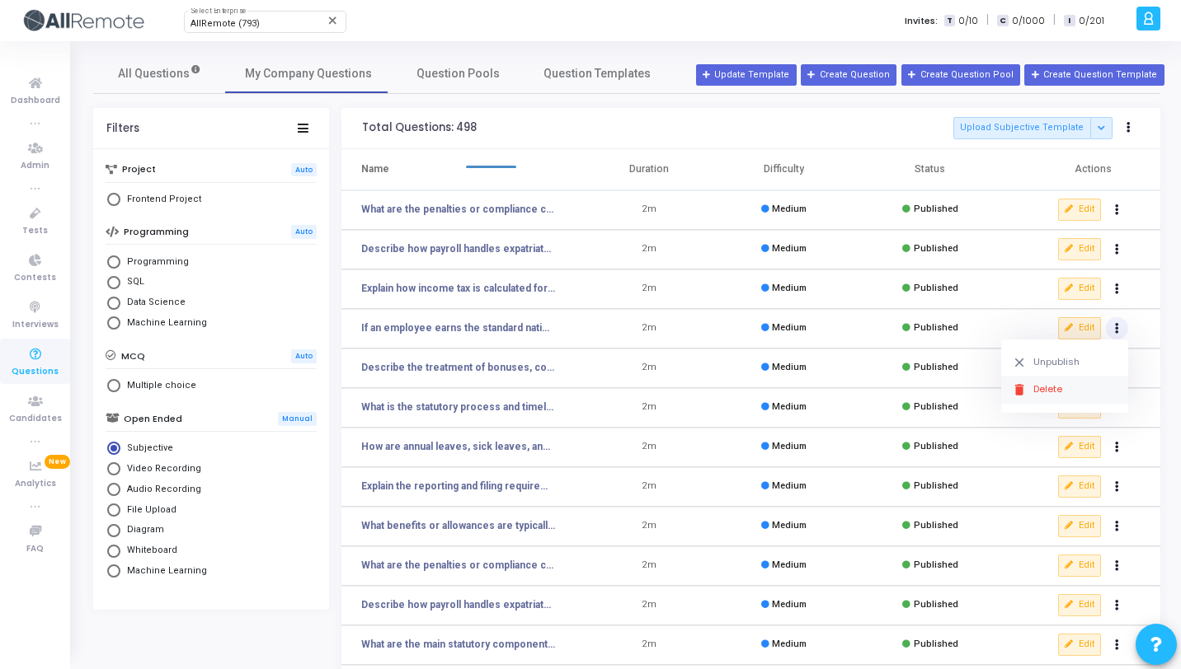
click at [1077, 396] on button "delete Delete" at bounding box center [1064, 389] width 127 height 27
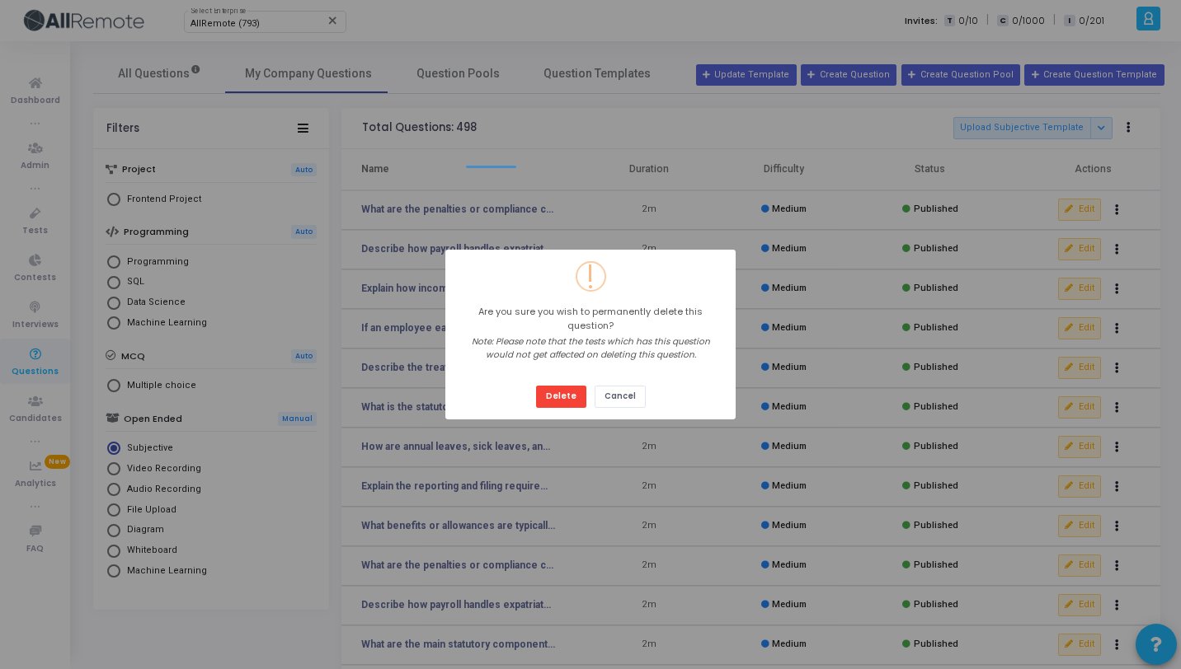
click at [536, 386] on button "Delete" at bounding box center [561, 397] width 50 height 22
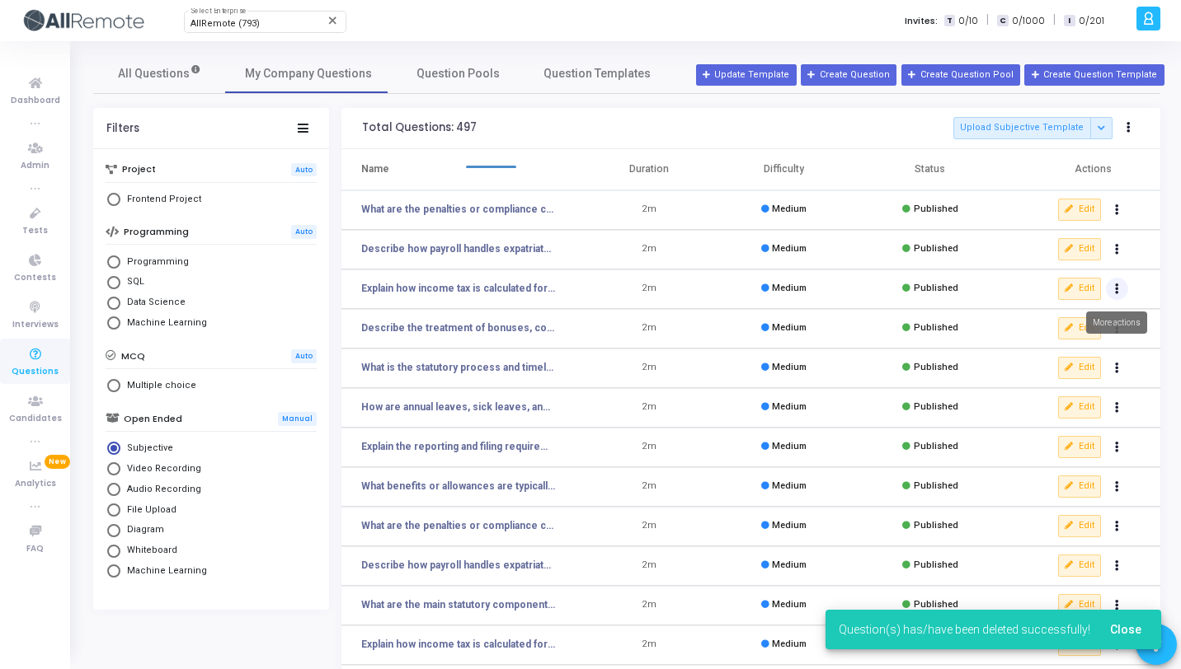
click at [1120, 291] on button "Actions" at bounding box center [1117, 289] width 23 height 23
click at [1073, 352] on button "delete Delete" at bounding box center [1064, 349] width 127 height 27
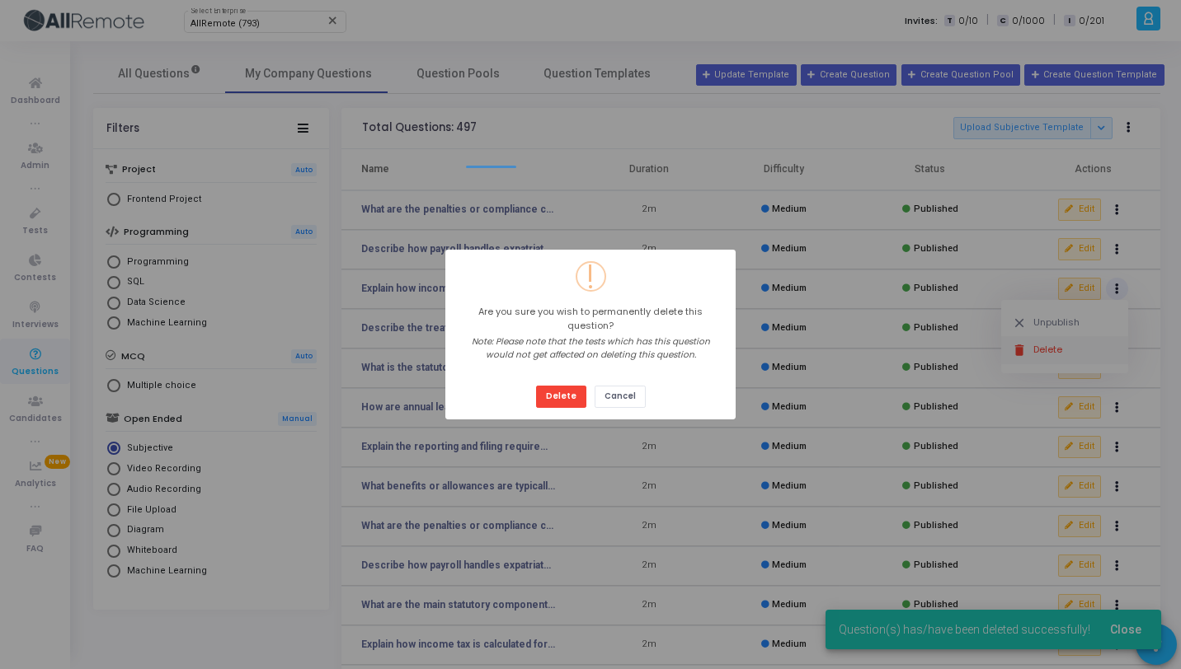
click at [536, 386] on button "Delete" at bounding box center [561, 397] width 50 height 22
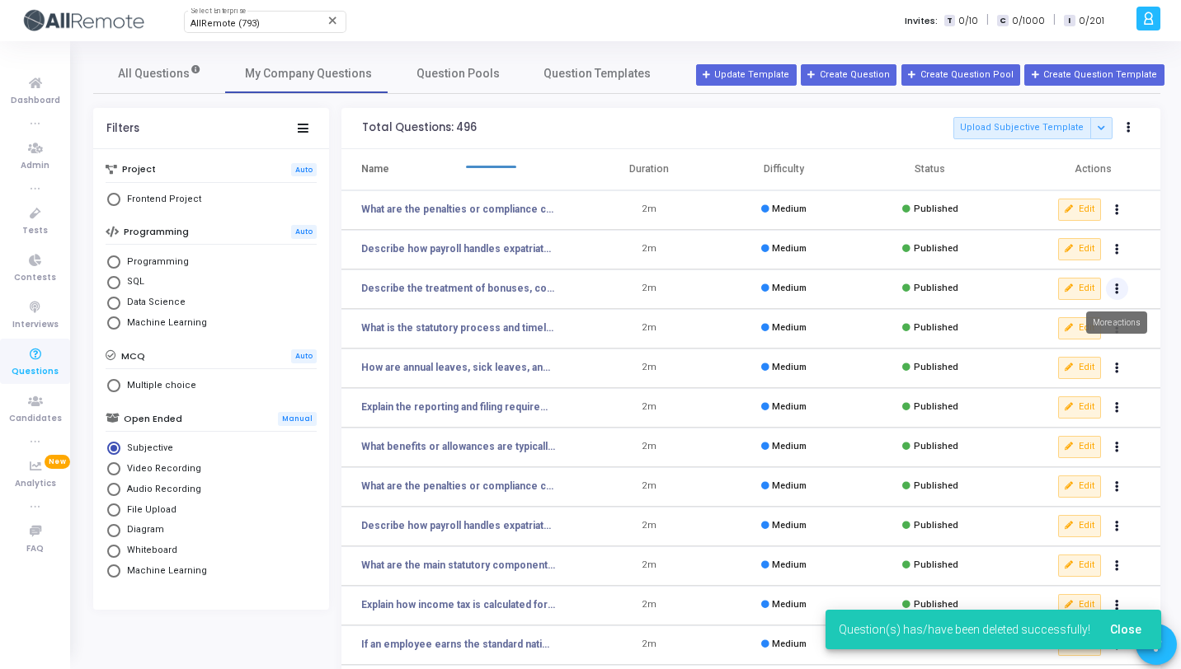
click at [1117, 285] on icon "Actions" at bounding box center [1117, 289] width 4 height 8
click at [1073, 343] on button "delete Delete" at bounding box center [1064, 349] width 127 height 27
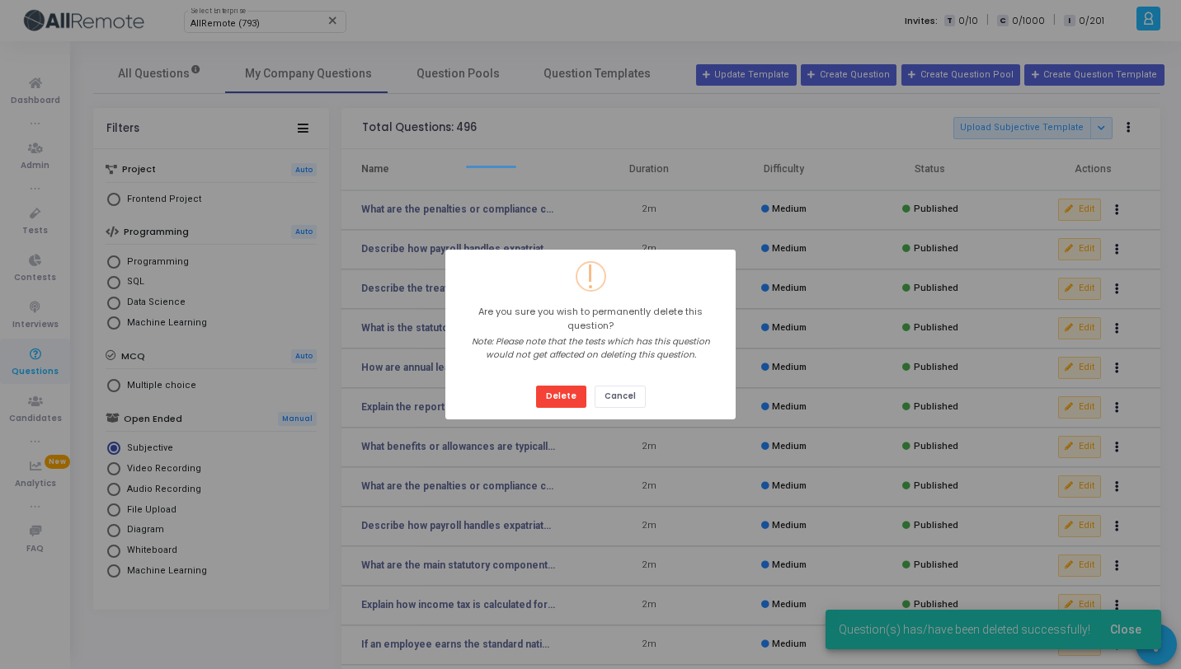
click at [536, 386] on button "Delete" at bounding box center [561, 397] width 50 height 22
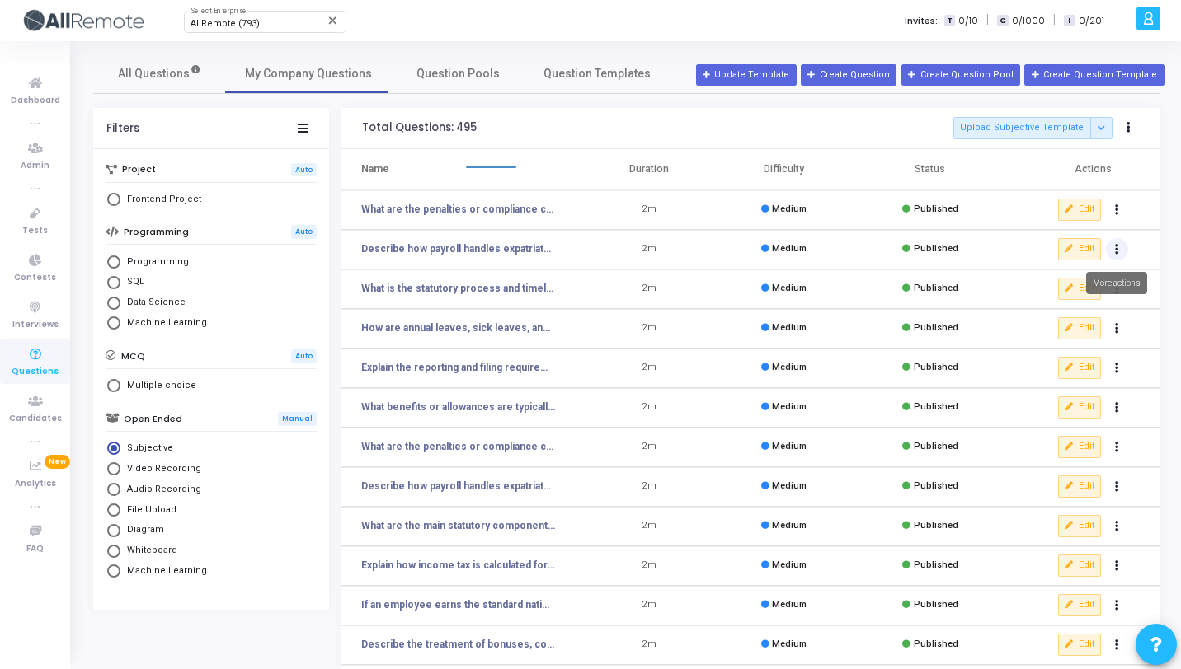
click at [1111, 253] on button "Actions" at bounding box center [1117, 249] width 23 height 23
click at [1090, 312] on button "delete Delete" at bounding box center [1064, 310] width 127 height 27
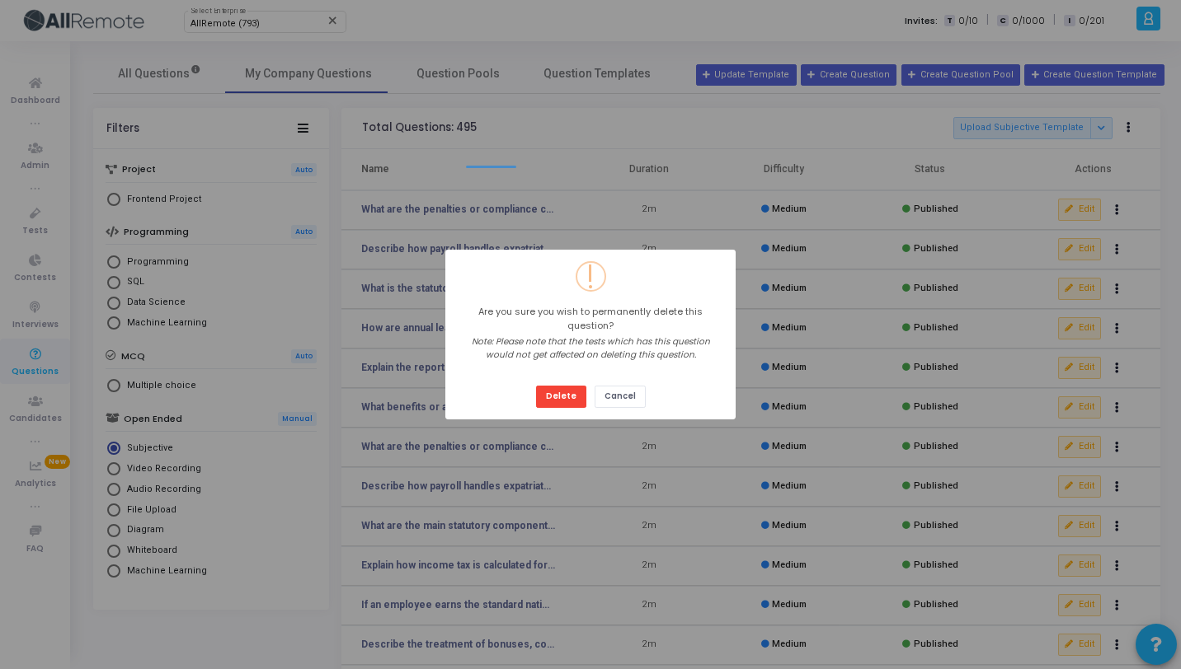
click at [536, 386] on button "Delete" at bounding box center [561, 397] width 50 height 22
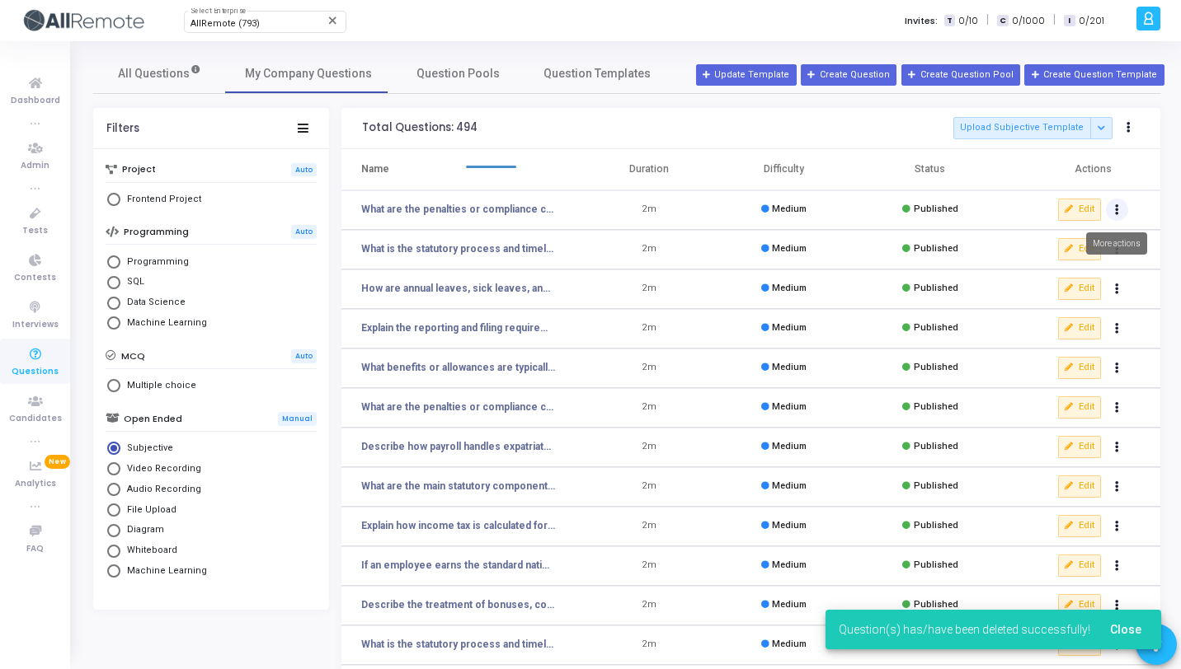
click at [1118, 206] on icon "Actions" at bounding box center [1117, 210] width 4 height 8
click at [1065, 269] on button "delete Delete" at bounding box center [1064, 270] width 127 height 27
click at [1117, 206] on icon "Actions" at bounding box center [1117, 210] width 4 height 8
click at [1068, 283] on button "delete Delete" at bounding box center [1064, 270] width 127 height 27
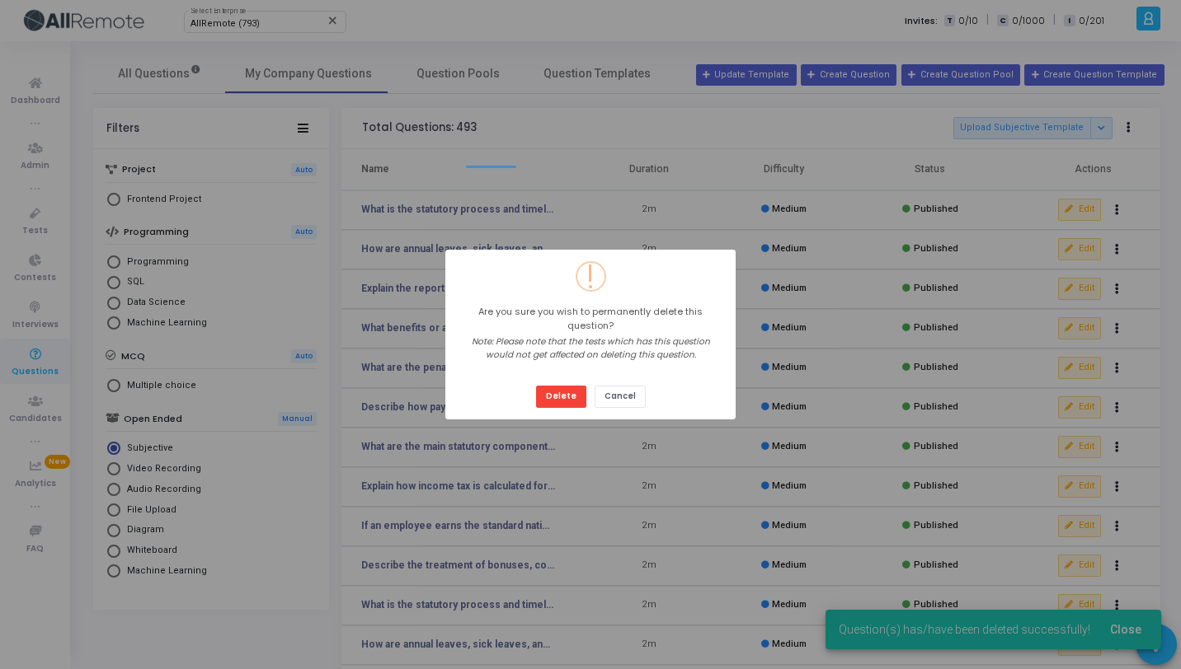
click at [536, 386] on button "Delete" at bounding box center [561, 397] width 50 height 22
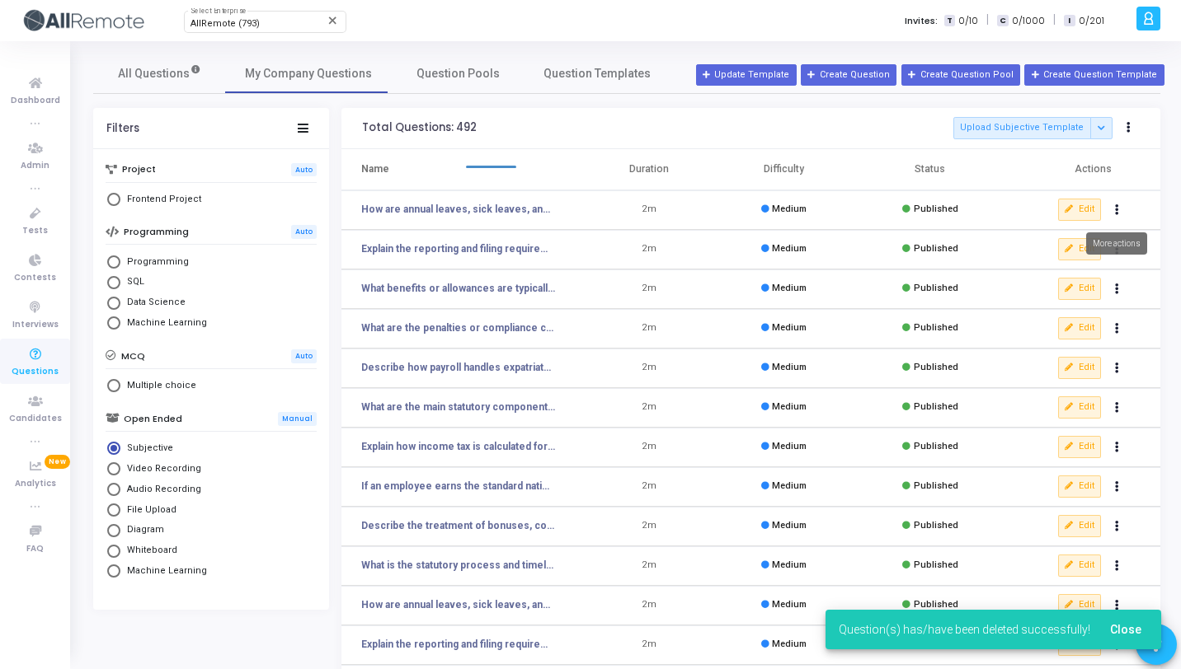
click at [1120, 208] on button "Actions" at bounding box center [1117, 210] width 23 height 23
click at [1076, 256] on button "clear Unpublish" at bounding box center [1064, 243] width 127 height 27
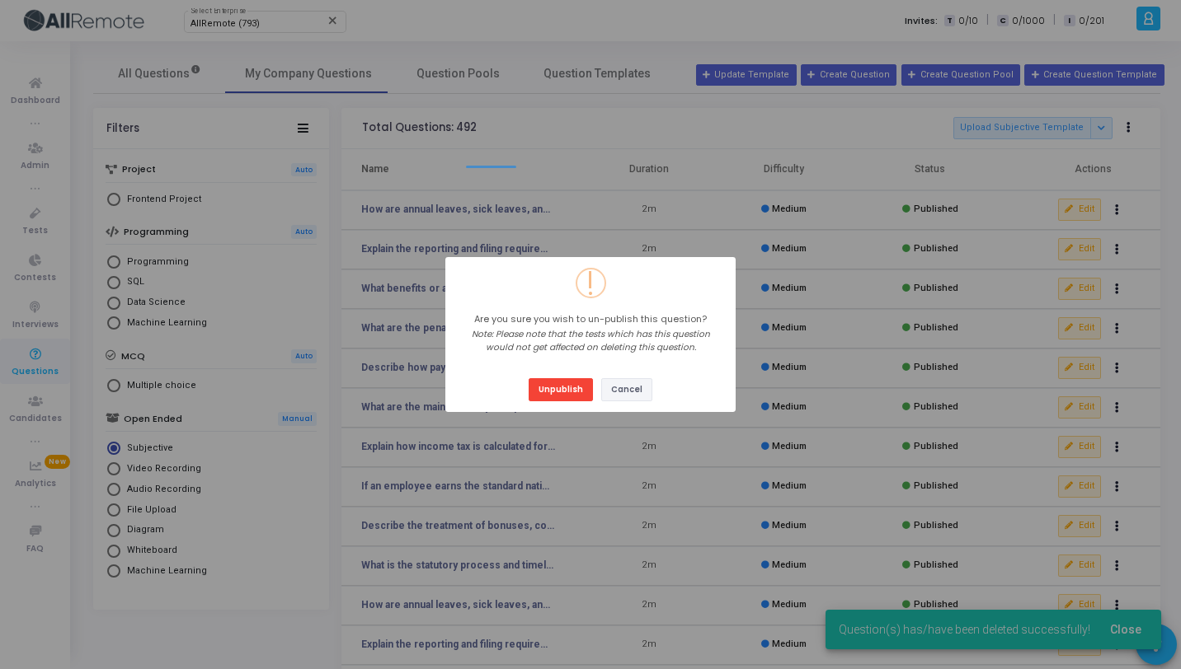
click at [622, 393] on button "Cancel" at bounding box center [626, 389] width 51 height 22
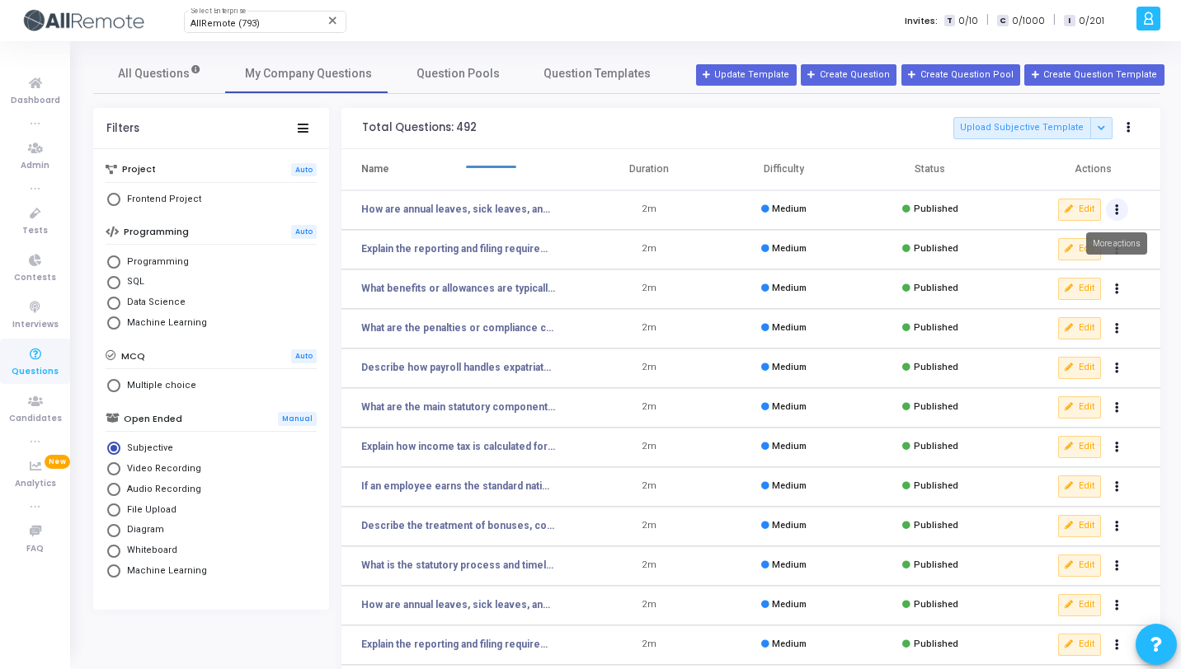
click at [1122, 209] on button "Actions" at bounding box center [1117, 210] width 23 height 23
click at [1063, 276] on button "delete Delete" at bounding box center [1064, 270] width 127 height 27
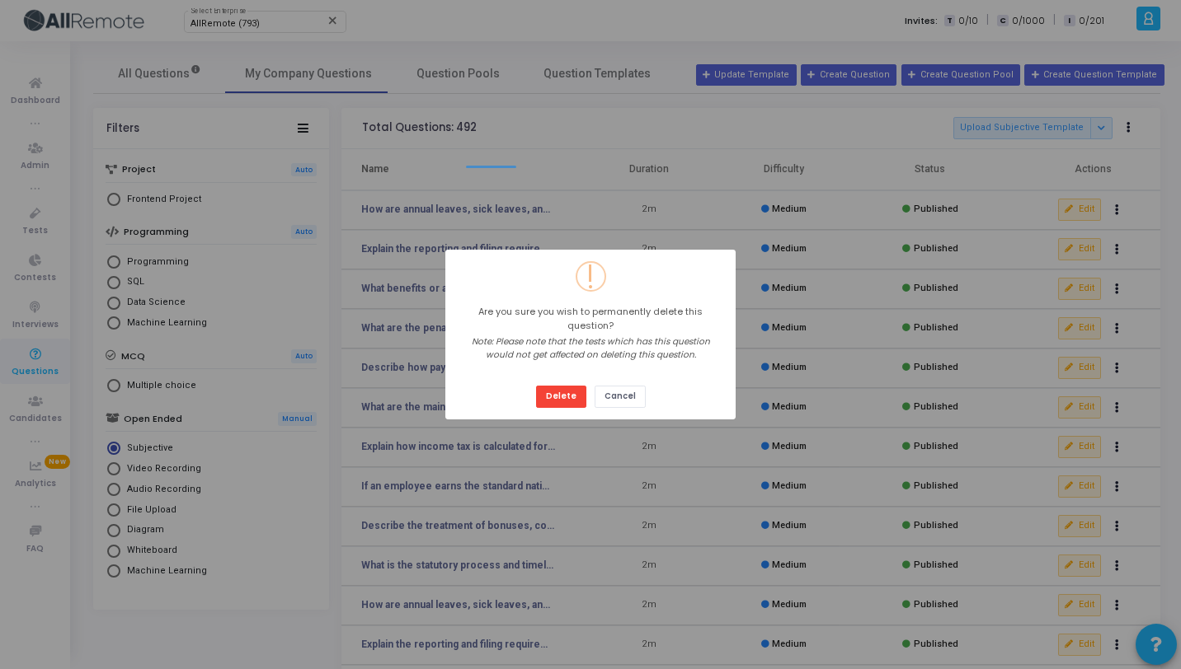
click at [536, 386] on button "Delete" at bounding box center [561, 397] width 50 height 22
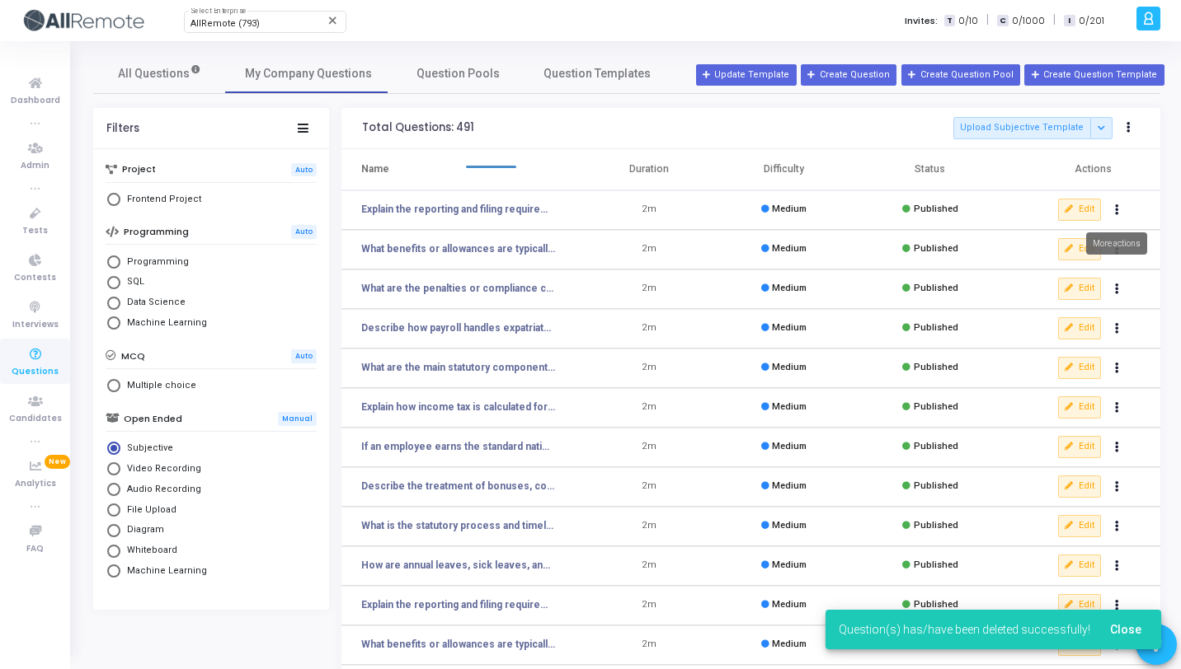
click at [1115, 214] on icon "Actions" at bounding box center [1117, 210] width 4 height 8
click at [1087, 285] on div "clear Unpublish delete Delete" at bounding box center [1064, 257] width 127 height 73
click at [1081, 276] on button "delete Delete" at bounding box center [1064, 270] width 127 height 27
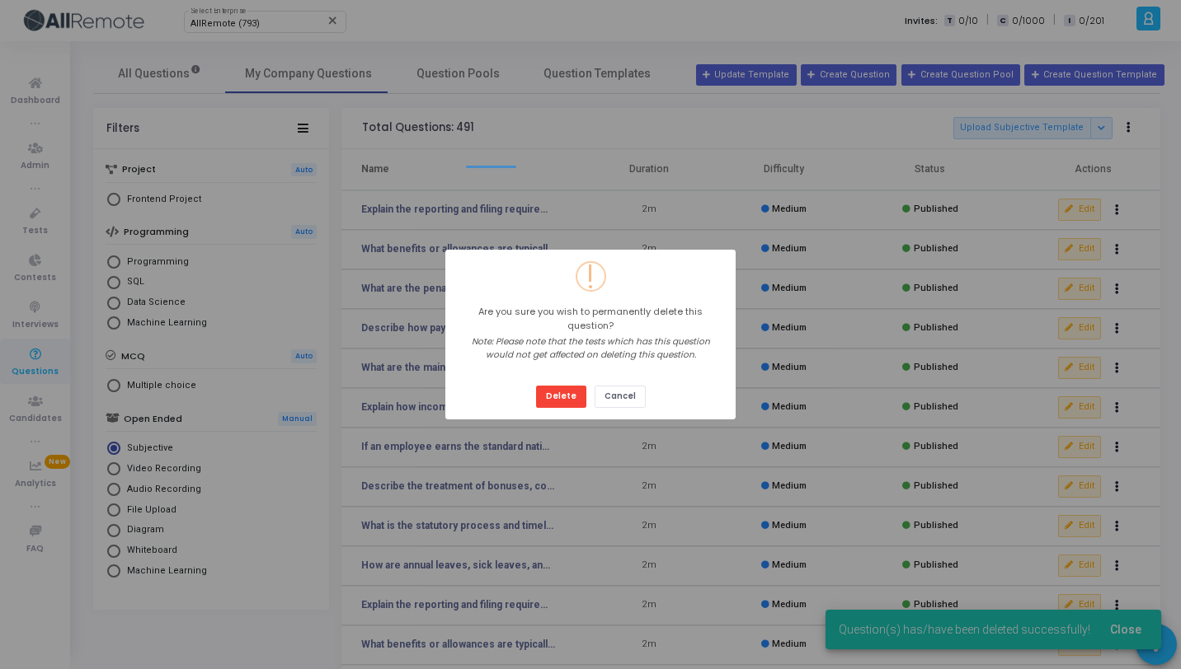
click at [536, 386] on button "Delete" at bounding box center [561, 397] width 50 height 22
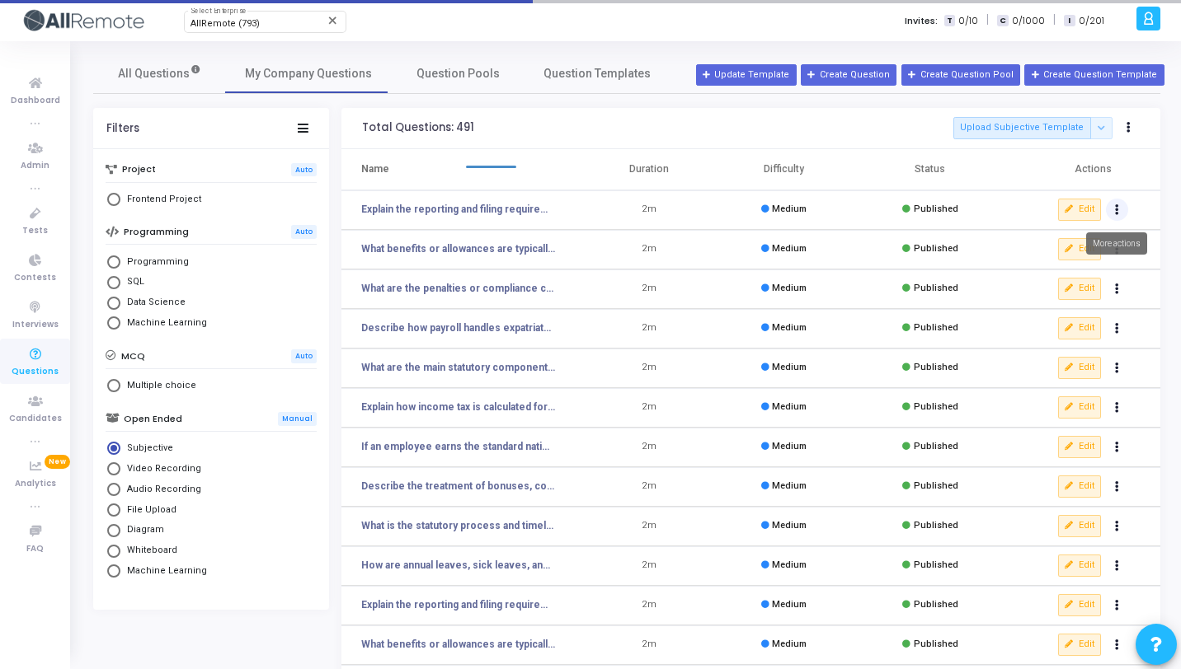
click at [1120, 216] on button "Actions" at bounding box center [1117, 210] width 23 height 23
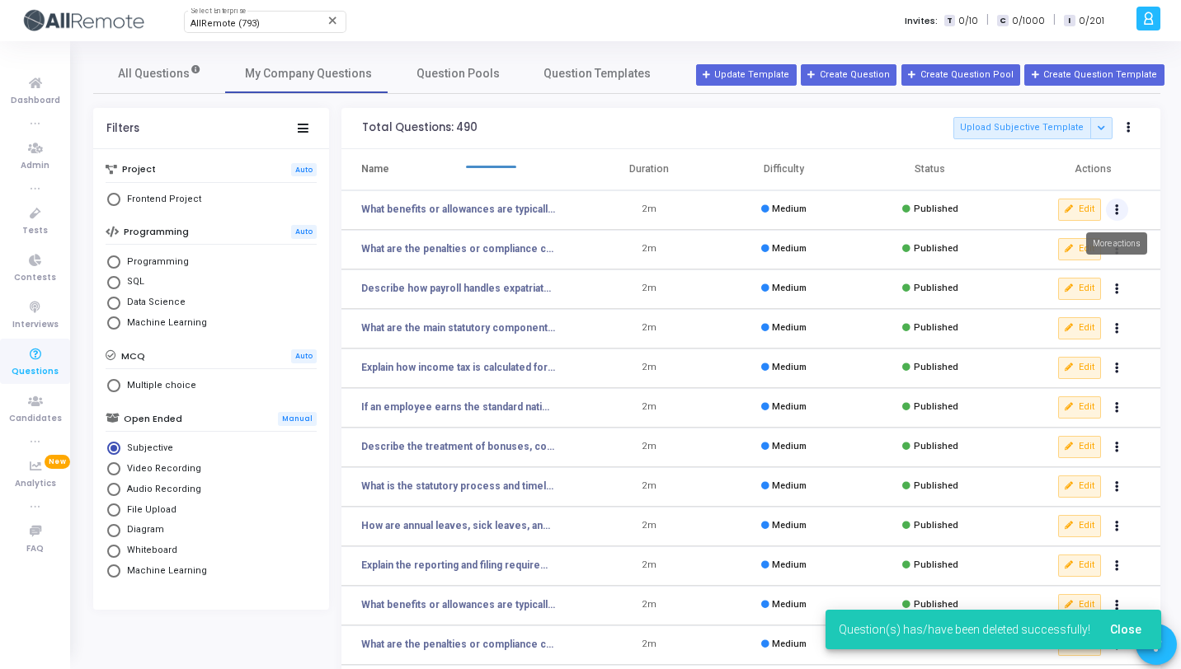
click at [1110, 209] on button "Actions" at bounding box center [1117, 210] width 23 height 23
click at [1067, 272] on button "delete Delete" at bounding box center [1064, 270] width 127 height 27
click at [1120, 214] on button "Actions" at bounding box center [1117, 210] width 23 height 23
click at [1092, 263] on button "delete Delete" at bounding box center [1064, 270] width 127 height 27
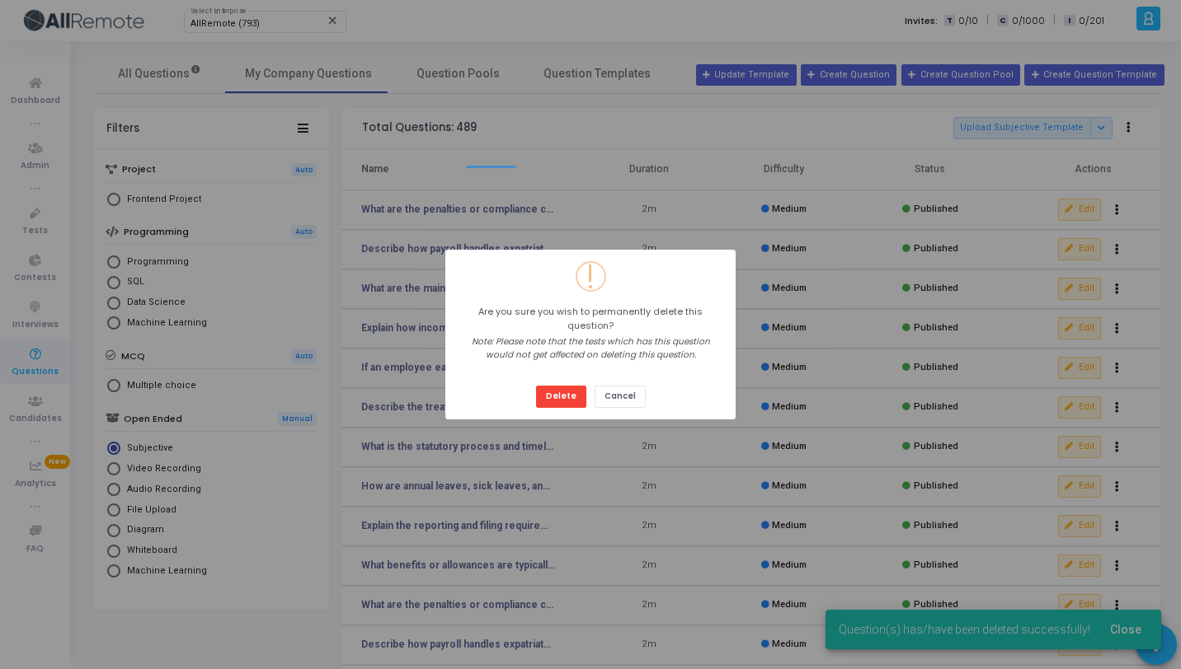
click at [536, 386] on button "Delete" at bounding box center [561, 397] width 50 height 22
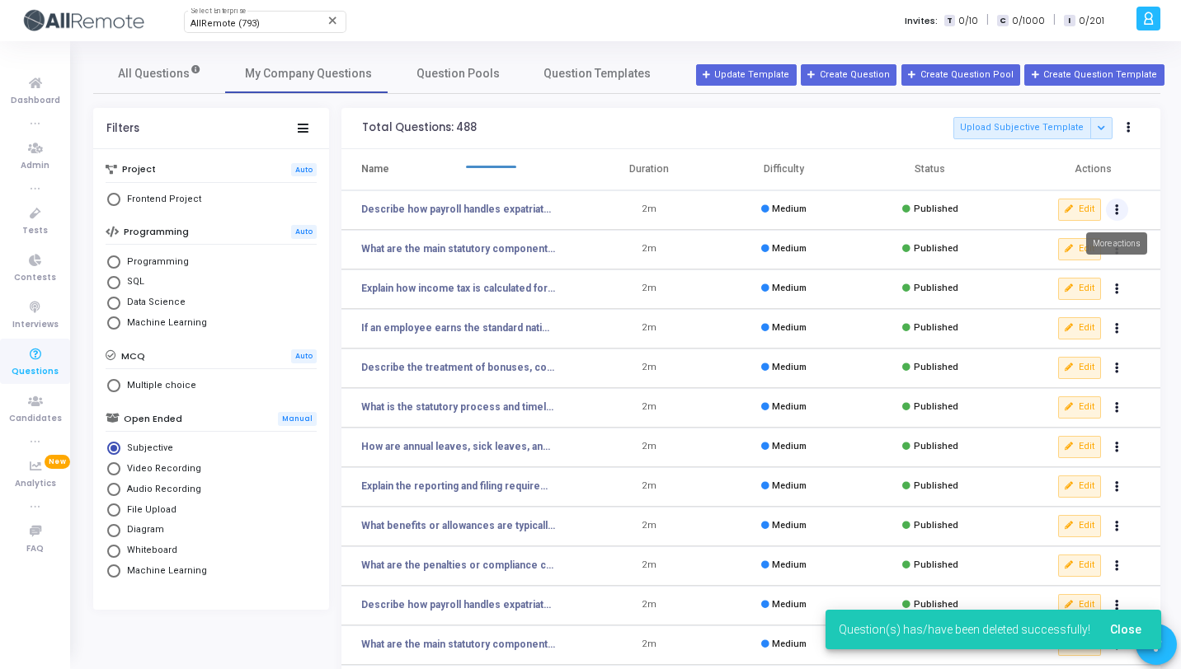
click at [1110, 212] on button "Actions" at bounding box center [1117, 210] width 23 height 23
click at [1069, 266] on button "delete Delete" at bounding box center [1064, 270] width 127 height 27
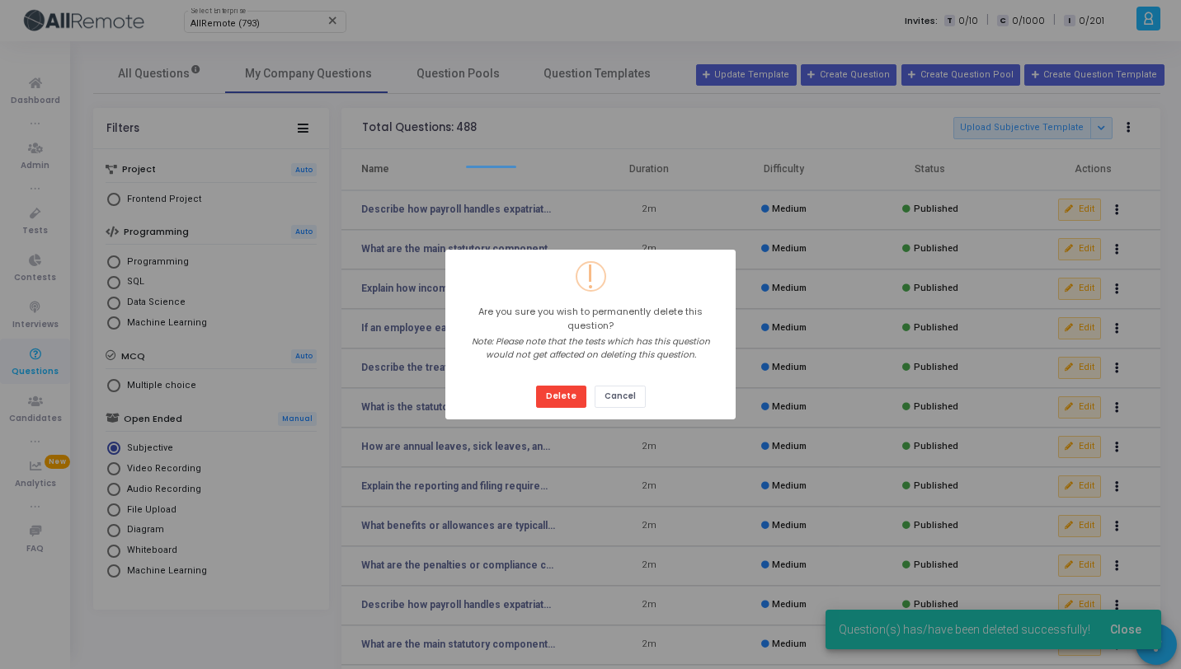
click at [536, 386] on button "Delete" at bounding box center [561, 397] width 50 height 22
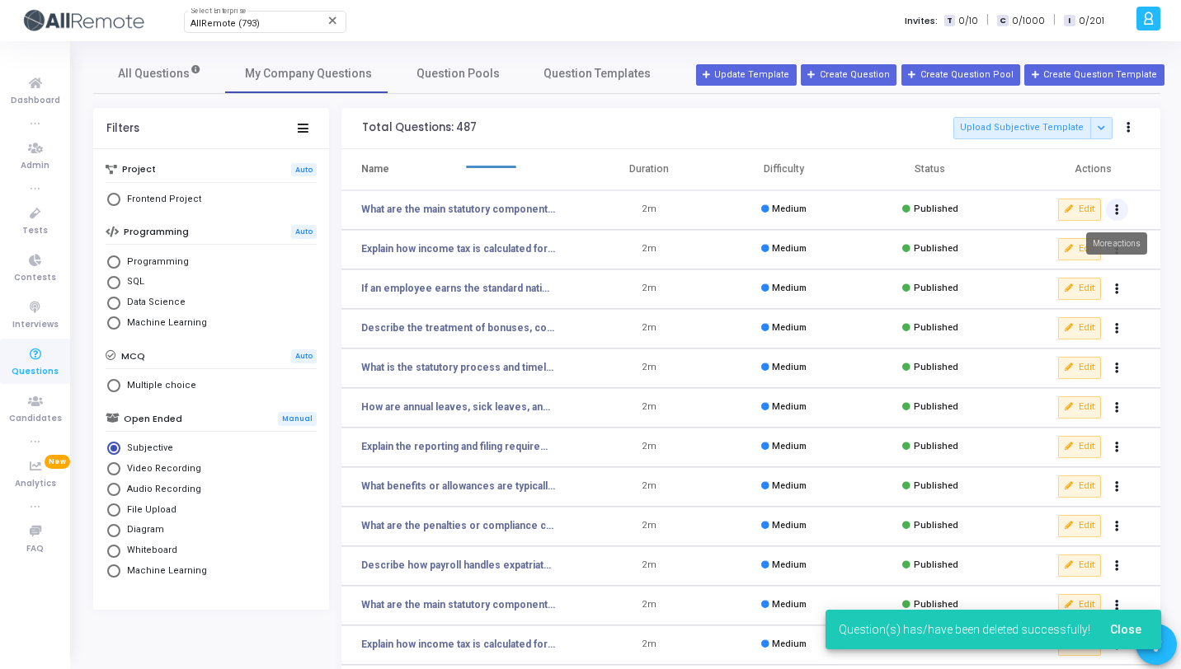
click at [1118, 209] on icon "Actions" at bounding box center [1117, 210] width 4 height 8
click at [1042, 271] on button "delete Delete" at bounding box center [1064, 270] width 127 height 27
click at [1115, 208] on icon "Actions" at bounding box center [1117, 210] width 4 height 8
click at [1072, 260] on button "delete Delete" at bounding box center [1064, 270] width 127 height 27
click at [1110, 214] on button "Actions" at bounding box center [1117, 210] width 23 height 23
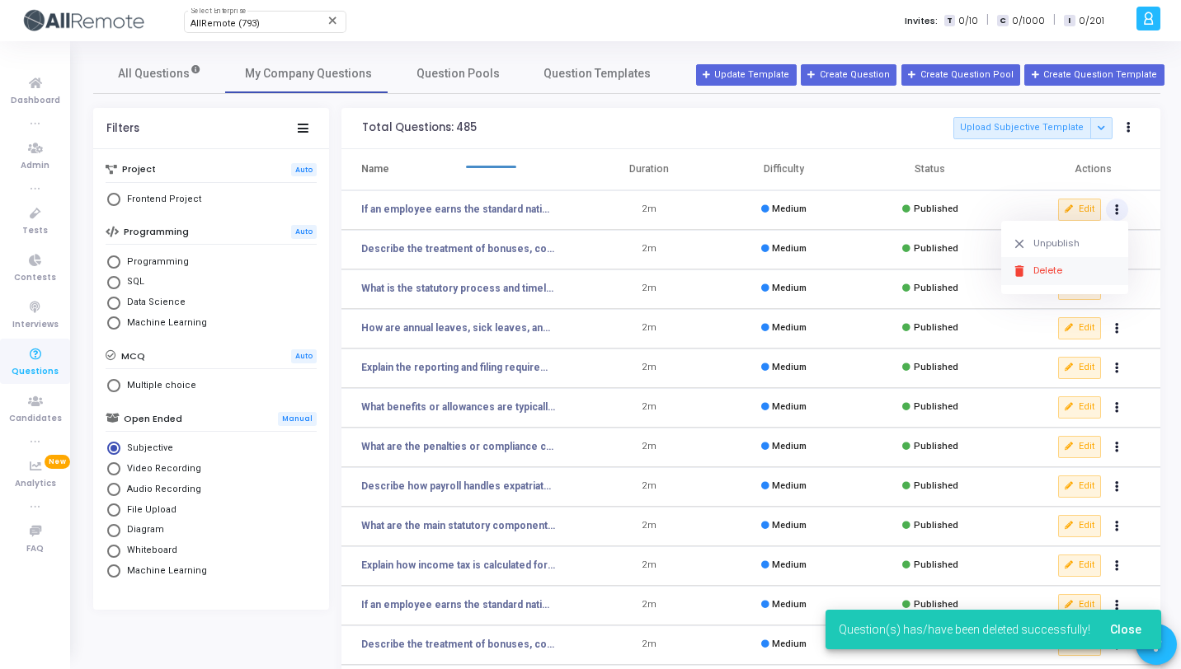
click at [1042, 279] on button "delete Delete" at bounding box center [1064, 270] width 127 height 27
click at [1115, 213] on icon "Actions" at bounding box center [1117, 210] width 4 height 8
click at [1063, 268] on button "delete Delete" at bounding box center [1064, 270] width 127 height 27
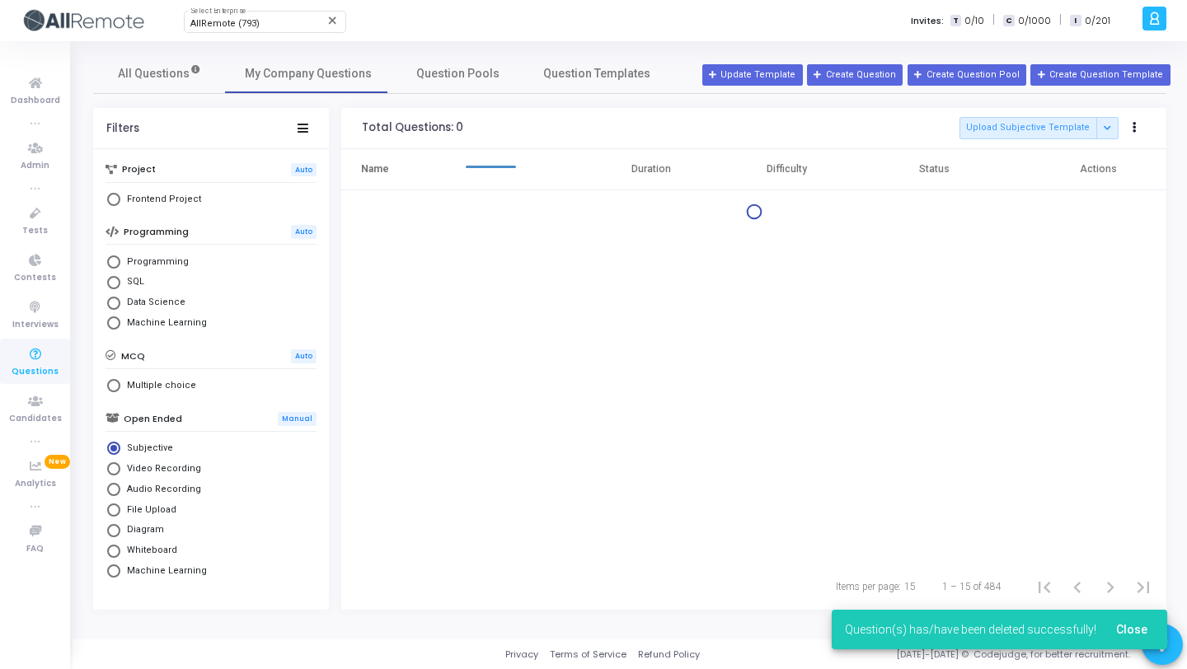
click at [1115, 217] on div at bounding box center [753, 212] width 825 height 16
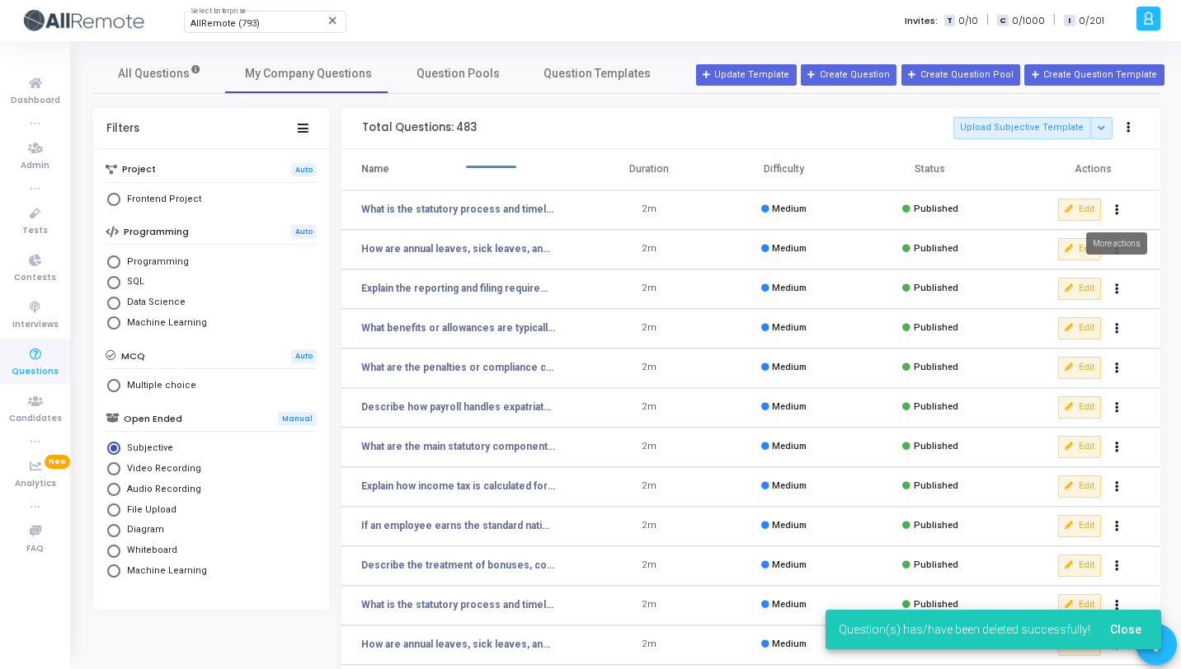
click at [1115, 217] on button "Actions" at bounding box center [1117, 210] width 23 height 23
click at [1068, 274] on button "delete Delete" at bounding box center [1064, 270] width 127 height 27
click at [1123, 209] on button "Actions" at bounding box center [1117, 210] width 23 height 23
click at [1049, 270] on button "delete Delete" at bounding box center [1064, 270] width 127 height 27
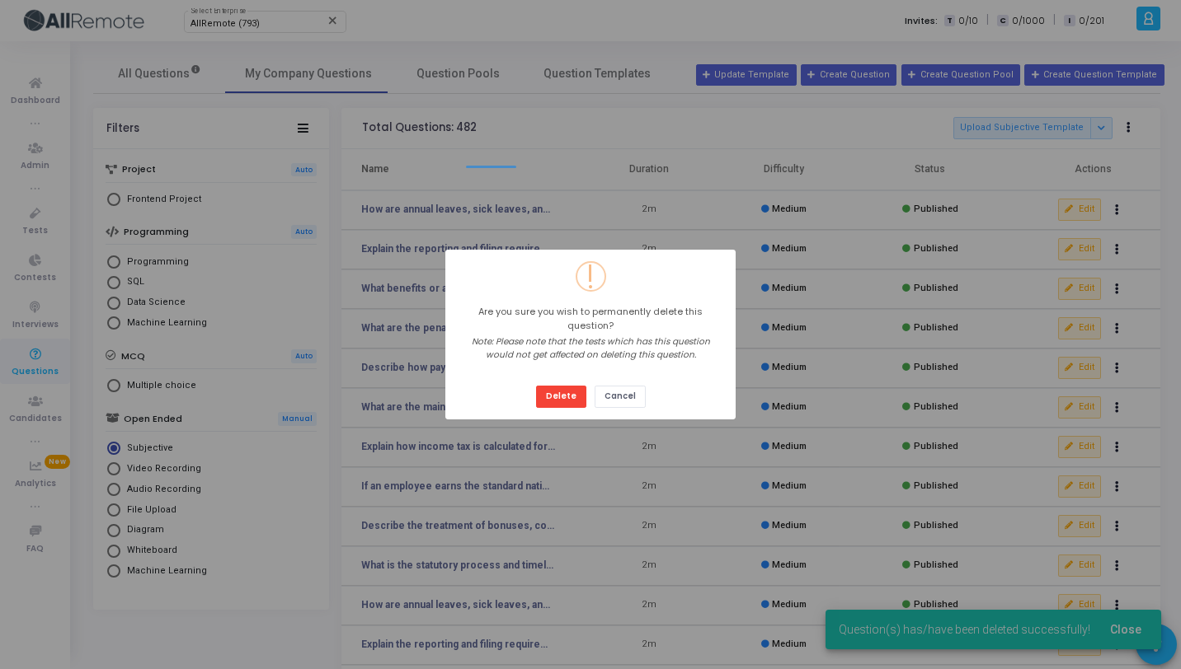
click at [536, 386] on button "Delete" at bounding box center [561, 397] width 50 height 22
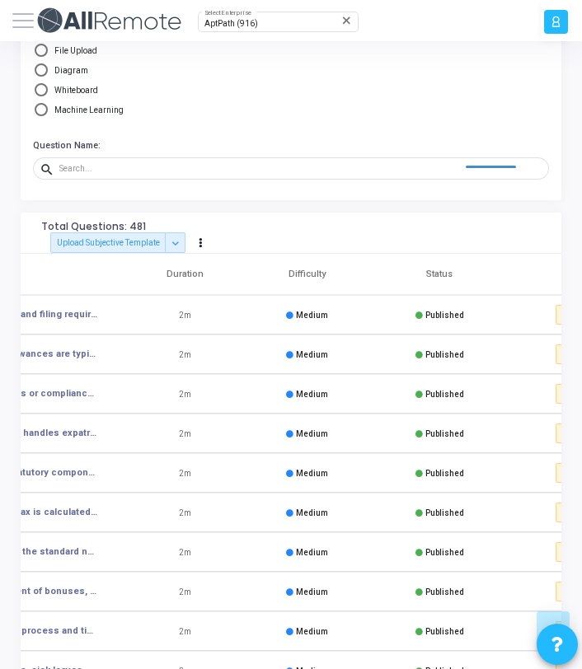
scroll to position [0, 201]
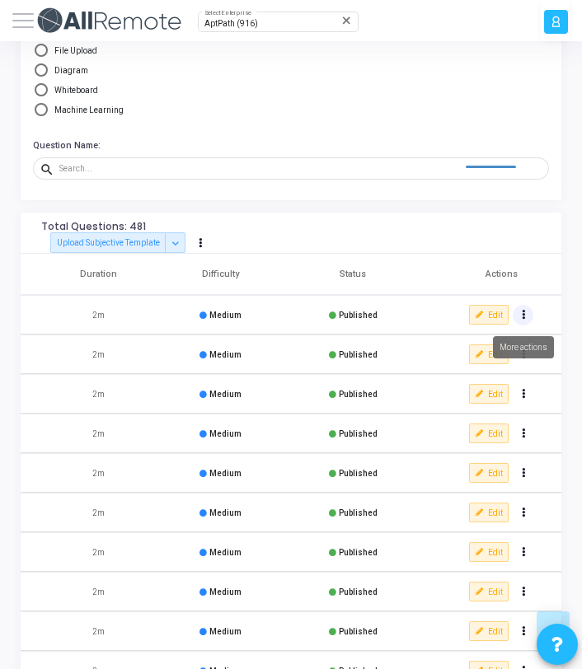
click at [523, 317] on icon "Actions" at bounding box center [523, 315] width 3 height 7
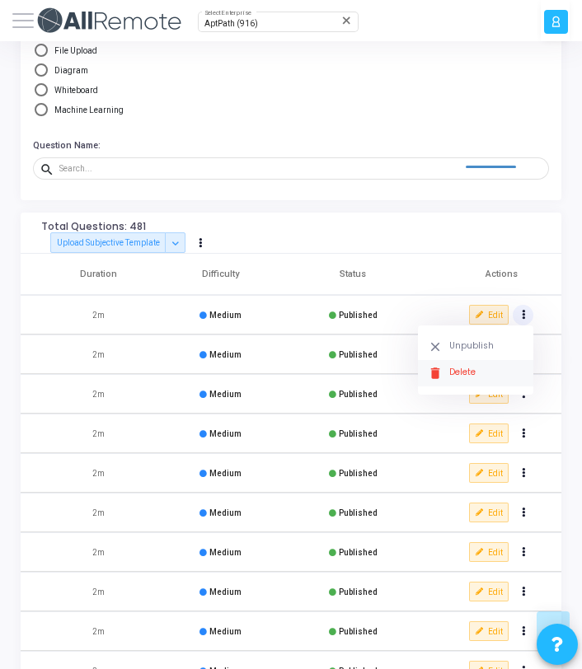
click at [464, 368] on button "delete Delete" at bounding box center [475, 373] width 115 height 26
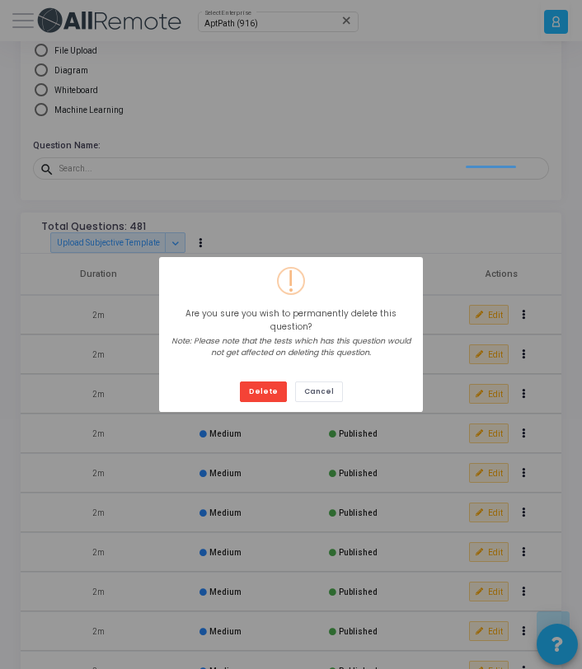
click at [240, 382] on button "Delete" at bounding box center [263, 392] width 47 height 21
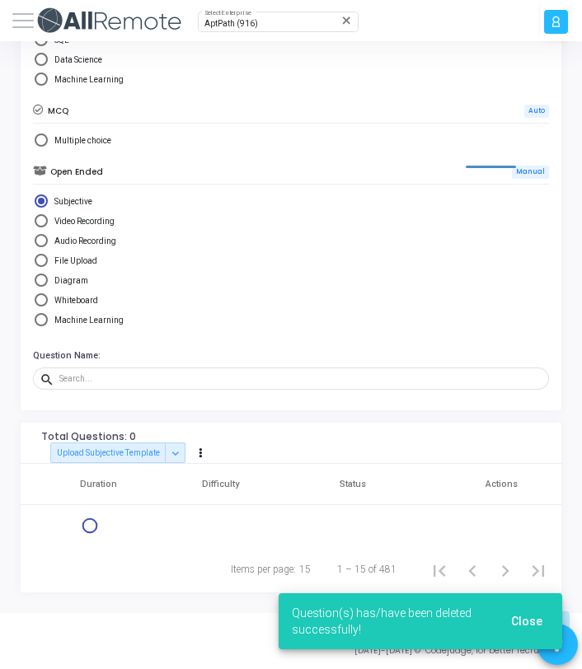
scroll to position [457, 0]
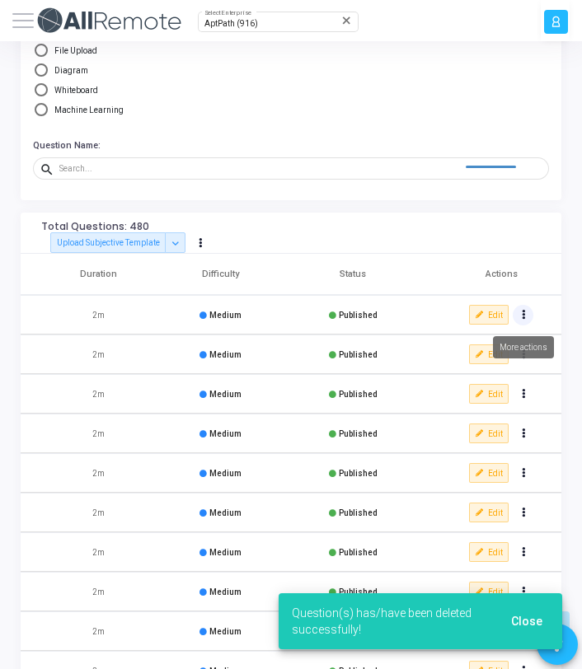
click at [525, 315] on button "Actions" at bounding box center [523, 315] width 21 height 21
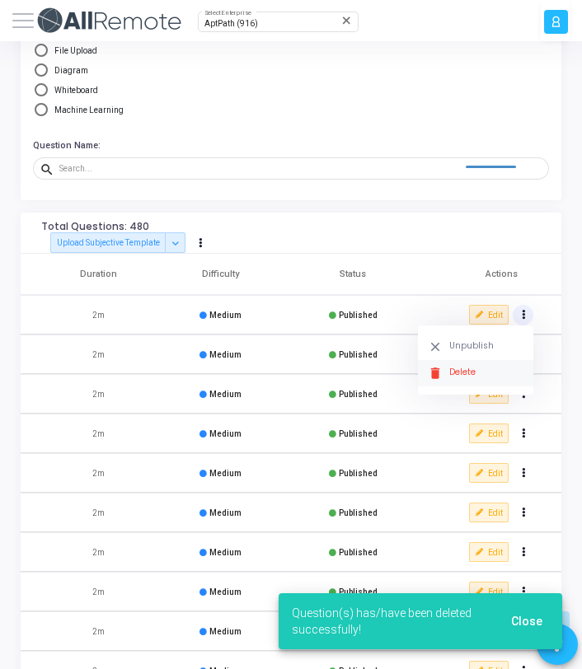
click at [472, 368] on button "delete Delete" at bounding box center [475, 373] width 115 height 26
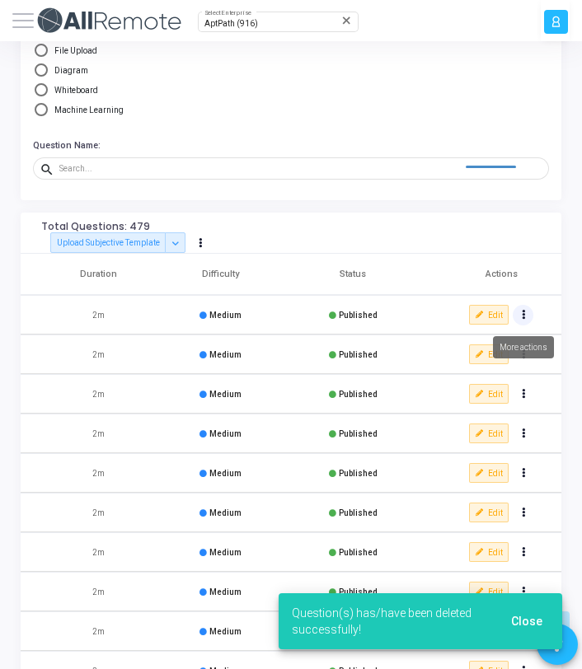
click at [524, 314] on button "Actions" at bounding box center [523, 315] width 21 height 21
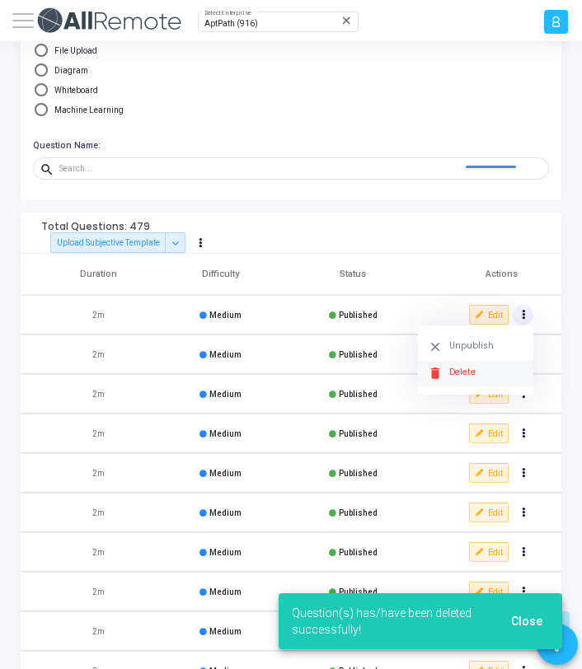
click at [479, 379] on button "delete Delete" at bounding box center [475, 373] width 115 height 26
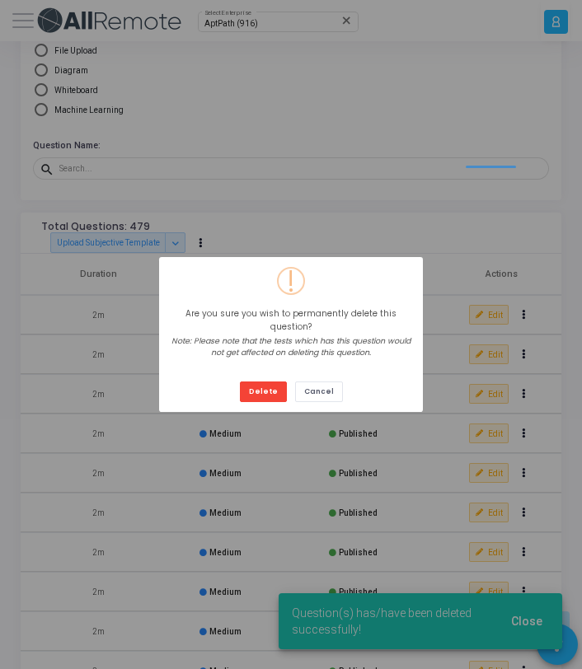
click at [240, 382] on button "Delete" at bounding box center [263, 392] width 47 height 21
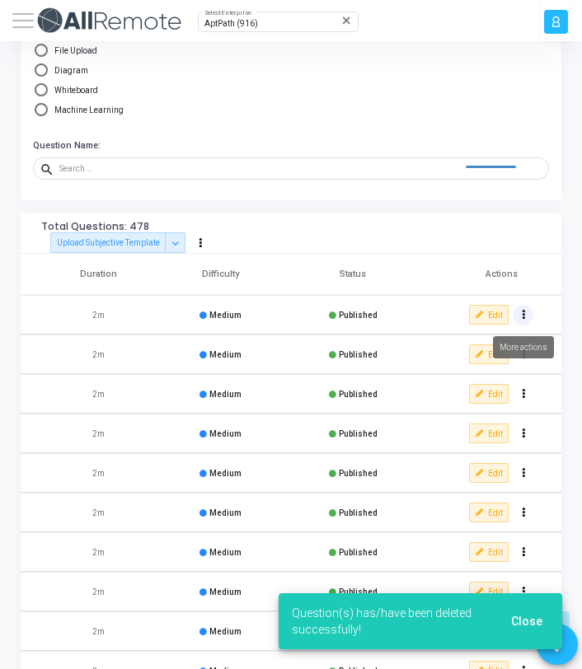
click at [528, 318] on button "Actions" at bounding box center [523, 315] width 21 height 21
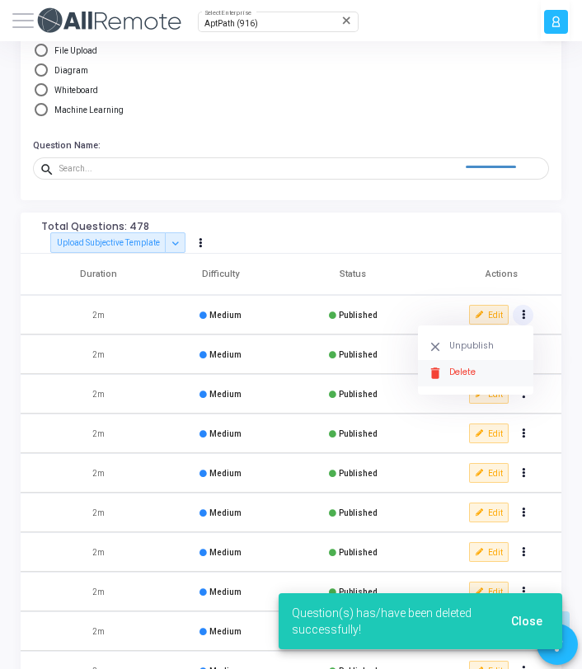
click at [470, 369] on button "delete Delete" at bounding box center [475, 373] width 115 height 26
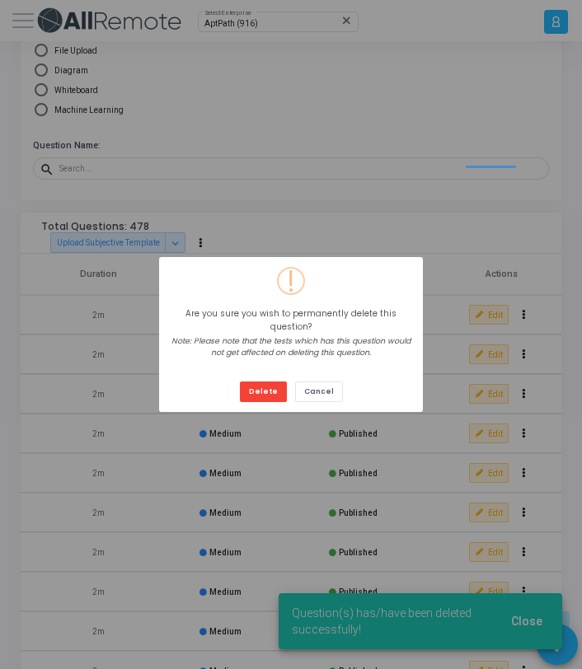
click at [240, 382] on button "Delete" at bounding box center [263, 392] width 47 height 21
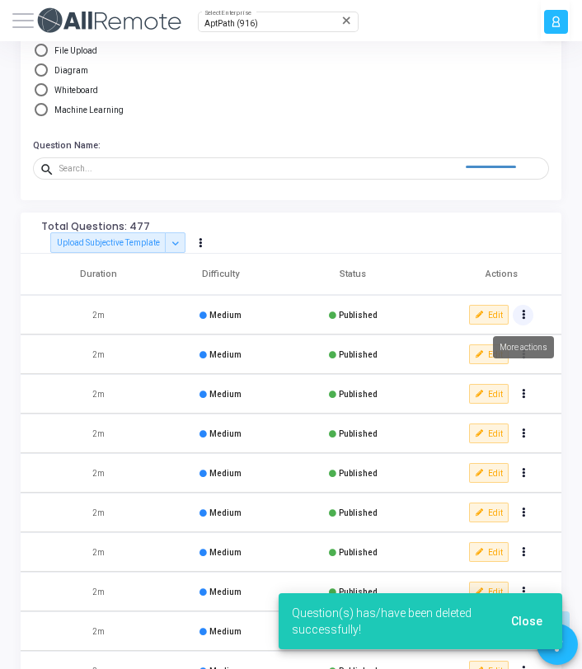
click at [527, 318] on button "Actions" at bounding box center [523, 315] width 21 height 21
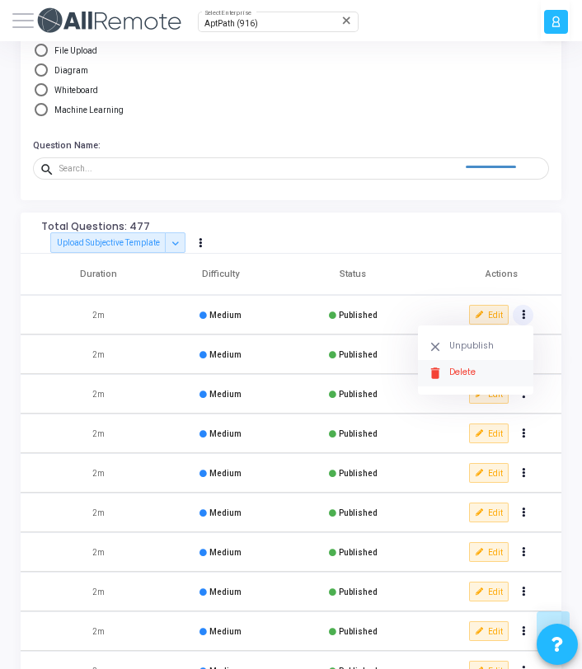
click at [481, 370] on button "delete Delete" at bounding box center [475, 373] width 115 height 26
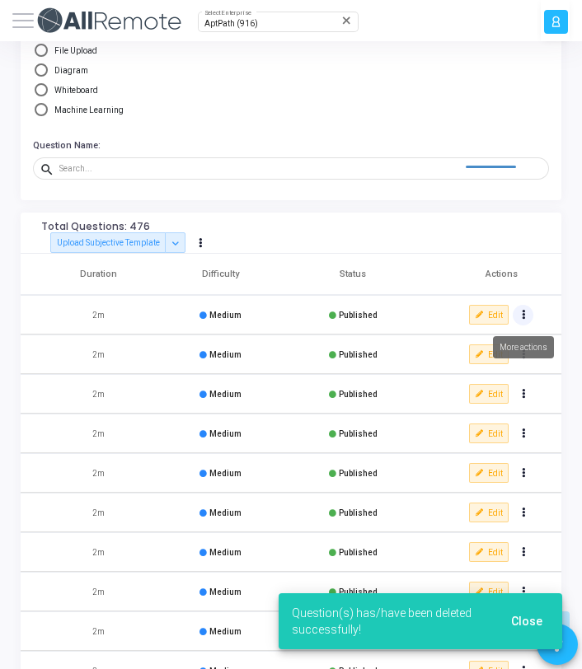
click at [526, 315] on button "Actions" at bounding box center [523, 315] width 21 height 21
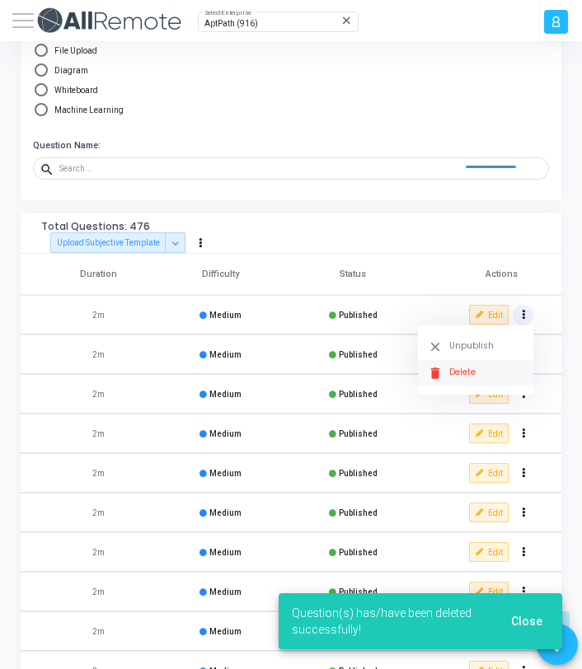
click at [500, 367] on button "delete Delete" at bounding box center [475, 373] width 115 height 26
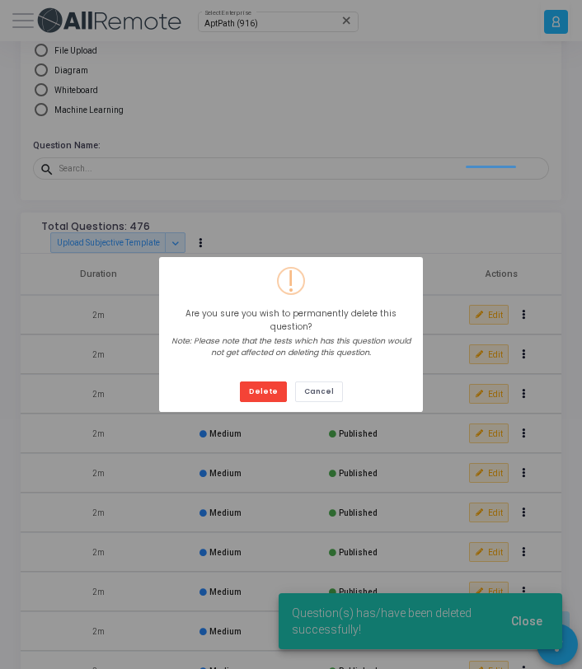
click at [240, 382] on button "Delete" at bounding box center [263, 392] width 47 height 21
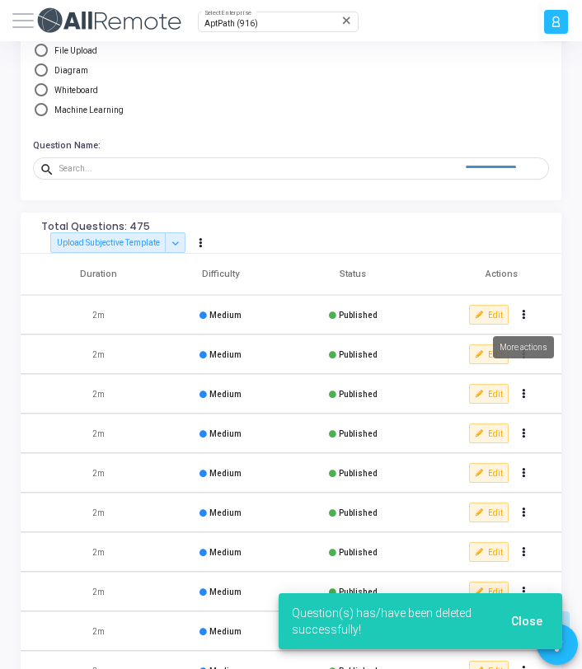
click at [525, 319] on button "Actions" at bounding box center [523, 315] width 21 height 21
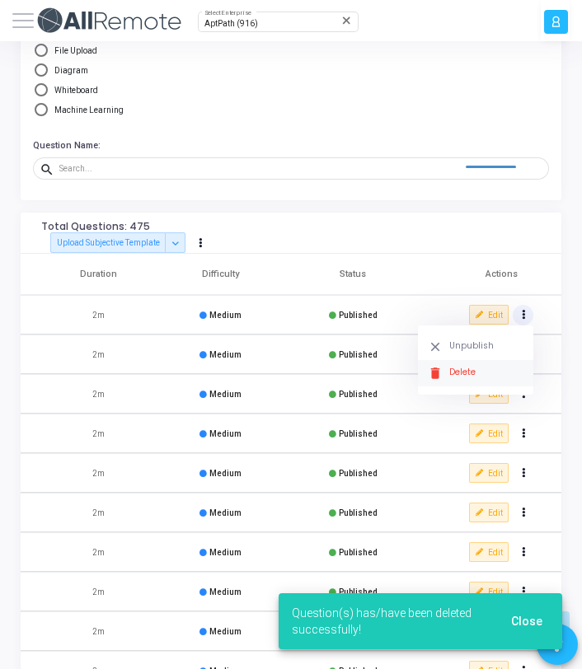
click at [478, 369] on button "delete Delete" at bounding box center [475, 373] width 115 height 26
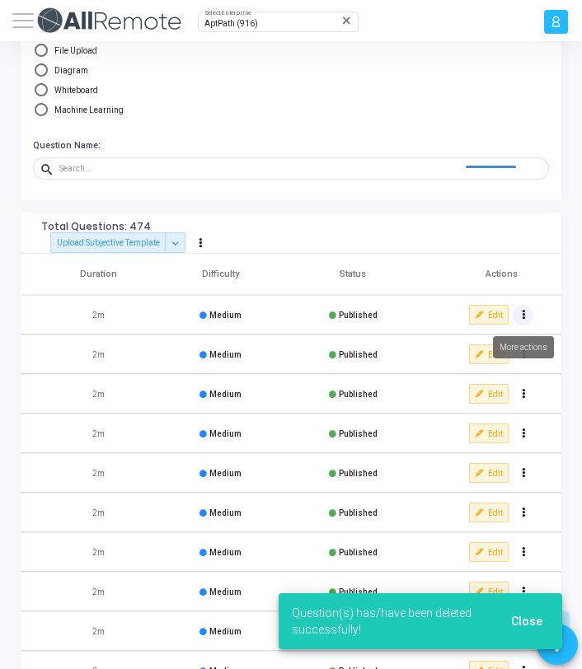
click at [528, 319] on button "Actions" at bounding box center [523, 315] width 21 height 21
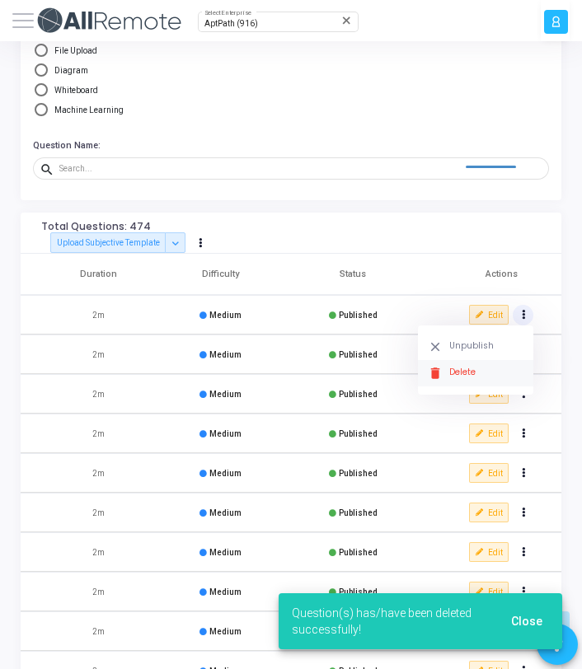
click at [477, 380] on button "delete Delete" at bounding box center [475, 373] width 115 height 26
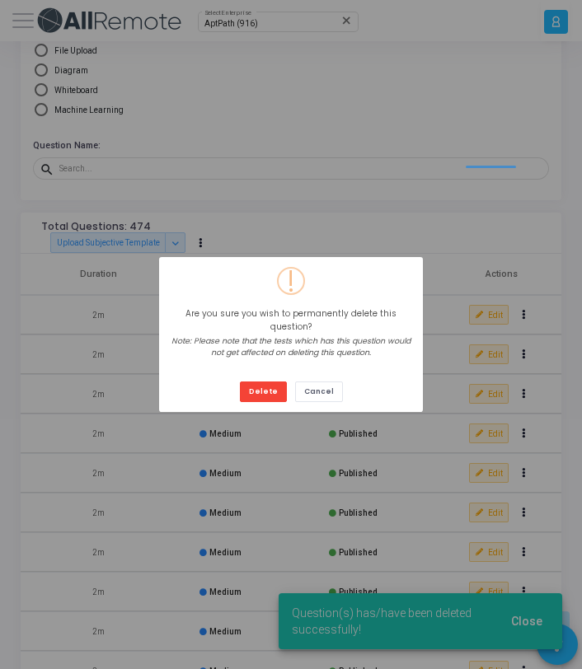
click at [240, 382] on button "Delete" at bounding box center [263, 392] width 47 height 21
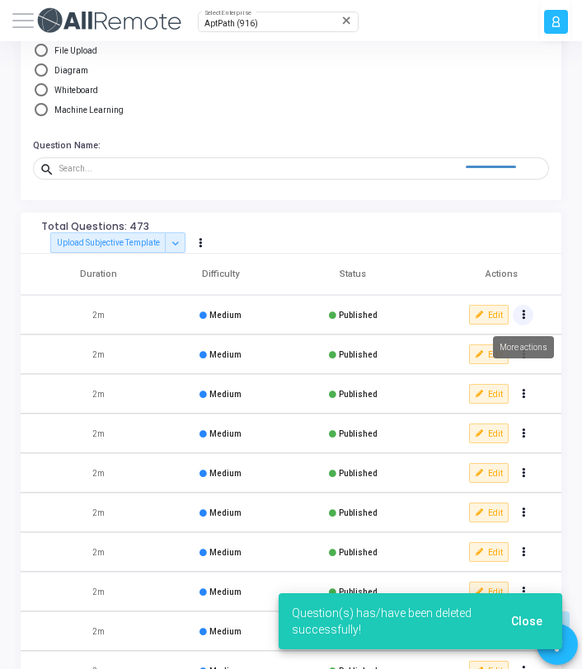
click at [521, 320] on button "Actions" at bounding box center [523, 315] width 21 height 21
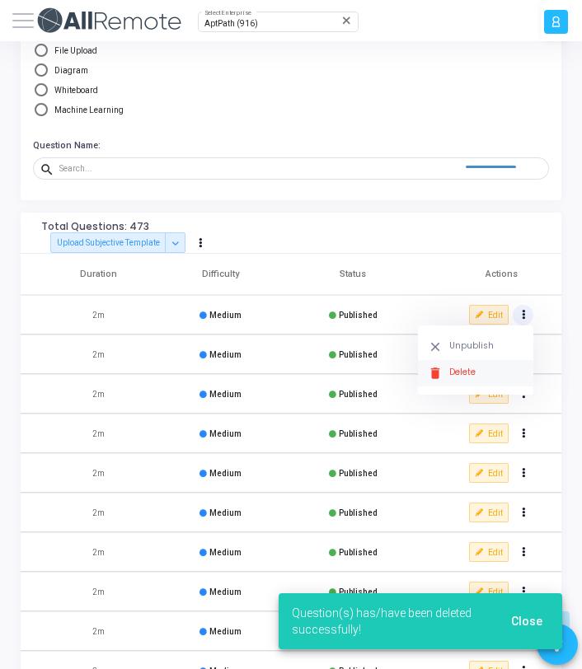
click at [466, 372] on button "delete Delete" at bounding box center [475, 373] width 115 height 26
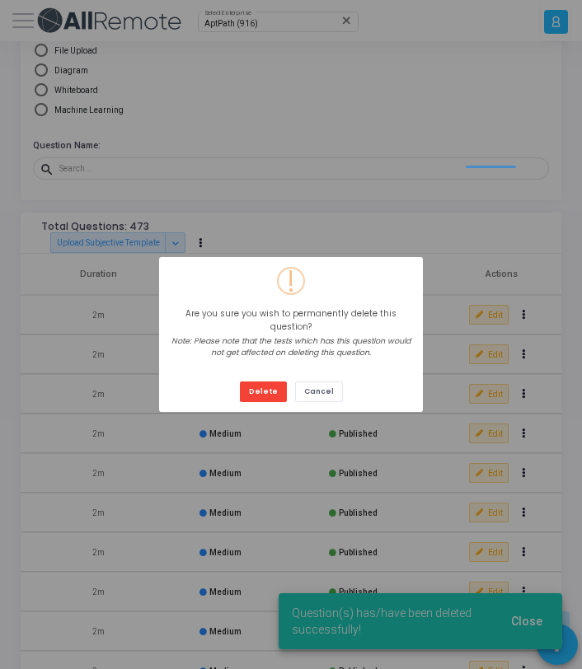
click at [240, 382] on button "Delete" at bounding box center [263, 392] width 47 height 21
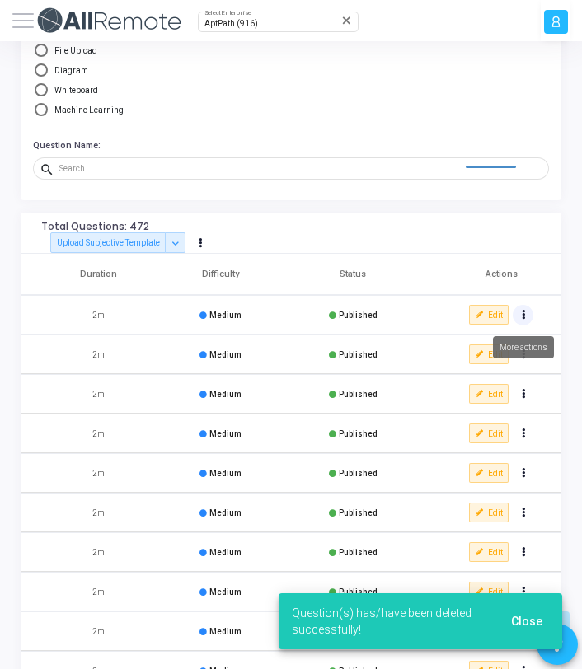
click at [525, 318] on button "Actions" at bounding box center [523, 315] width 21 height 21
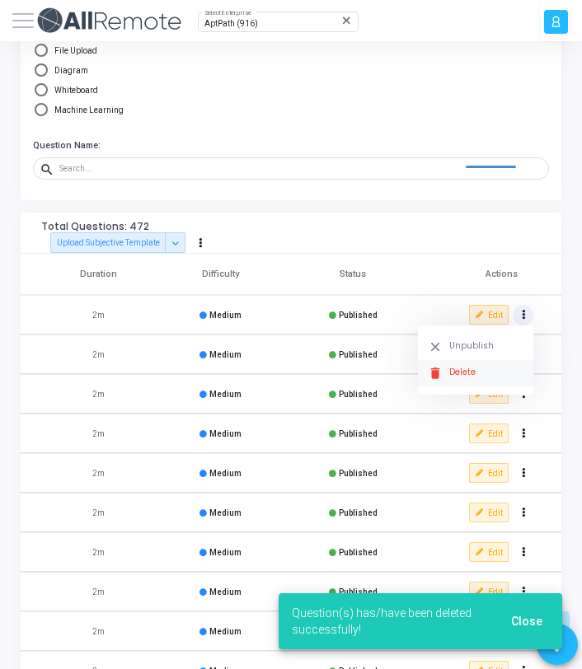
click at [486, 373] on button "delete Delete" at bounding box center [475, 373] width 115 height 26
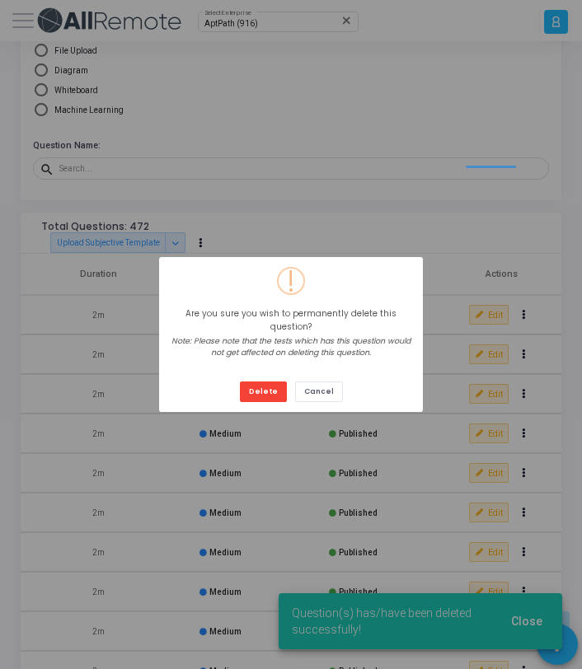
click at [240, 382] on button "Delete" at bounding box center [263, 392] width 47 height 21
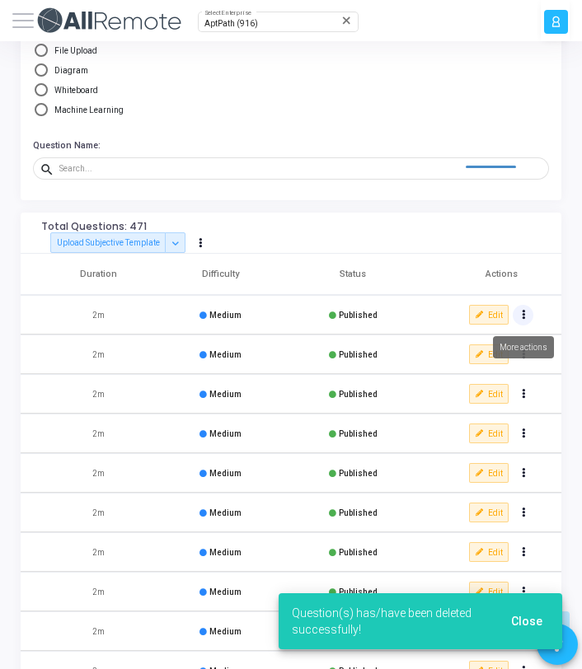
click at [527, 318] on button "Actions" at bounding box center [523, 315] width 21 height 21
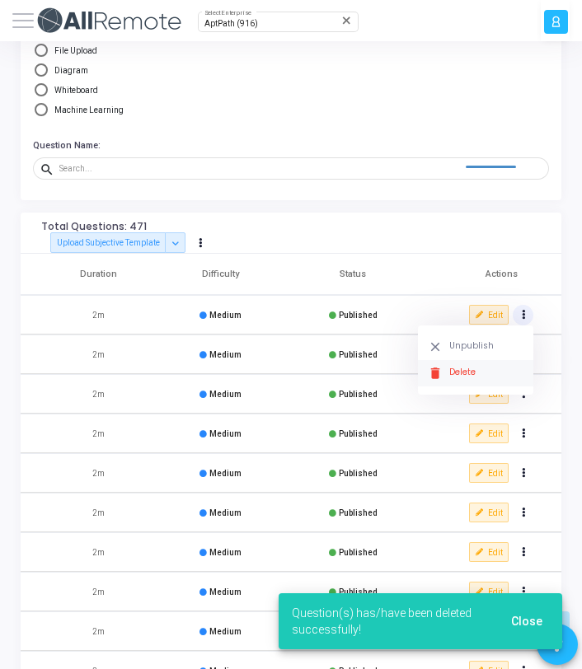
click at [466, 364] on button "delete Delete" at bounding box center [475, 373] width 115 height 26
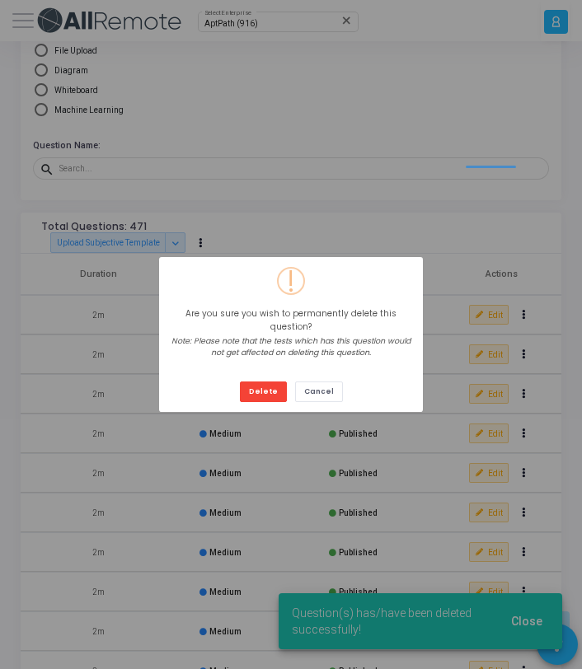
click at [240, 382] on button "Delete" at bounding box center [263, 392] width 47 height 21
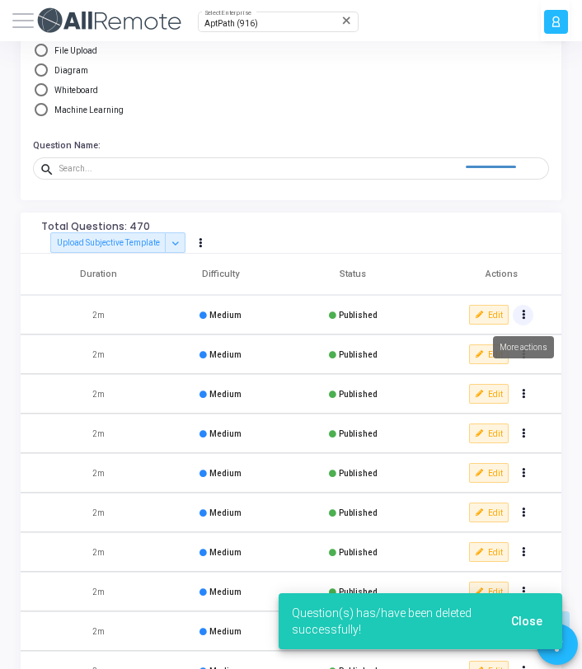
click at [521, 322] on button "Actions" at bounding box center [523, 315] width 21 height 21
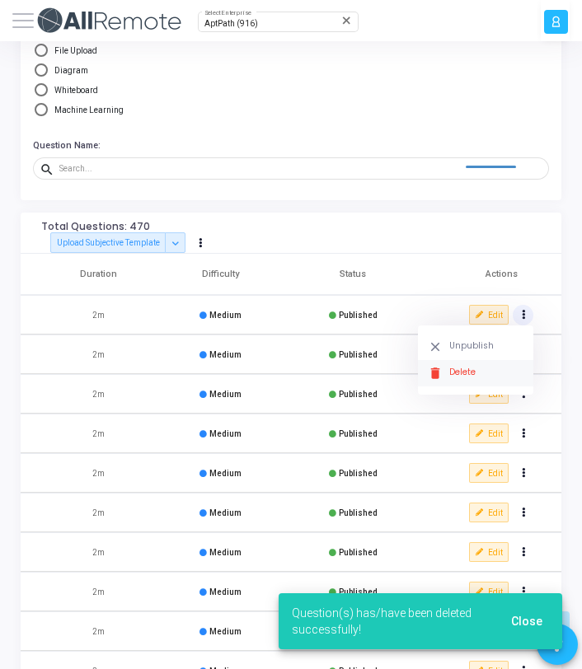
click at [485, 363] on button "delete Delete" at bounding box center [475, 373] width 115 height 26
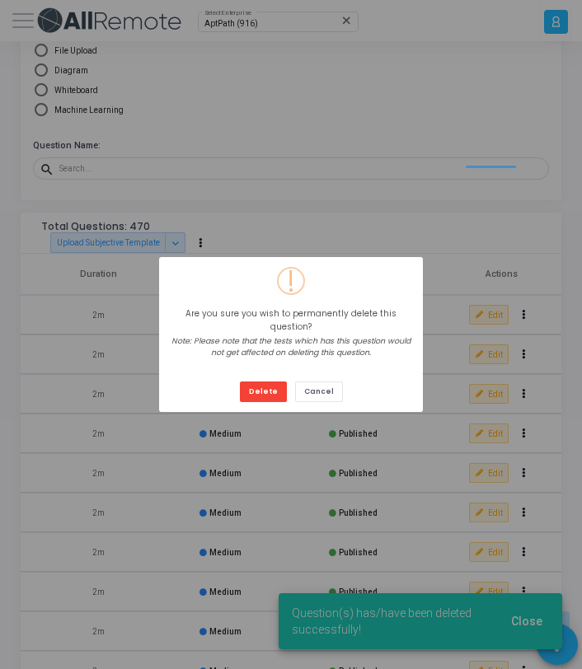
click at [240, 382] on button "Delete" at bounding box center [263, 392] width 47 height 21
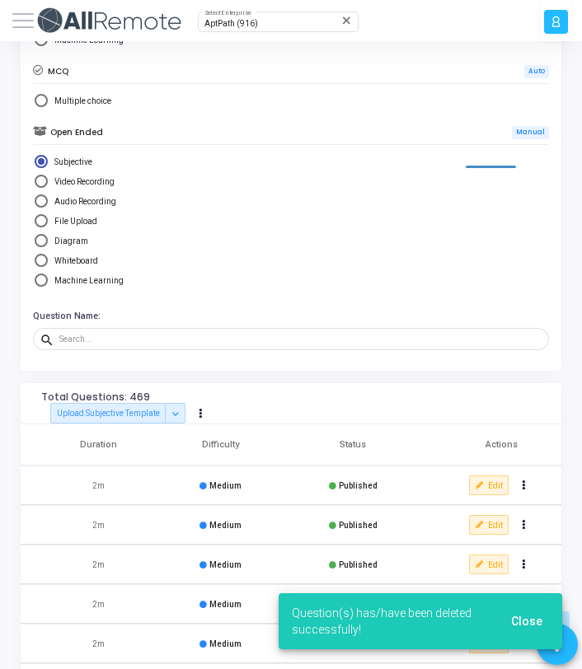
scroll to position [374, 0]
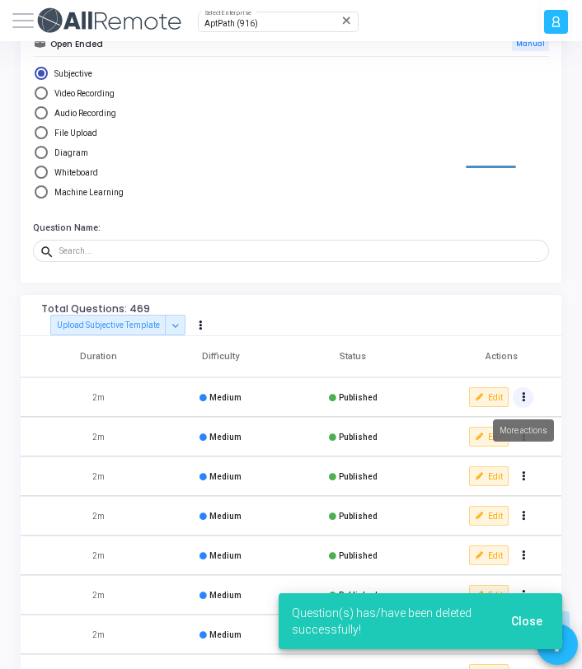
click at [524, 401] on button "Actions" at bounding box center [523, 397] width 21 height 21
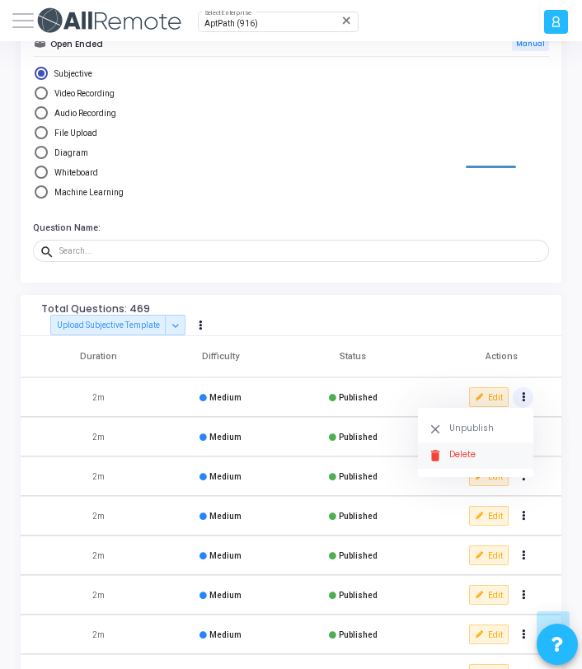
click at [462, 444] on button "delete Delete" at bounding box center [475, 456] width 115 height 26
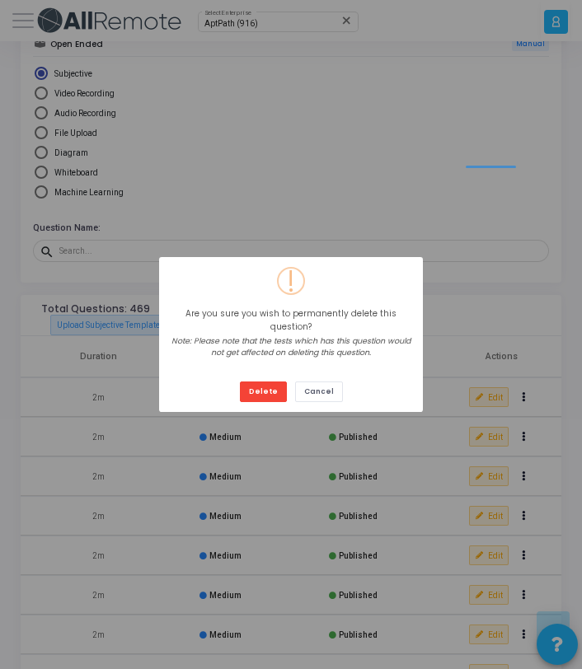
click at [240, 382] on button "Delete" at bounding box center [263, 392] width 47 height 21
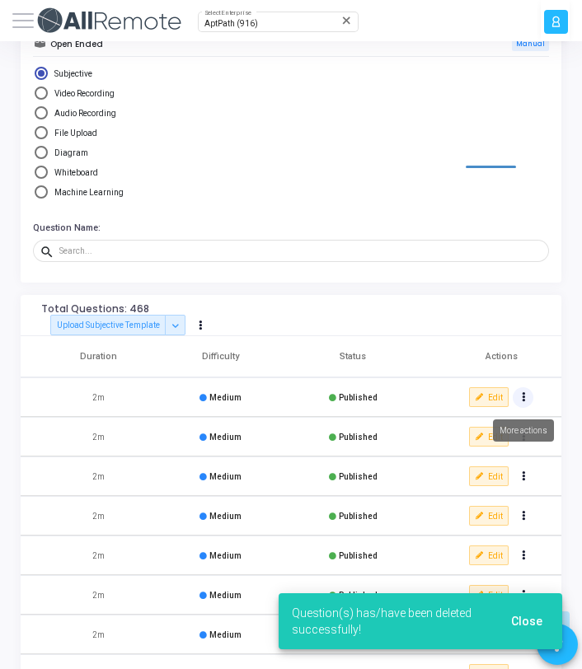
click at [526, 396] on button "Actions" at bounding box center [523, 397] width 21 height 21
click at [462, 448] on button "delete Delete" at bounding box center [475, 456] width 115 height 26
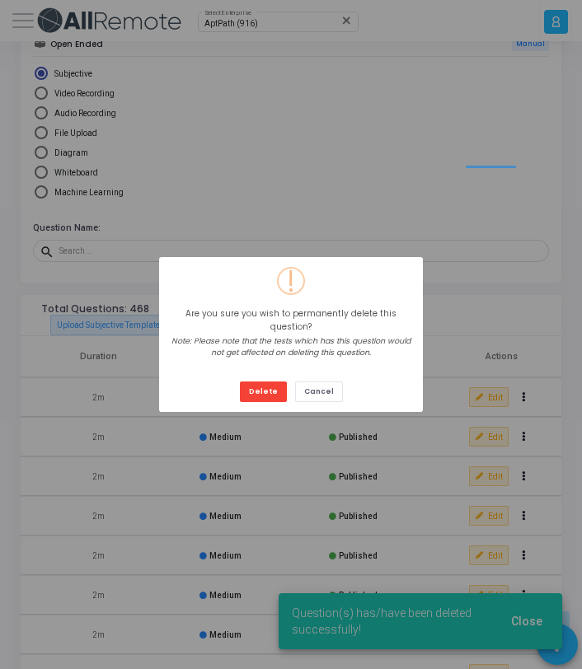
click at [240, 382] on button "Delete" at bounding box center [263, 392] width 47 height 21
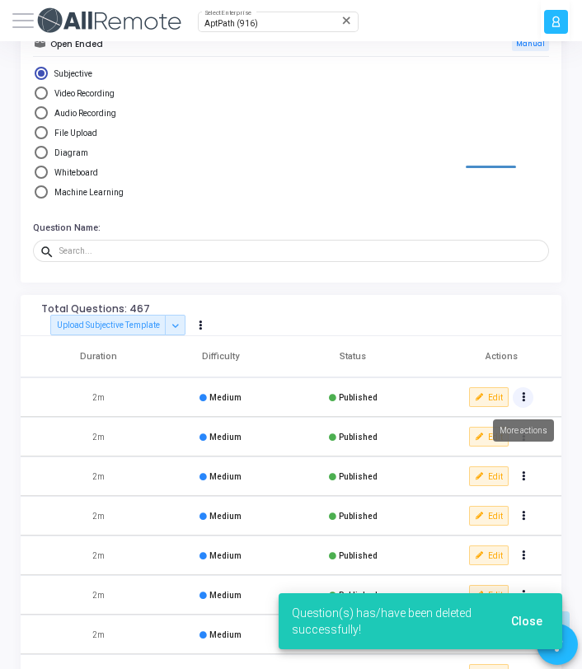
click at [526, 399] on button "Actions" at bounding box center [523, 397] width 21 height 21
click at [480, 452] on button "delete Delete" at bounding box center [475, 456] width 115 height 26
click at [523, 404] on button "Actions" at bounding box center [523, 397] width 21 height 21
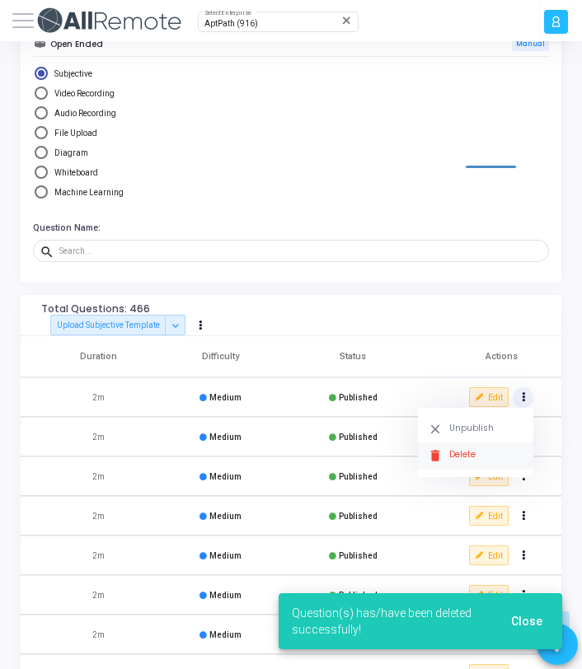
click at [458, 450] on button "delete Delete" at bounding box center [475, 456] width 115 height 26
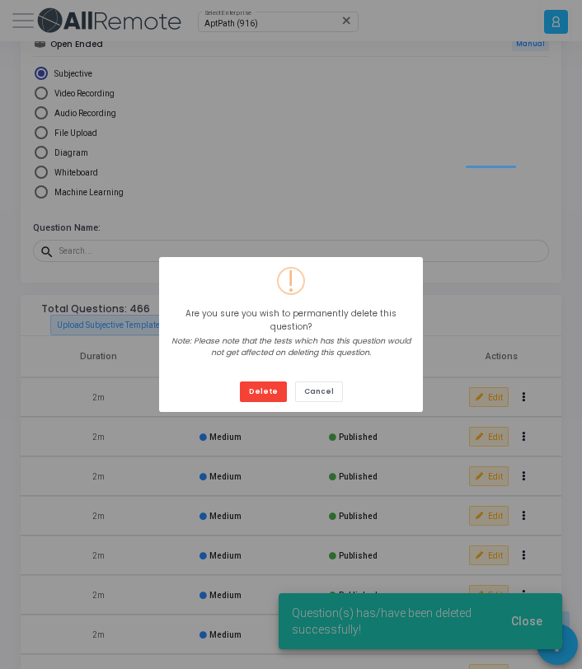
click at [240, 382] on button "Delete" at bounding box center [263, 392] width 47 height 21
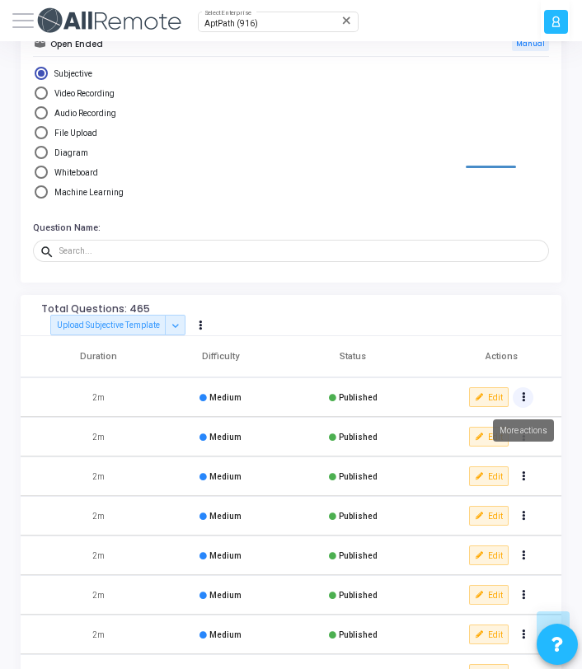
click at [522, 399] on icon "Actions" at bounding box center [523, 397] width 3 height 7
click at [467, 454] on button "delete Delete" at bounding box center [475, 456] width 115 height 26
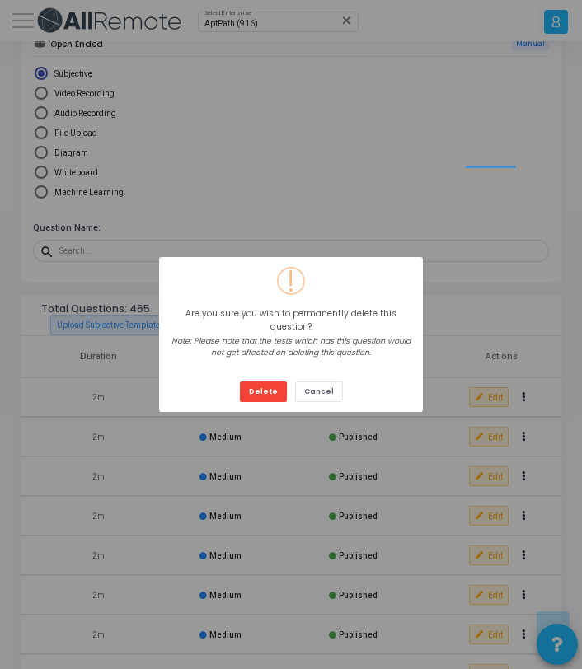
click at [240, 382] on button "Delete" at bounding box center [263, 392] width 47 height 21
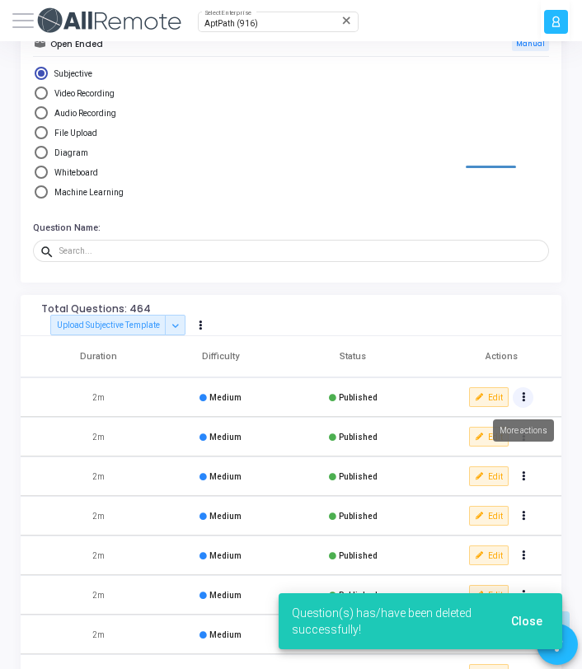
click at [521, 404] on button "Actions" at bounding box center [523, 397] width 21 height 21
click at [486, 447] on button "delete Delete" at bounding box center [475, 456] width 115 height 26
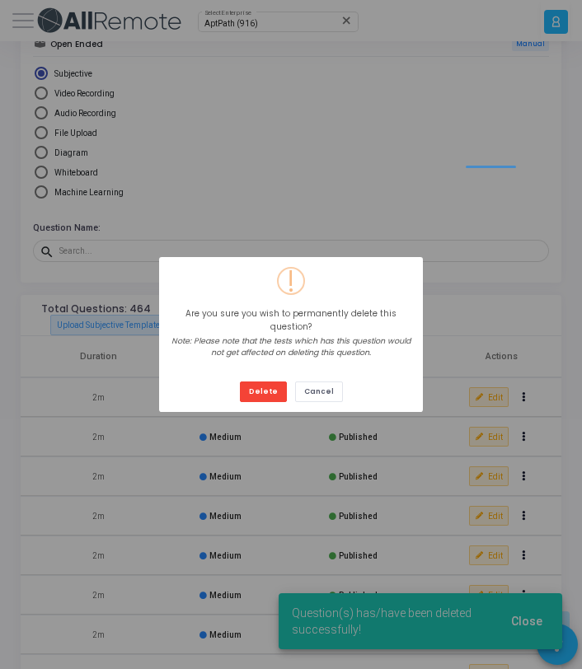
click at [240, 382] on button "Delete" at bounding box center [263, 392] width 47 height 21
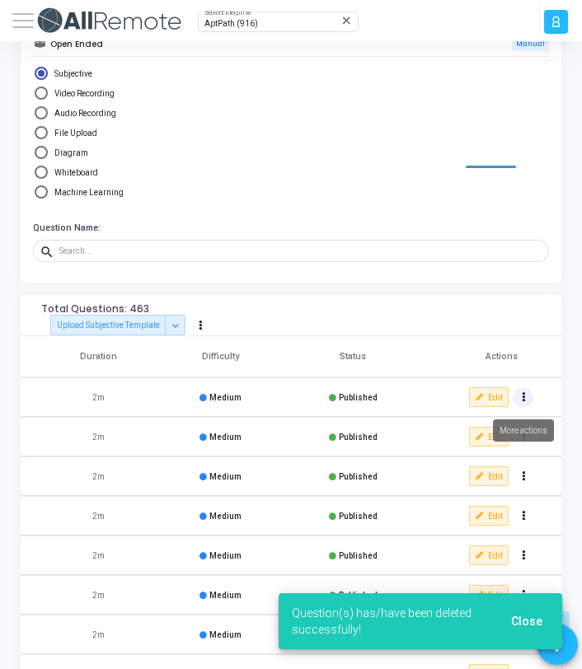
click at [523, 401] on icon "Actions" at bounding box center [523, 397] width 3 height 7
click at [474, 454] on button "delete Delete" at bounding box center [475, 456] width 115 height 26
click at [524, 399] on button "Actions" at bounding box center [523, 397] width 21 height 21
click at [484, 446] on button "delete Delete" at bounding box center [475, 456] width 115 height 26
click at [523, 396] on icon "Actions" at bounding box center [523, 397] width 3 height 7
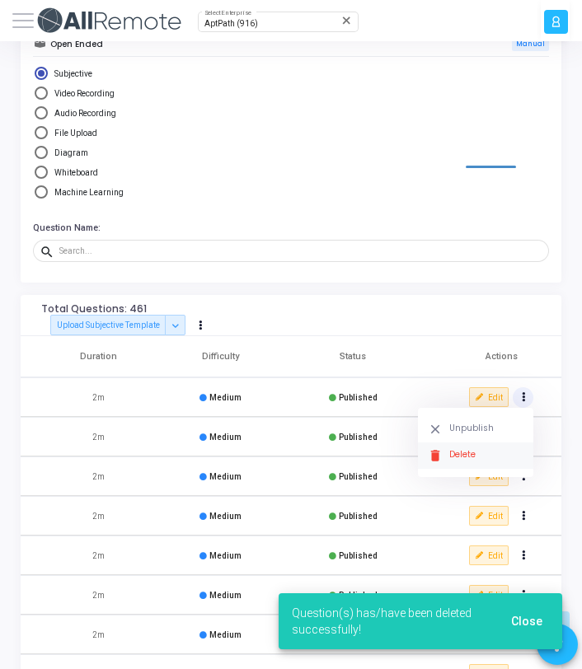
click at [480, 448] on button "delete Delete" at bounding box center [475, 456] width 115 height 26
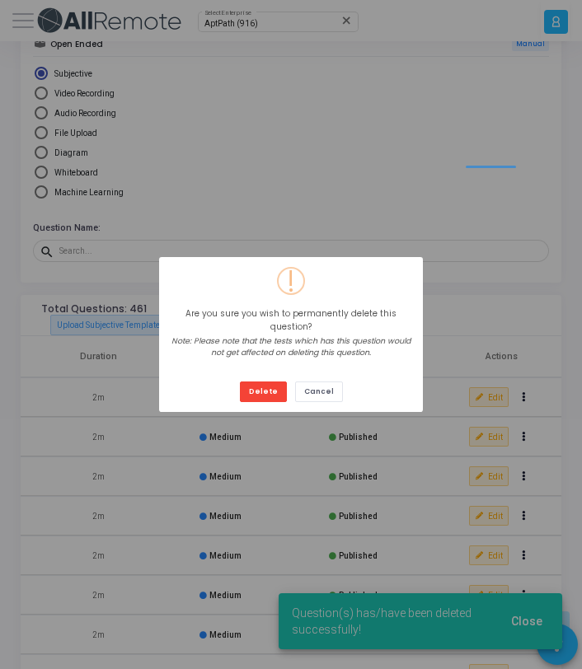
click at [240, 382] on button "Delete" at bounding box center [263, 392] width 47 height 21
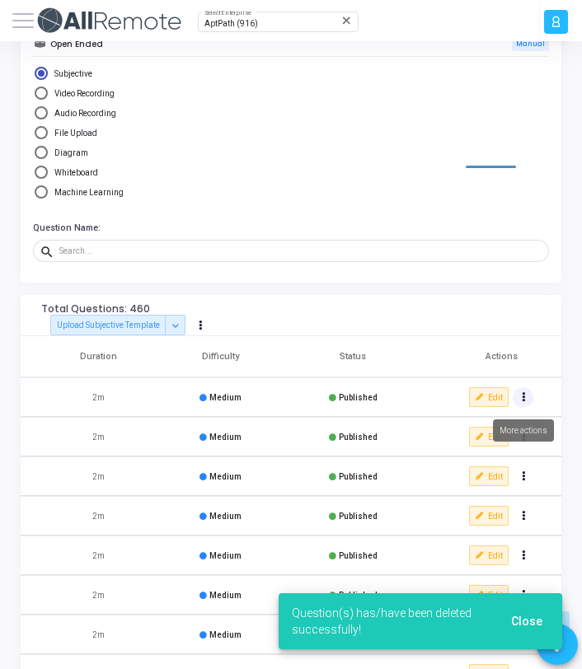
click at [522, 396] on icon "Actions" at bounding box center [523, 397] width 3 height 7
click at [467, 460] on button "delete Delete" at bounding box center [475, 456] width 115 height 26
click at [519, 397] on button "Actions" at bounding box center [523, 397] width 21 height 21
click at [493, 447] on button "delete Delete" at bounding box center [475, 456] width 115 height 26
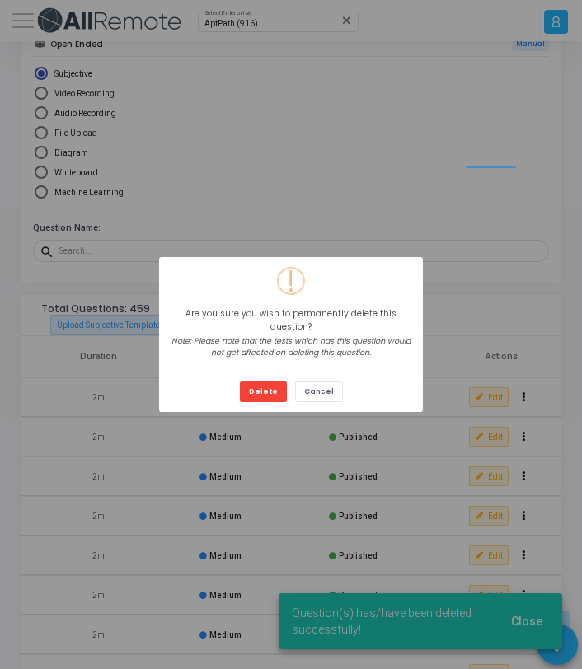
click at [240, 382] on button "Delete" at bounding box center [263, 392] width 47 height 21
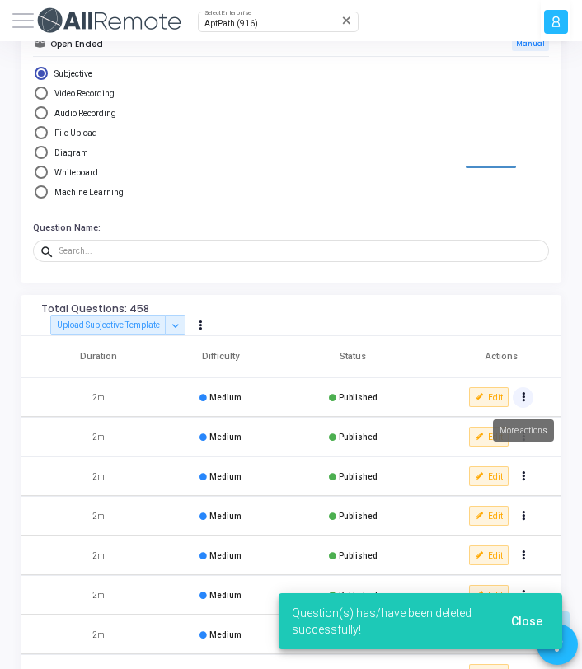
click at [520, 392] on button "Actions" at bounding box center [523, 397] width 21 height 21
click at [482, 447] on button "delete Delete" at bounding box center [475, 456] width 115 height 26
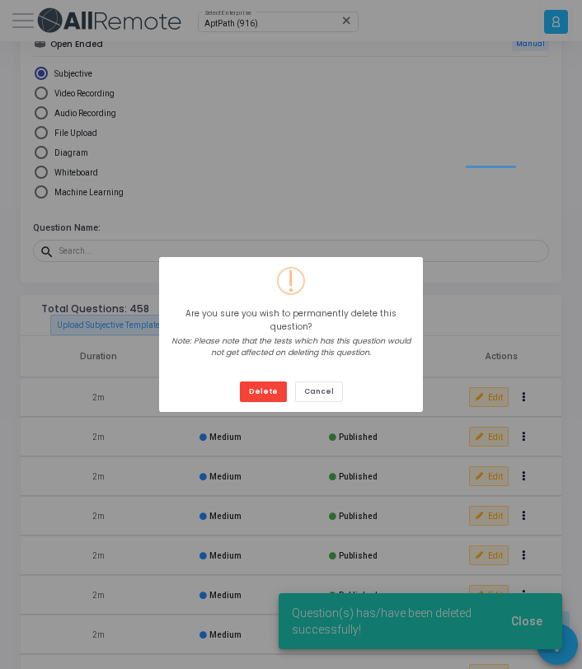
click at [240, 382] on button "Delete" at bounding box center [263, 392] width 47 height 21
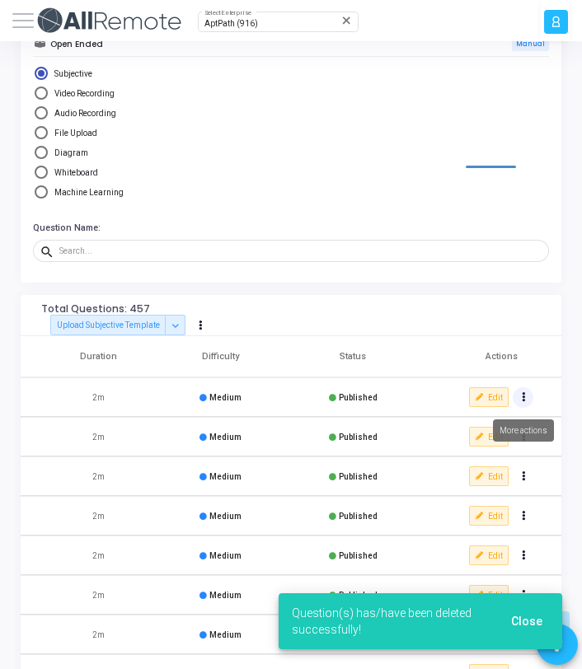
click at [525, 400] on button "Actions" at bounding box center [523, 397] width 21 height 21
click at [483, 450] on button "delete Delete" at bounding box center [475, 456] width 115 height 26
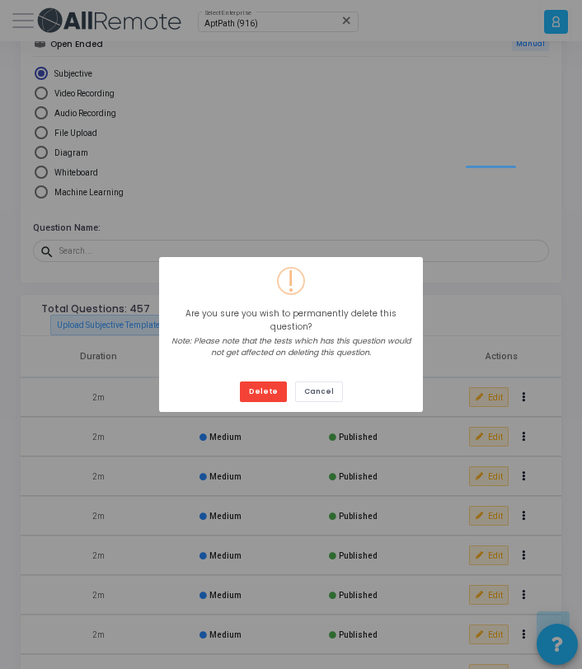
click at [240, 382] on button "Delete" at bounding box center [263, 392] width 47 height 21
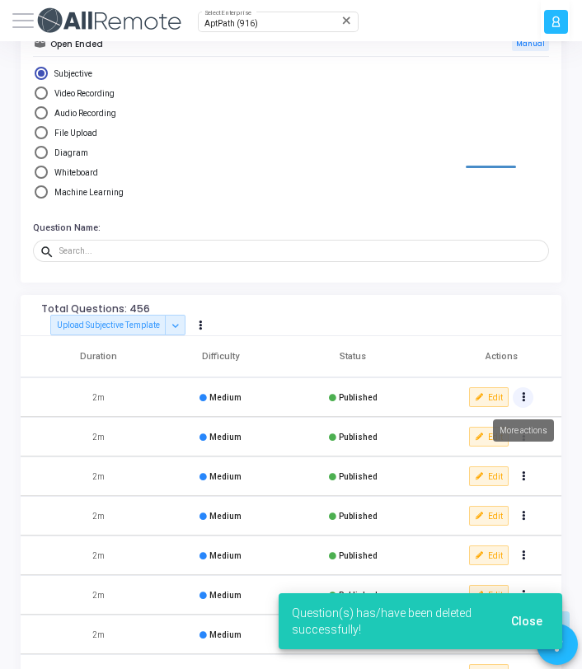
click at [524, 402] on button "Actions" at bounding box center [523, 397] width 21 height 21
click at [491, 449] on button "delete Delete" at bounding box center [475, 456] width 115 height 26
click at [525, 403] on button "Actions" at bounding box center [523, 397] width 21 height 21
click at [495, 451] on button "delete Delete" at bounding box center [475, 456] width 115 height 26
click at [524, 409] on td "Edit clear Unpublish delete Delete" at bounding box center [493, 398] width 137 height 40
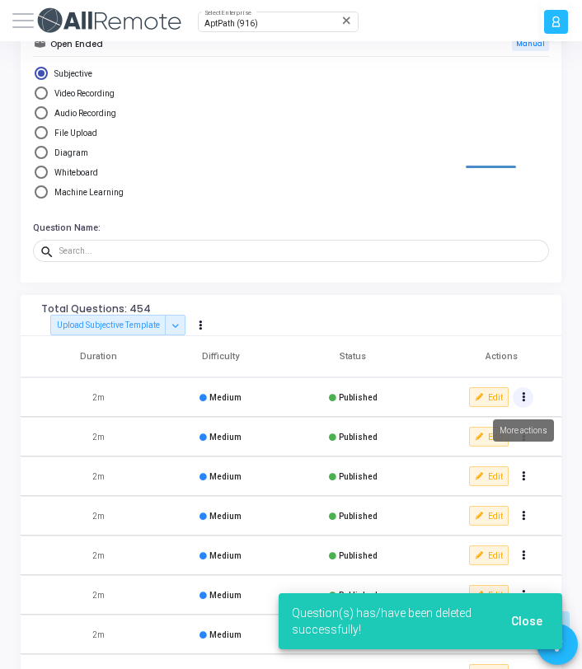
click at [523, 401] on icon "Actions" at bounding box center [523, 397] width 3 height 7
click at [495, 452] on button "delete Delete" at bounding box center [475, 456] width 115 height 26
click at [529, 401] on button "Actions" at bounding box center [523, 397] width 21 height 21
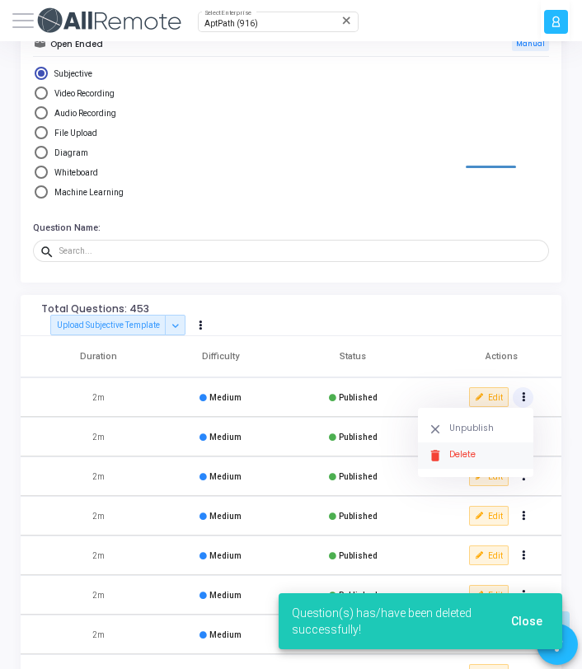
click at [492, 458] on button "delete Delete" at bounding box center [475, 456] width 115 height 26
click at [518, 400] on button "Actions" at bounding box center [523, 397] width 21 height 21
click at [464, 453] on button "delete Delete" at bounding box center [475, 456] width 115 height 26
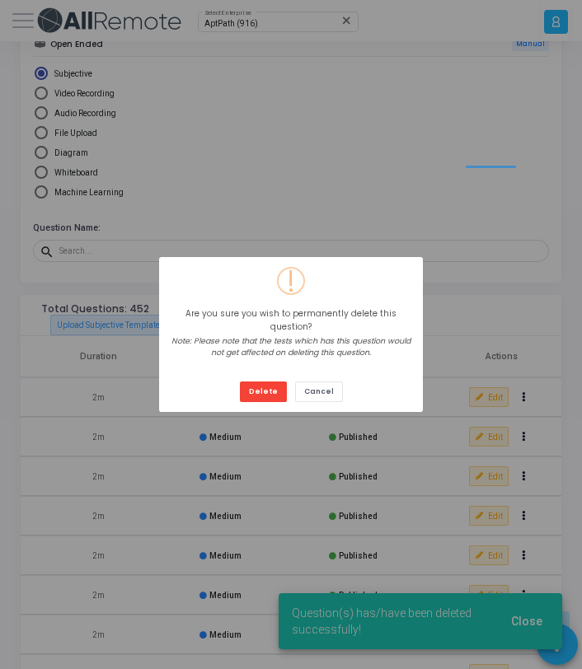
click at [240, 382] on button "Delete" at bounding box center [263, 392] width 47 height 21
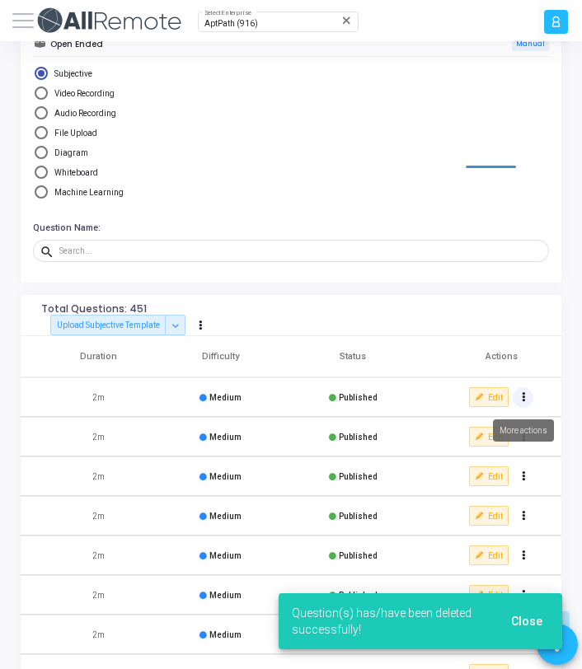
click at [518, 399] on button "Actions" at bounding box center [523, 397] width 21 height 21
click at [446, 450] on button "delete Delete" at bounding box center [475, 456] width 115 height 26
click at [526, 396] on button "Actions" at bounding box center [523, 397] width 21 height 21
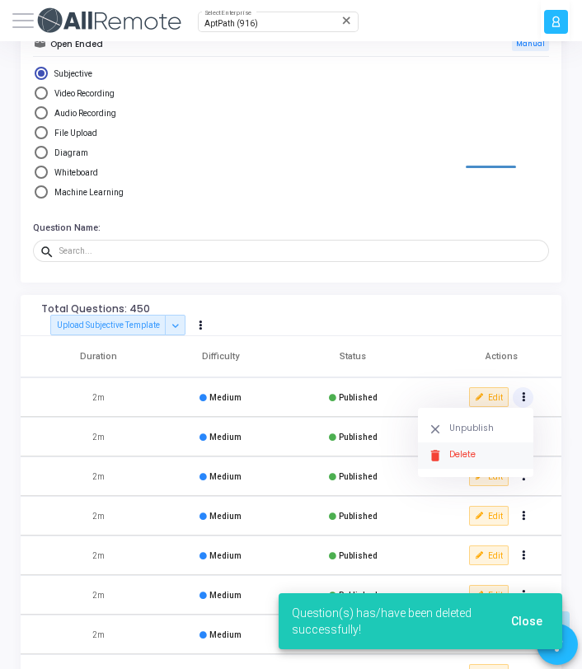
click at [481, 462] on button "delete Delete" at bounding box center [475, 456] width 115 height 26
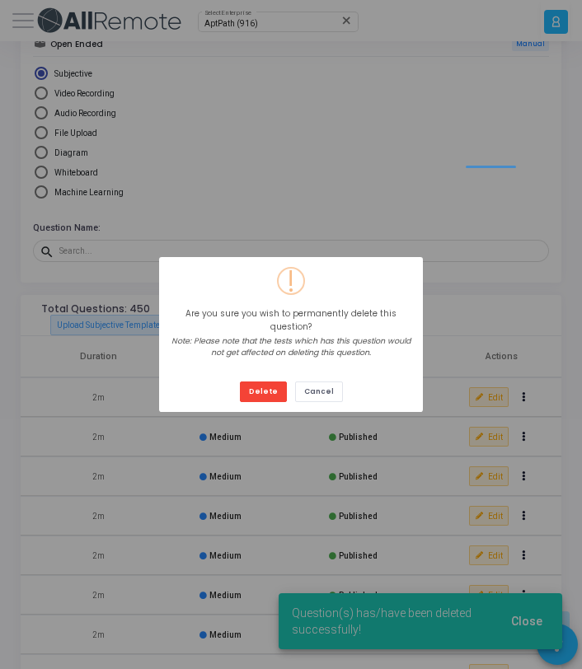
click at [240, 382] on button "Delete" at bounding box center [263, 392] width 47 height 21
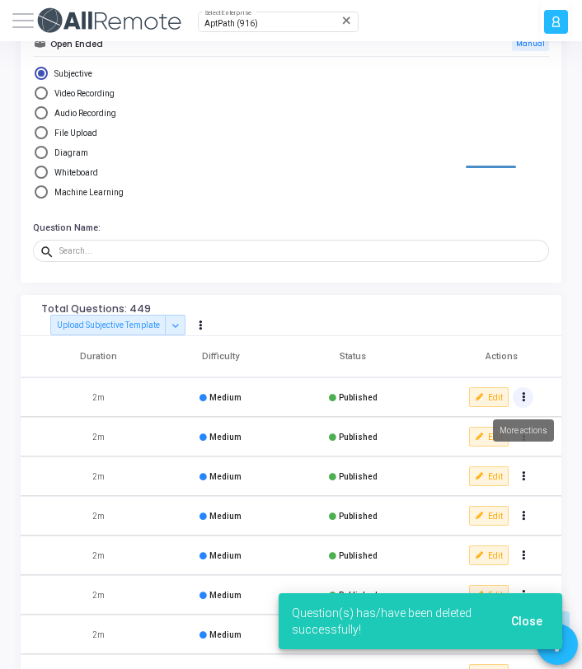
click at [522, 397] on icon "Actions" at bounding box center [523, 397] width 3 height 7
click at [486, 453] on button "delete Delete" at bounding box center [475, 456] width 115 height 26
click at [520, 397] on button "Actions" at bounding box center [523, 397] width 21 height 21
click at [475, 462] on button "delete Delete" at bounding box center [475, 456] width 115 height 26
click at [524, 401] on button "Actions" at bounding box center [523, 397] width 21 height 21
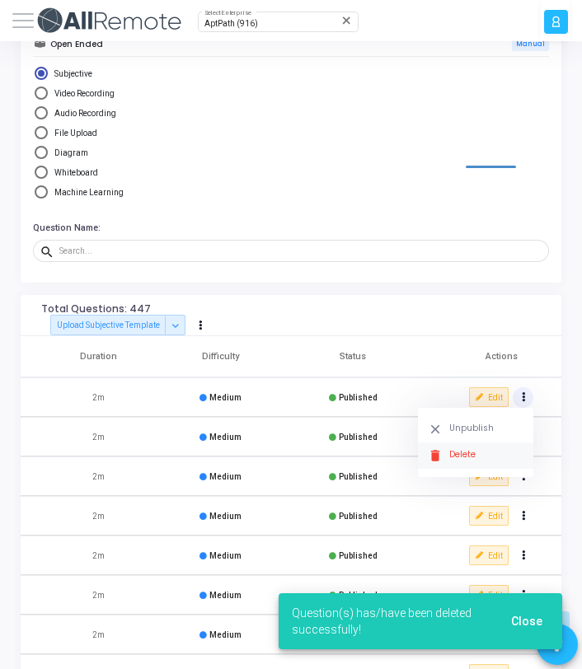
click at [464, 451] on button "delete Delete" at bounding box center [475, 456] width 115 height 26
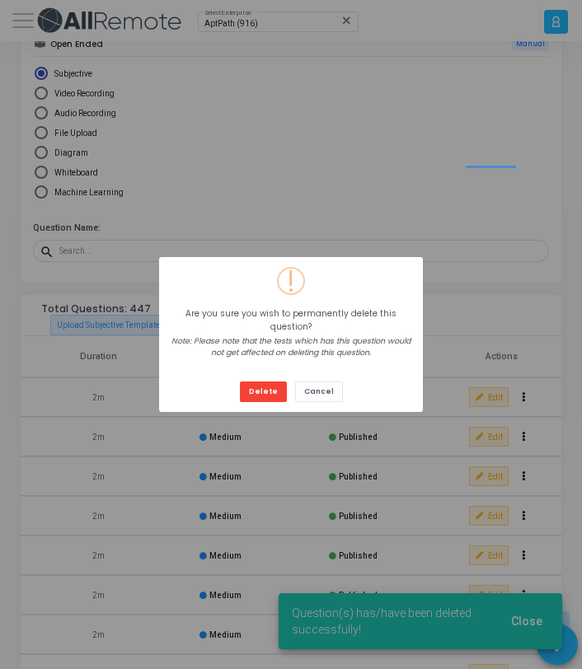
click at [240, 382] on button "Delete" at bounding box center [263, 392] width 47 height 21
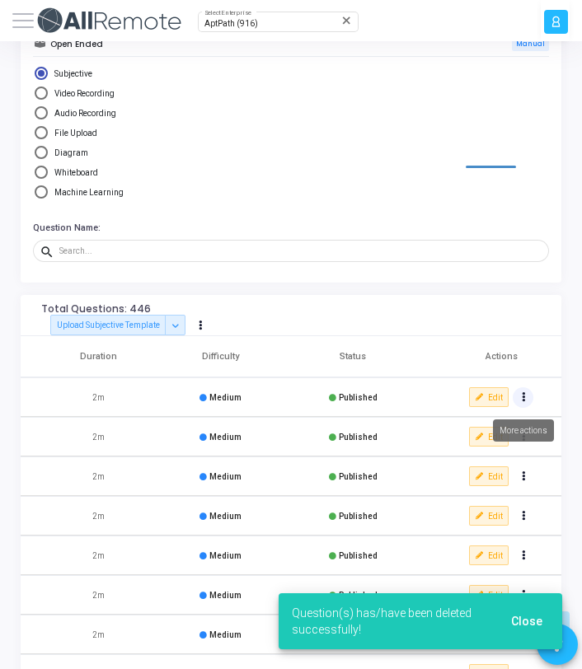
click at [523, 406] on button "Actions" at bounding box center [523, 397] width 21 height 21
click at [489, 450] on button "delete Delete" at bounding box center [475, 456] width 115 height 26
click at [527, 400] on button "Actions" at bounding box center [523, 397] width 21 height 21
click at [471, 462] on button "delete Delete" at bounding box center [475, 456] width 115 height 26
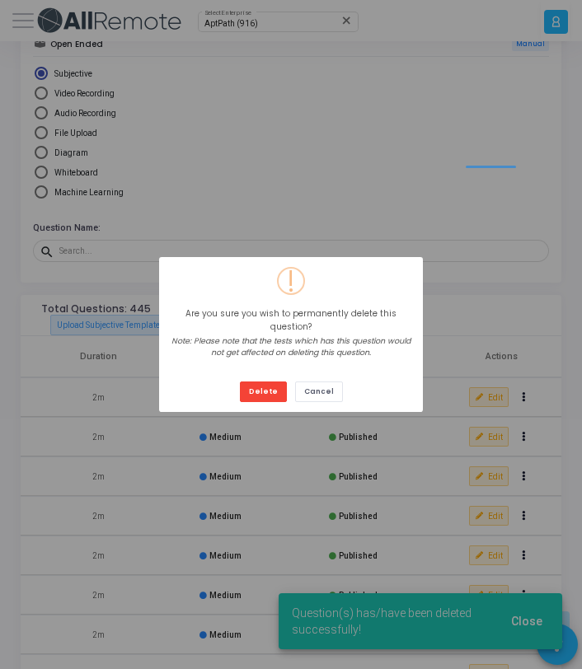
click at [240, 382] on button "Delete" at bounding box center [263, 392] width 47 height 21
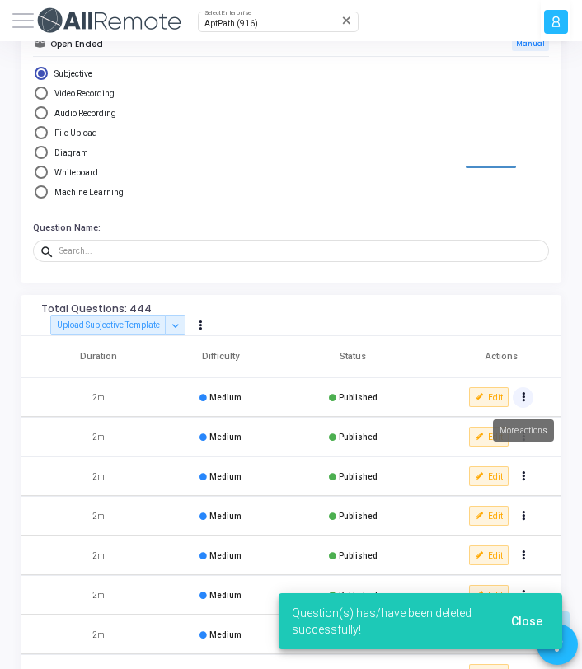
click at [526, 400] on button "Actions" at bounding box center [523, 397] width 21 height 21
click at [478, 450] on button "delete Delete" at bounding box center [475, 456] width 115 height 26
click at [519, 400] on button "Actions" at bounding box center [523, 397] width 21 height 21
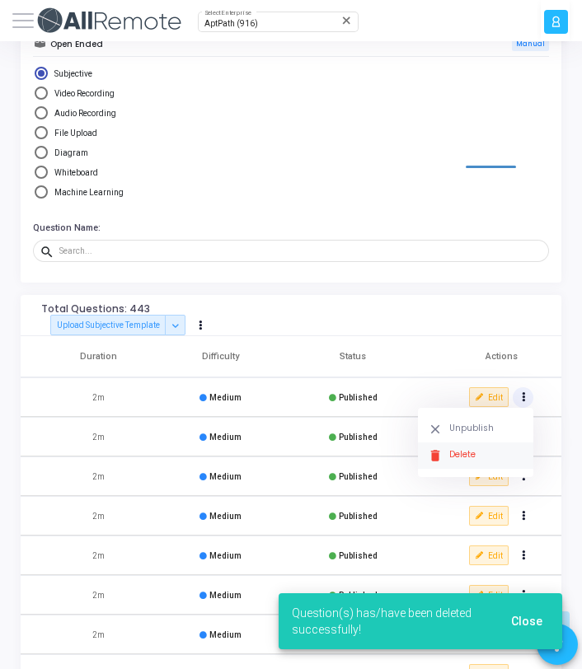
click at [473, 449] on button "delete Delete" at bounding box center [475, 456] width 115 height 26
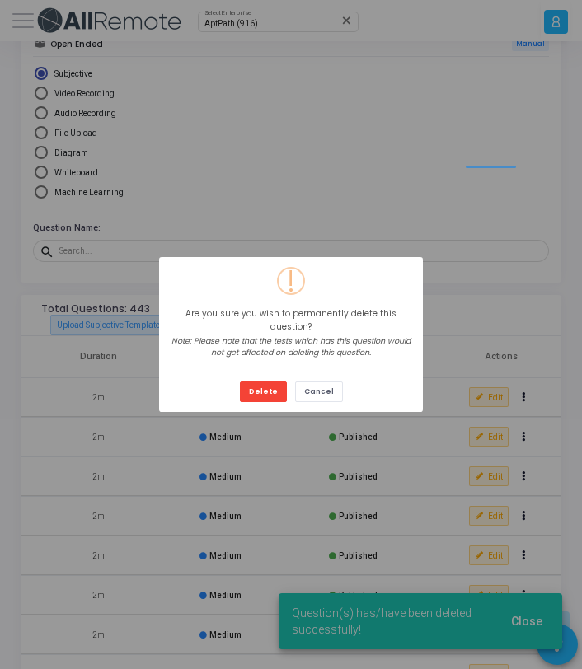
click at [240, 382] on button "Delete" at bounding box center [263, 392] width 47 height 21
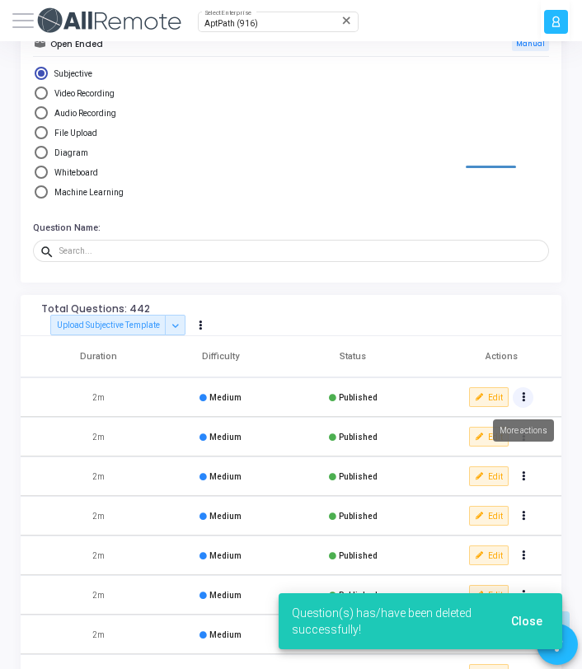
click at [523, 397] on icon "Actions" at bounding box center [523, 397] width 3 height 7
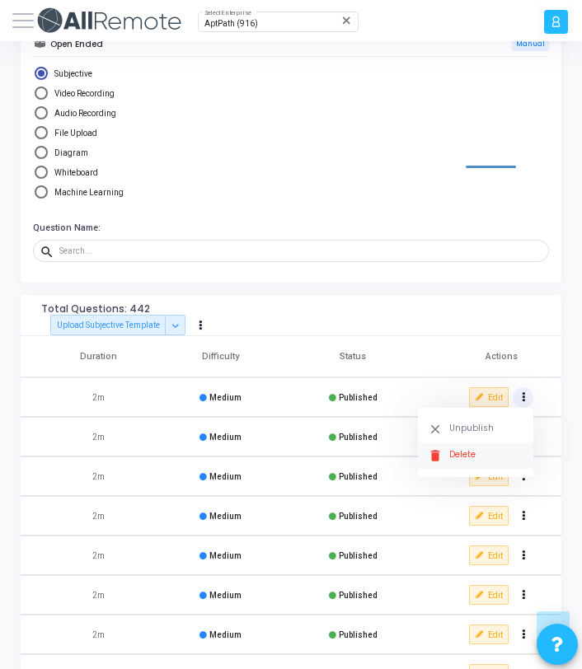
click at [486, 453] on button "delete Delete" at bounding box center [475, 456] width 115 height 26
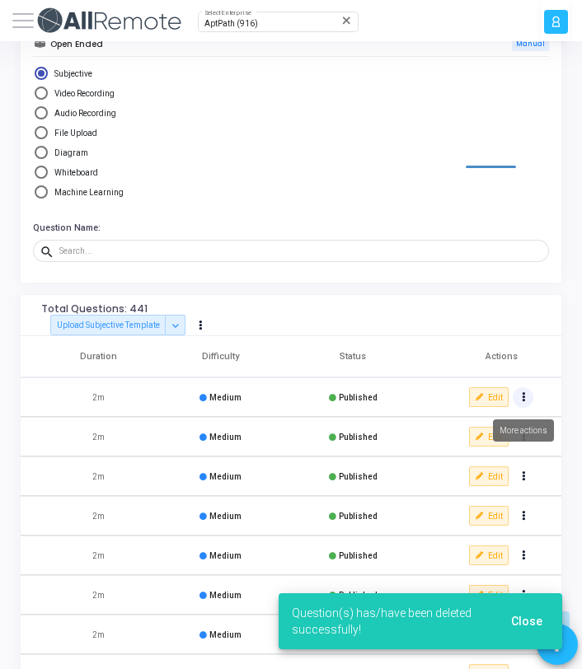
click at [525, 403] on button "Actions" at bounding box center [523, 397] width 21 height 21
click at [503, 449] on button "delete Delete" at bounding box center [475, 456] width 115 height 26
click at [524, 402] on button "Actions" at bounding box center [523, 397] width 21 height 21
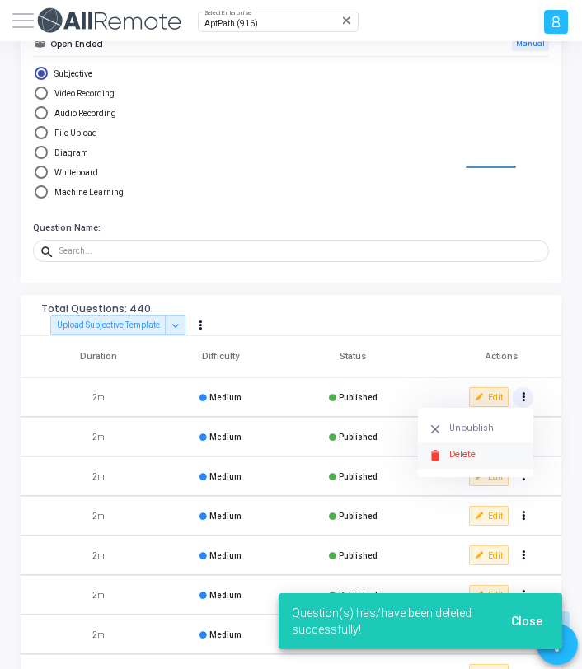
click at [505, 447] on button "delete Delete" at bounding box center [475, 456] width 115 height 26
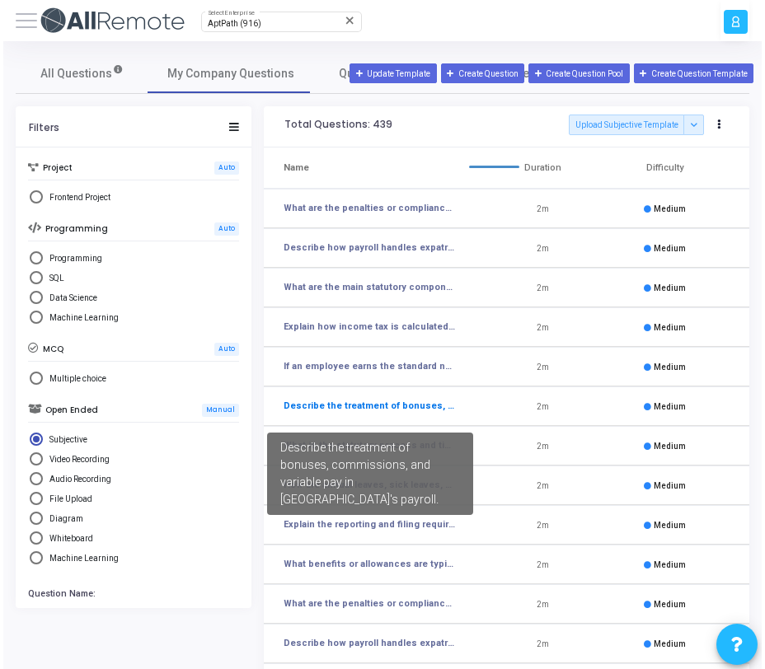
scroll to position [0, 256]
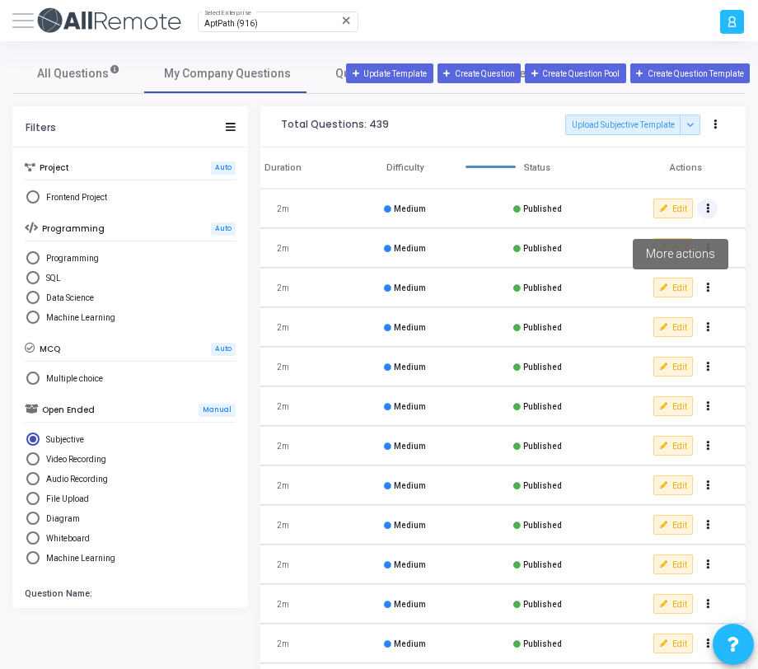
click at [703, 208] on button "Actions" at bounding box center [707, 209] width 21 height 21
click at [655, 266] on button "delete Delete" at bounding box center [660, 267] width 115 height 26
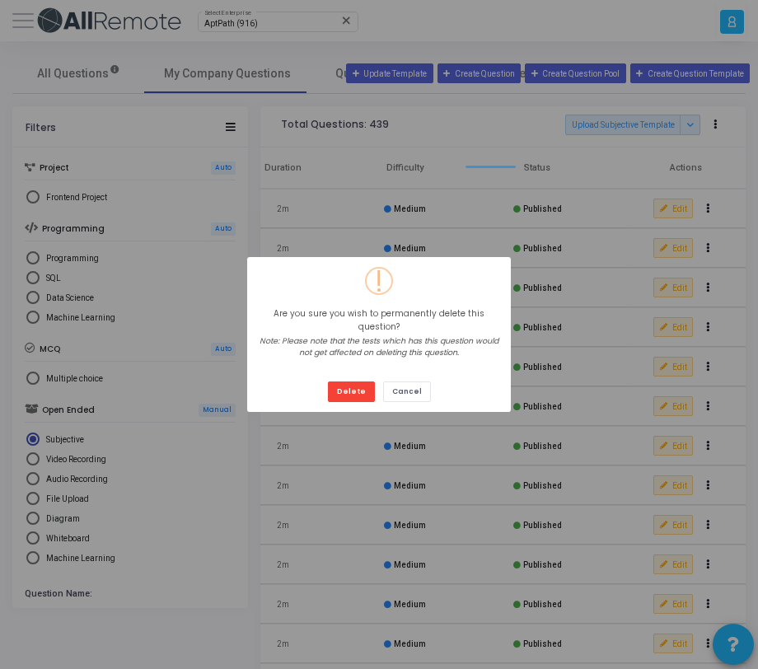
click at [328, 382] on button "Delete" at bounding box center [351, 392] width 47 height 21
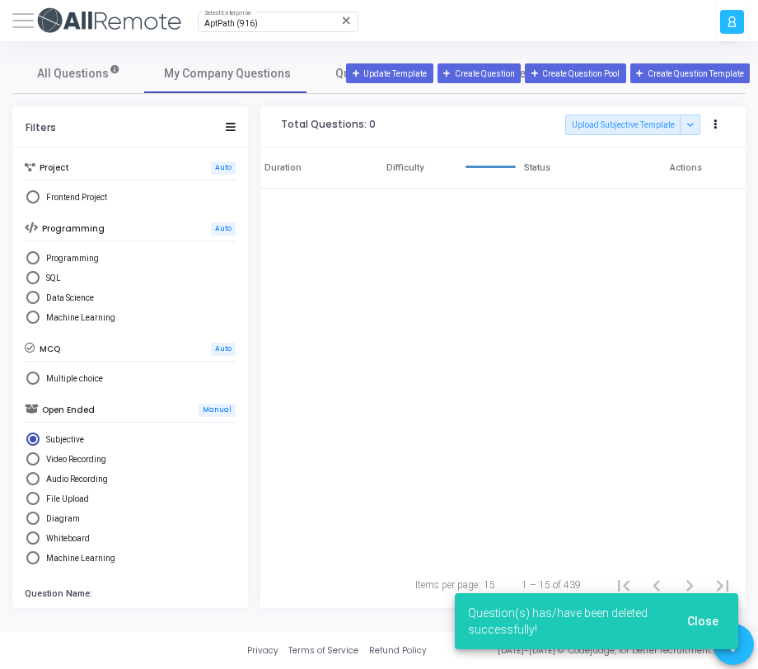
scroll to position [0, 250]
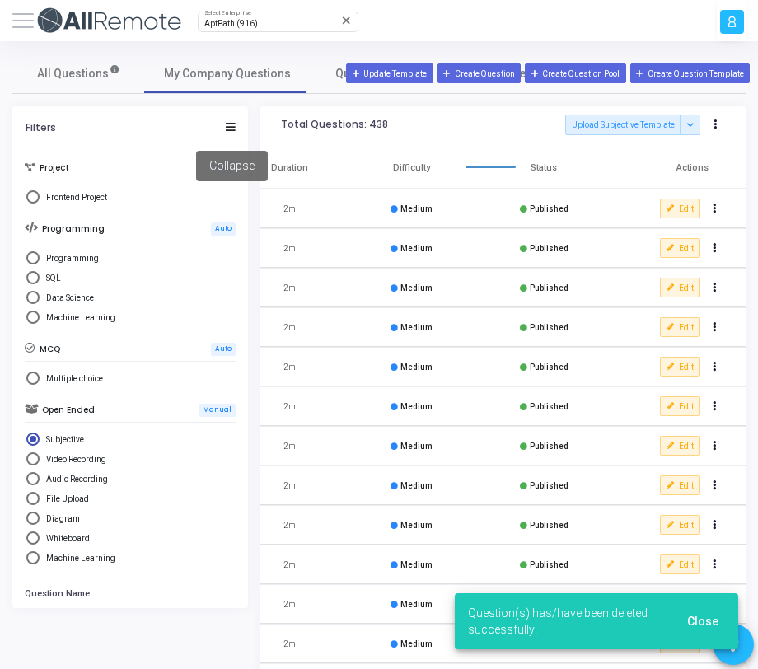
click at [231, 129] on icon at bounding box center [231, 127] width 10 height 8
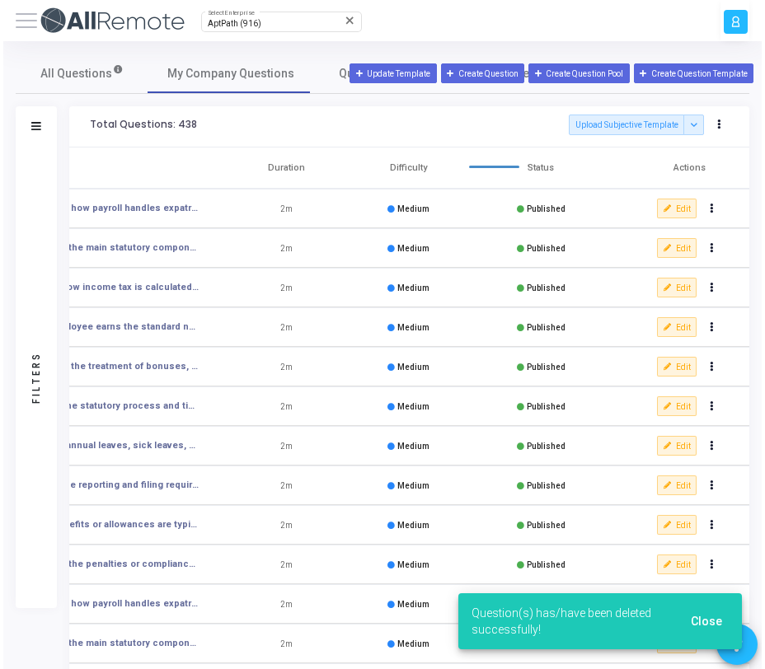
scroll to position [0, 62]
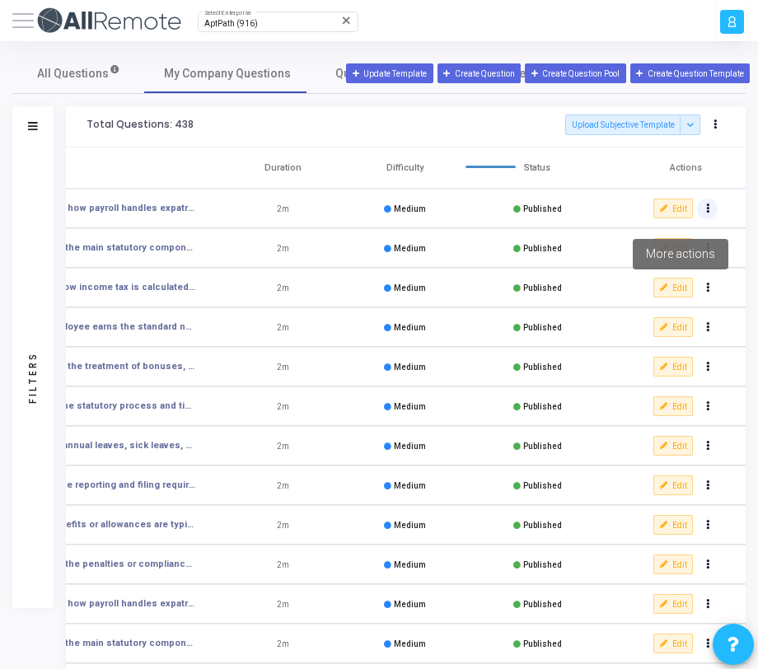
click at [707, 205] on icon "Actions" at bounding box center [708, 208] width 3 height 7
click at [650, 265] on button "delete Delete" at bounding box center [660, 267] width 115 height 26
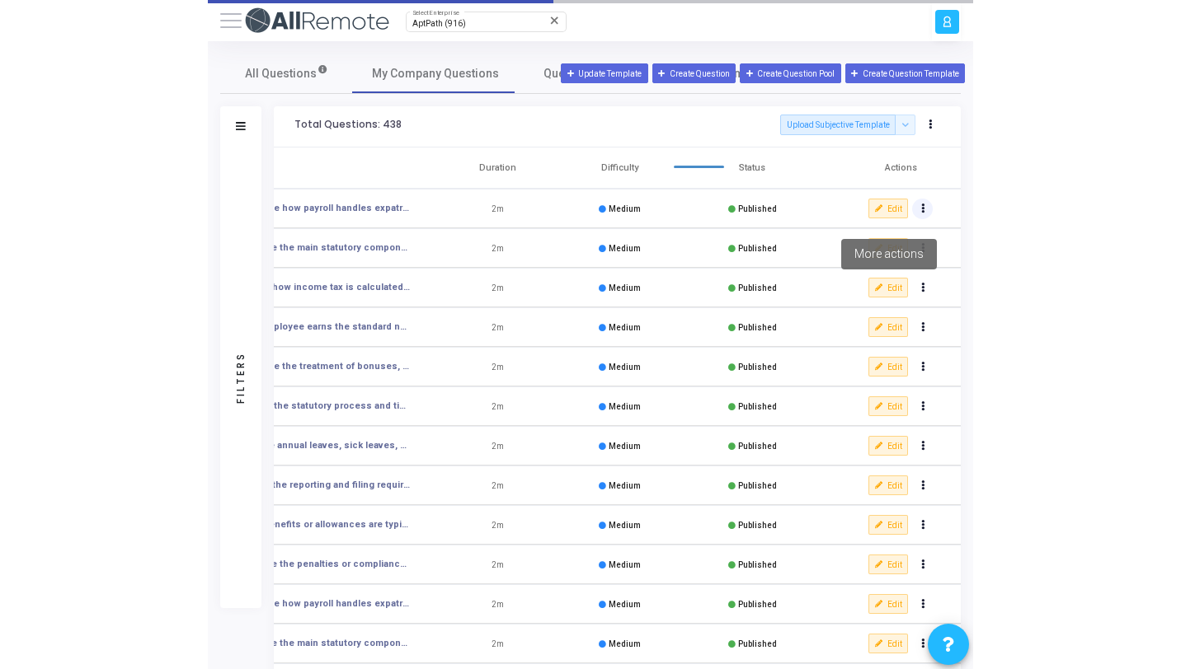
scroll to position [0, 55]
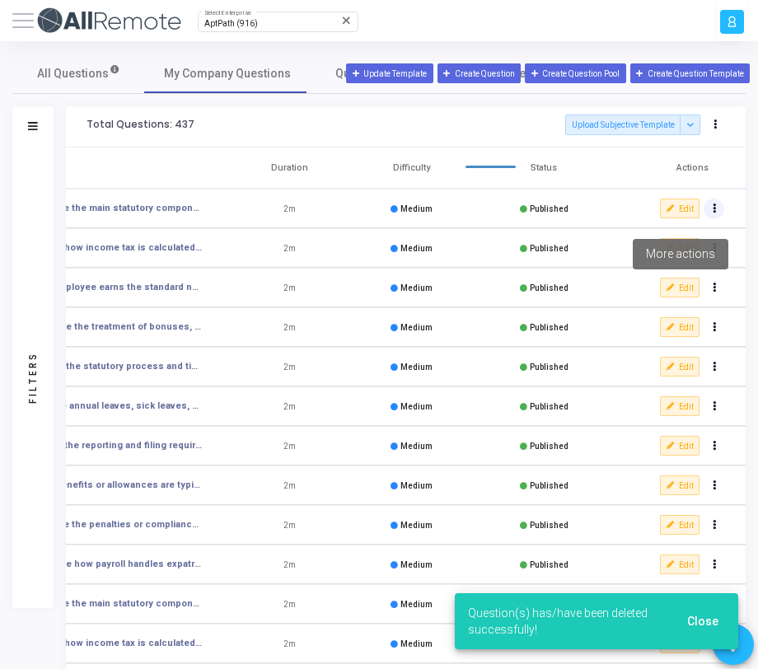
click at [713, 206] on icon "Actions" at bounding box center [714, 208] width 3 height 7
click at [679, 256] on button "delete Delete" at bounding box center [666, 267] width 115 height 26
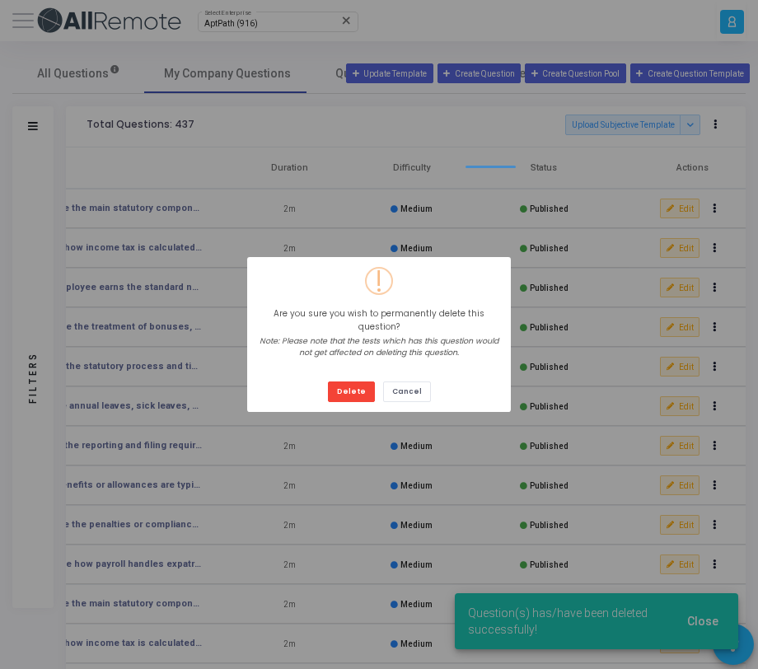
click at [328, 382] on button "Delete" at bounding box center [351, 392] width 47 height 21
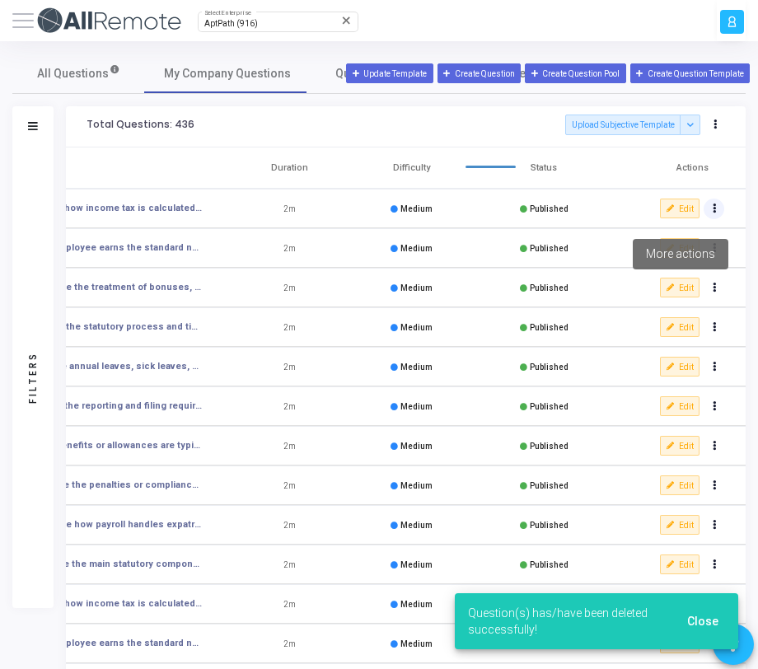
click at [713, 212] on icon "Actions" at bounding box center [714, 208] width 3 height 7
click at [671, 263] on button "delete Delete" at bounding box center [666, 267] width 115 height 26
click at [713, 215] on button "Actions" at bounding box center [714, 209] width 21 height 21
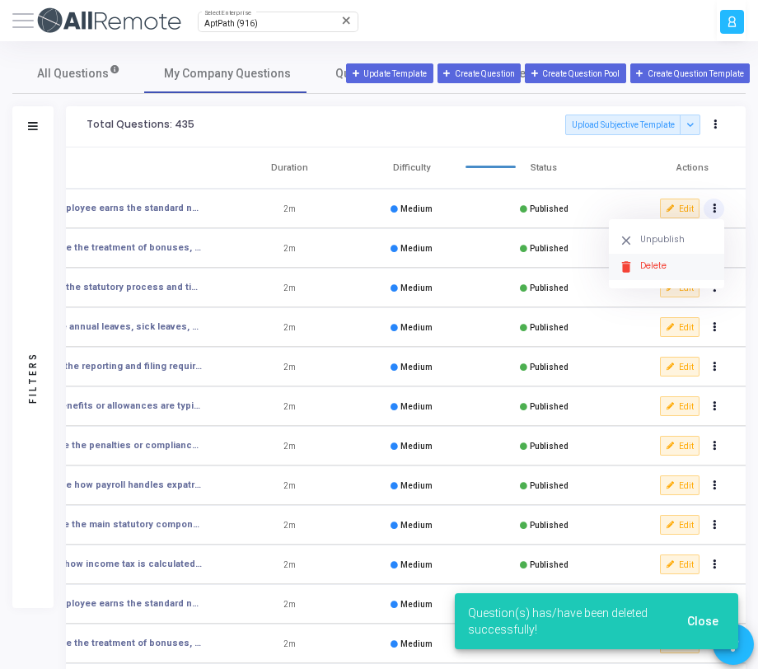
click at [673, 279] on button "delete Delete" at bounding box center [666, 267] width 115 height 26
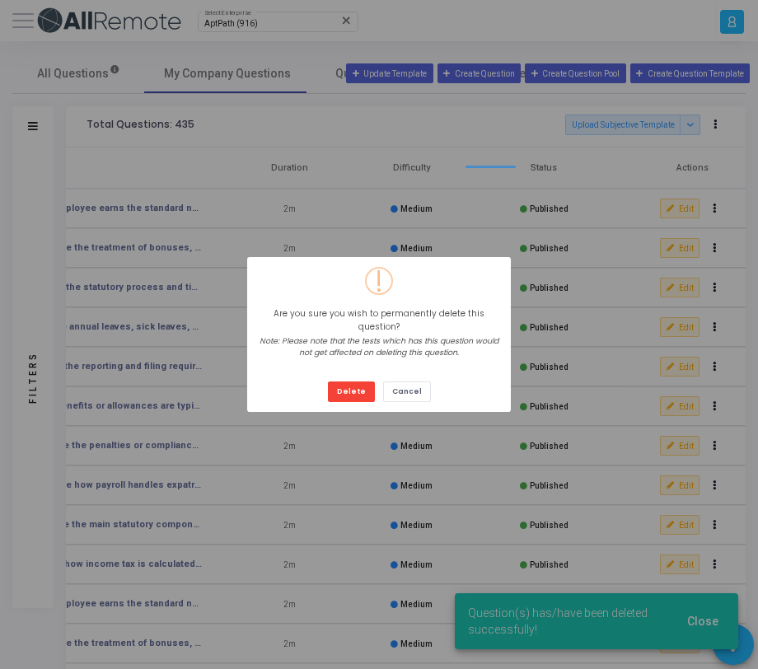
click at [328, 382] on button "Delete" at bounding box center [351, 392] width 47 height 21
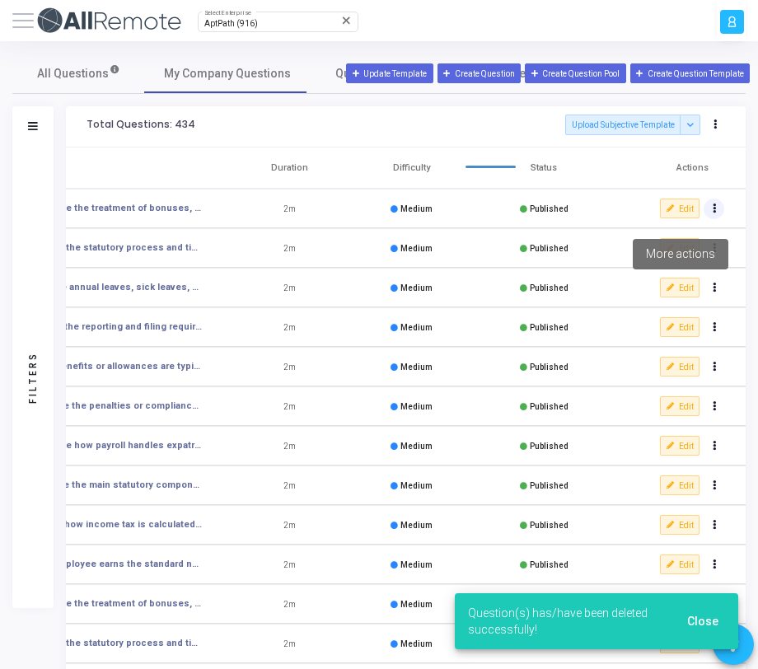
click at [716, 209] on button "Actions" at bounding box center [714, 209] width 21 height 21
click at [685, 262] on button "delete Delete" at bounding box center [666, 267] width 115 height 26
click at [716, 207] on icon "Actions" at bounding box center [714, 208] width 3 height 7
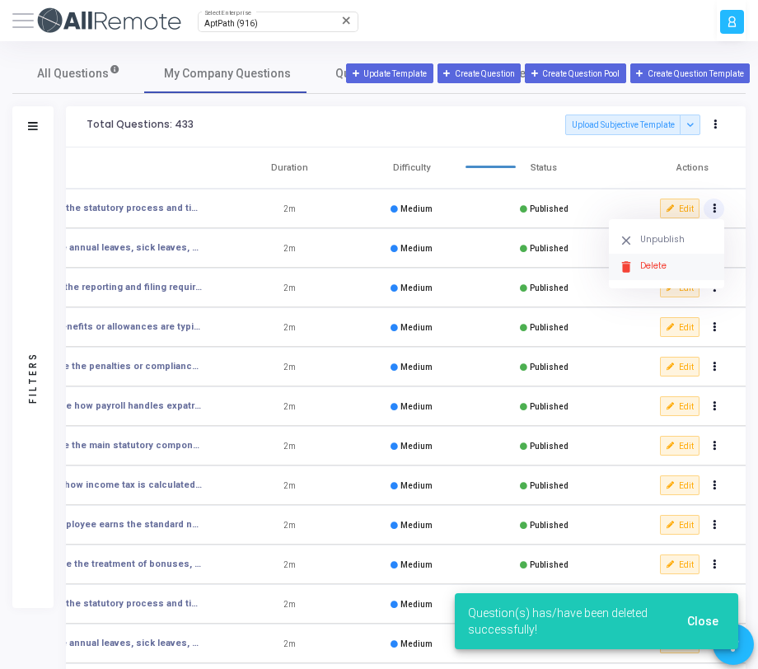
click at [672, 270] on button "delete Delete" at bounding box center [666, 267] width 115 height 26
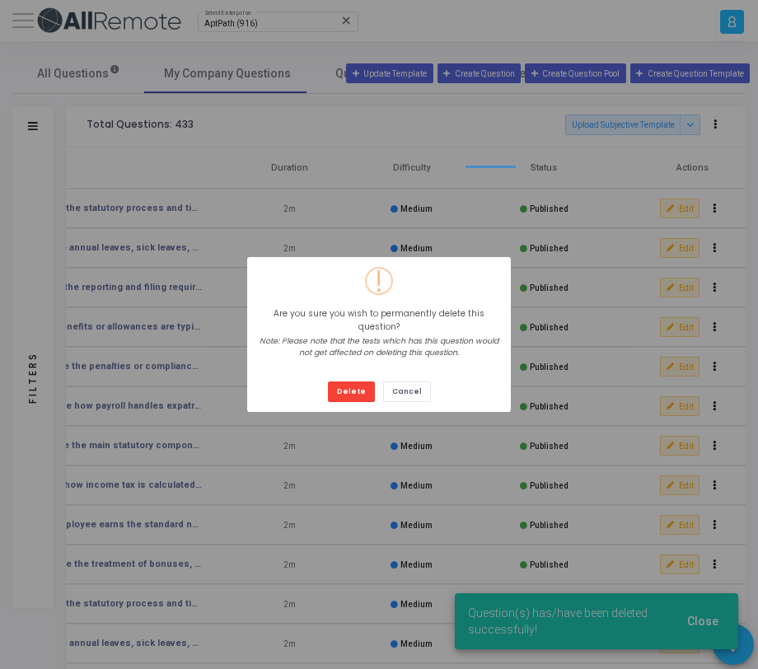
click at [328, 382] on button "Delete" at bounding box center [351, 392] width 47 height 21
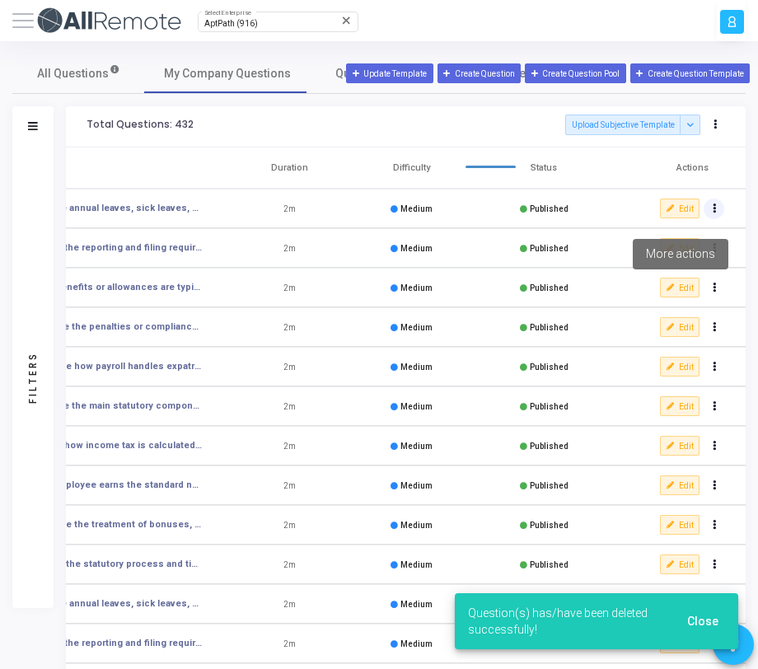
click at [712, 214] on button "Actions" at bounding box center [714, 209] width 21 height 21
click at [683, 266] on button "delete Delete" at bounding box center [666, 267] width 115 height 26
click at [713, 214] on button "Actions" at bounding box center [714, 209] width 21 height 21
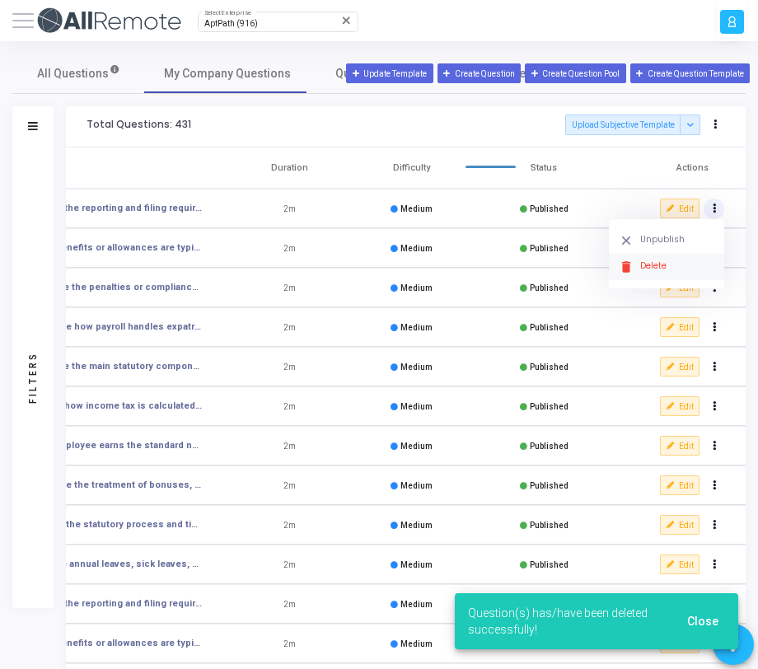
click at [690, 265] on button "delete Delete" at bounding box center [666, 267] width 115 height 26
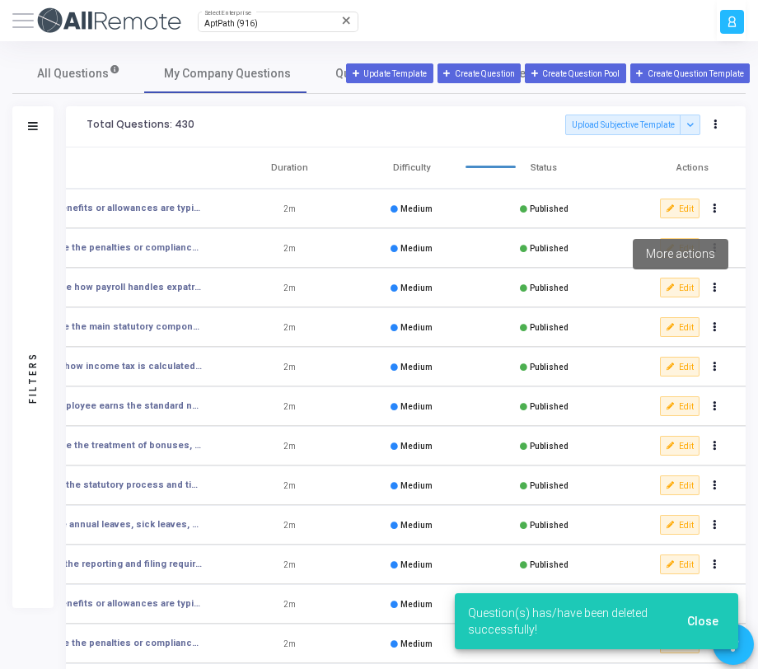
click at [711, 216] on button "Actions" at bounding box center [714, 209] width 21 height 21
click at [672, 267] on button "delete Delete" at bounding box center [666, 267] width 115 height 26
click at [713, 208] on icon "Actions" at bounding box center [714, 208] width 3 height 7
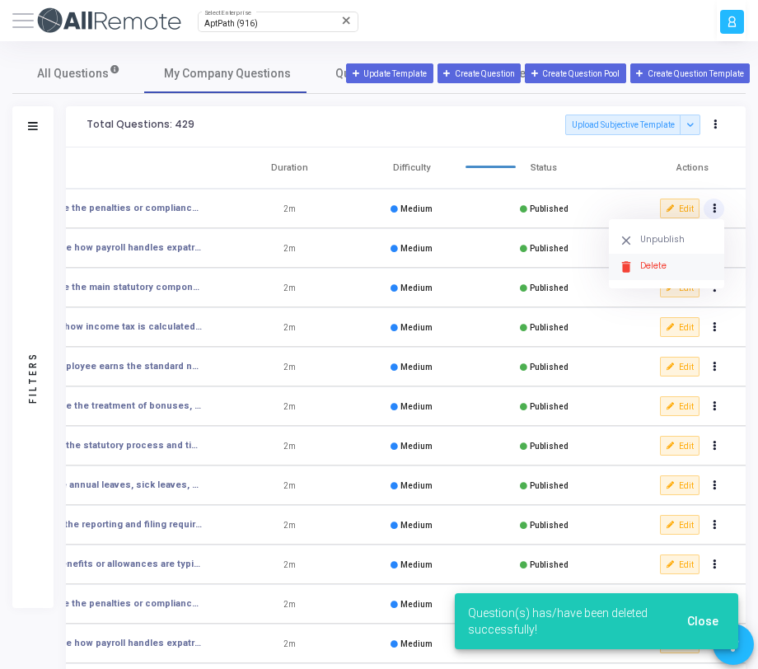
click at [687, 259] on button "delete Delete" at bounding box center [666, 267] width 115 height 26
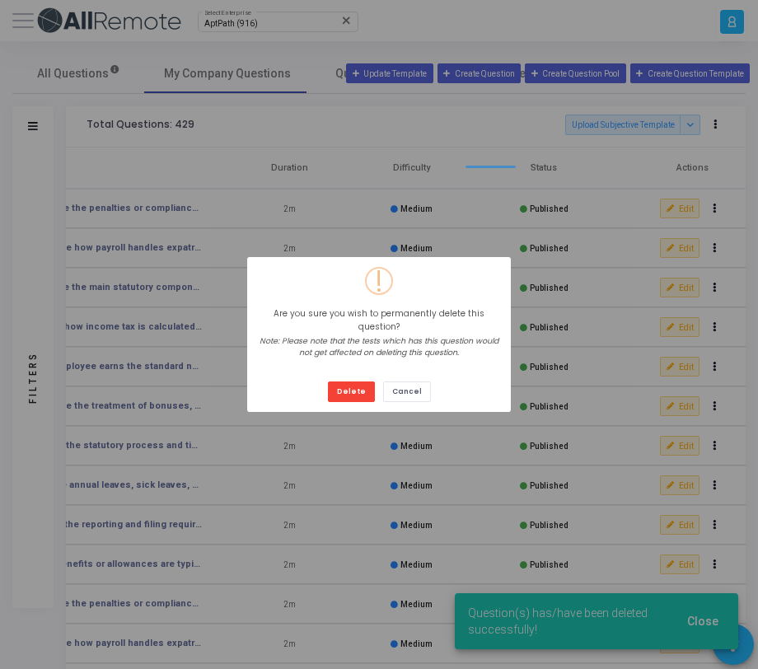
click at [328, 382] on button "Delete" at bounding box center [351, 392] width 47 height 21
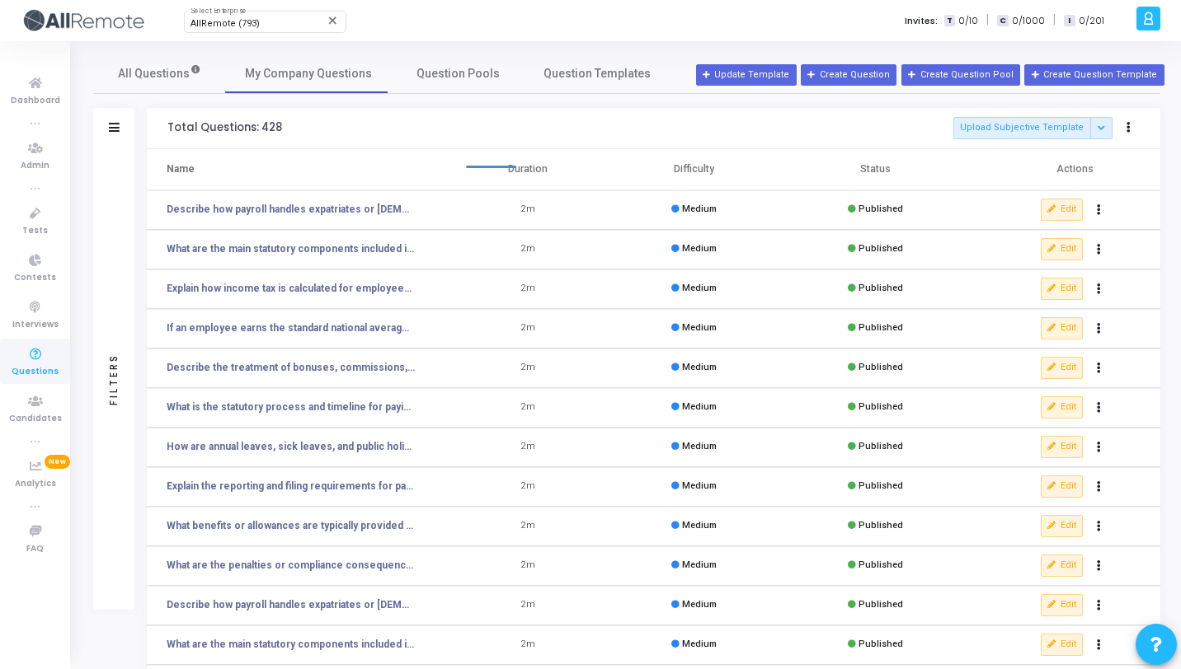
scroll to position [0, 0]
